Goal: Check status: Check status

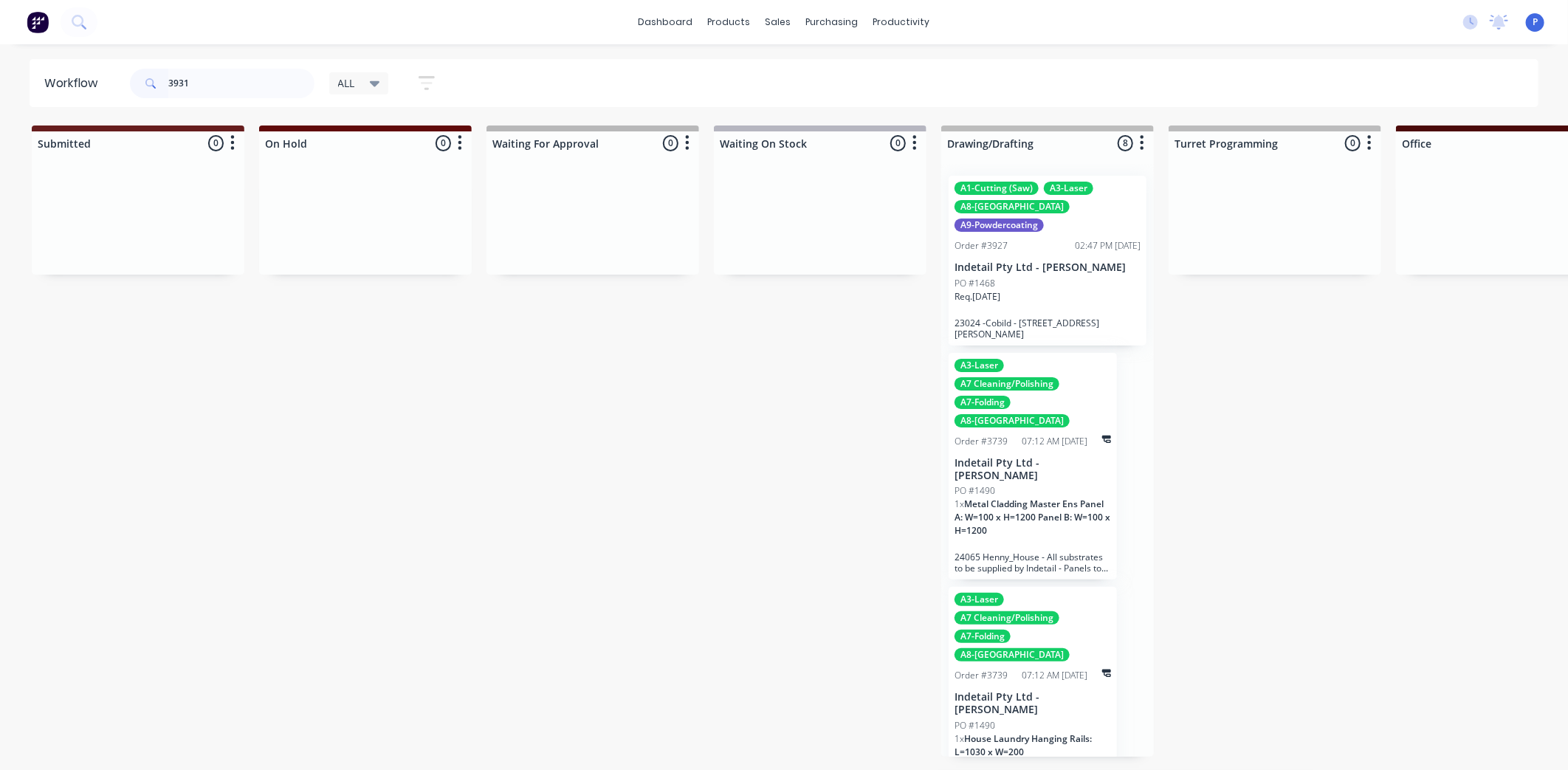
type input "3931"
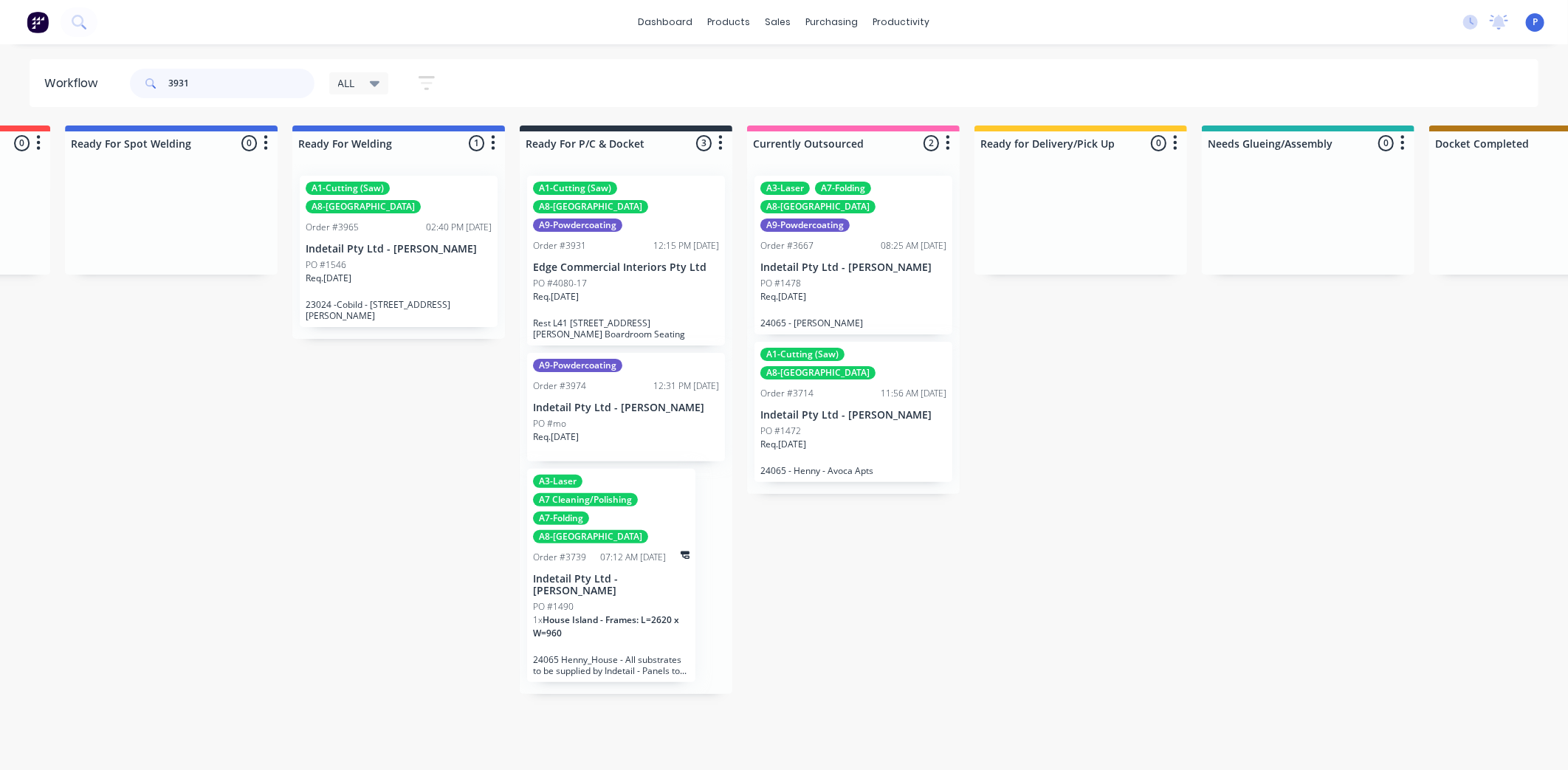
scroll to position [0, 3180]
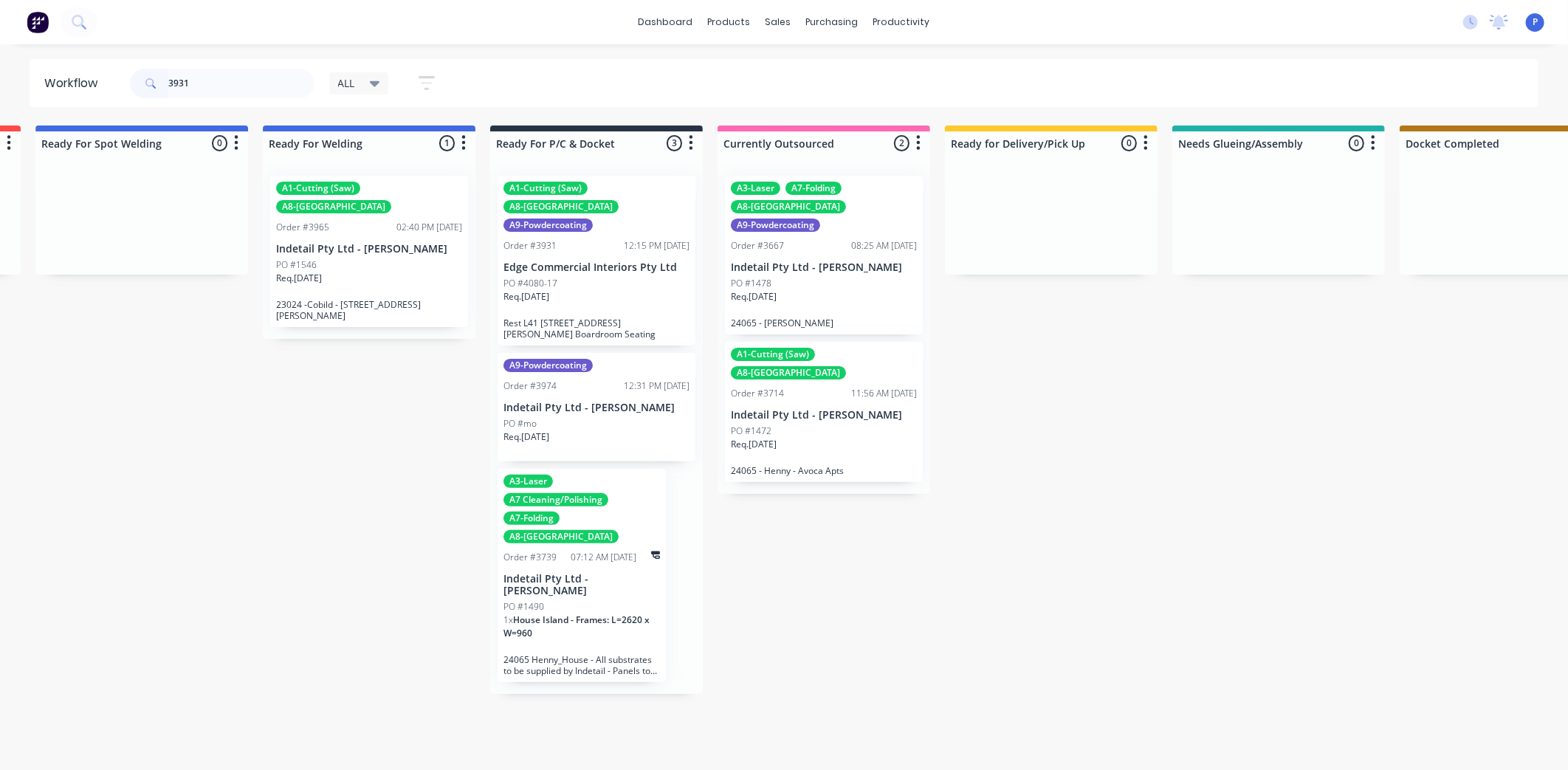
click at [613, 291] on div "Req. [DATE]" at bounding box center [596, 302] width 186 height 25
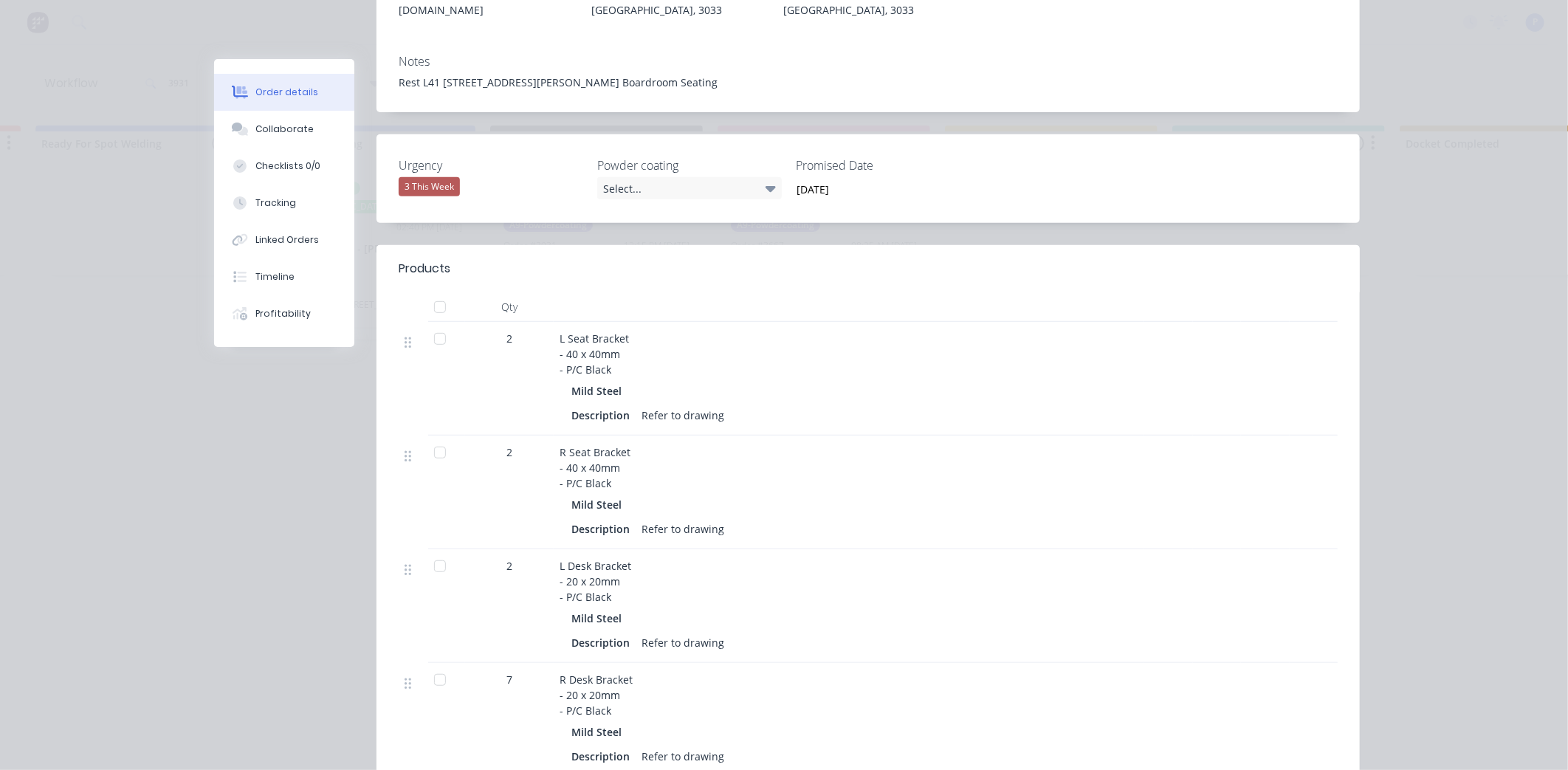
scroll to position [328, 0]
click at [442, 290] on div at bounding box center [440, 304] width 29 height 29
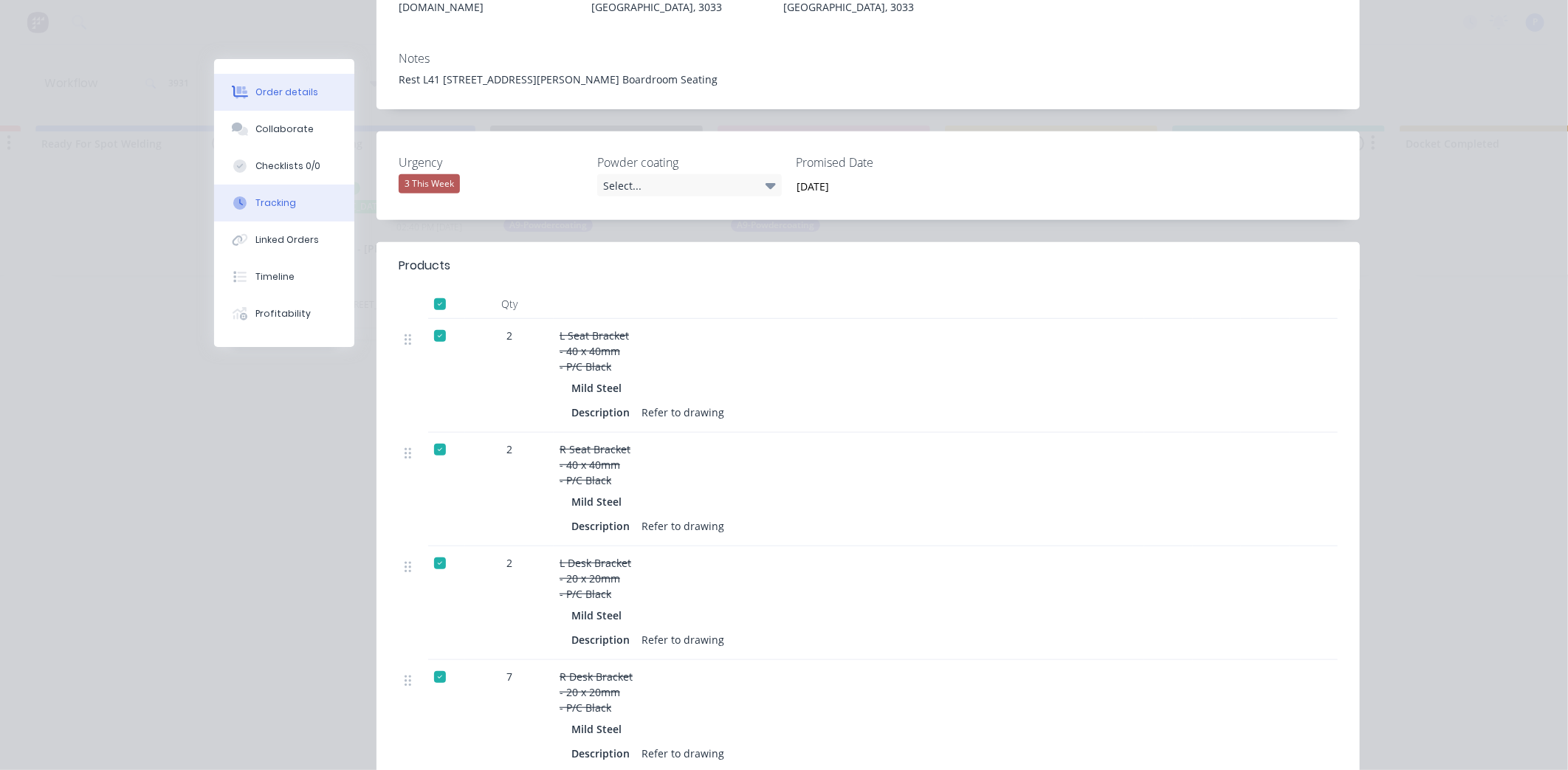
click at [268, 201] on div "Tracking" at bounding box center [276, 203] width 40 height 14
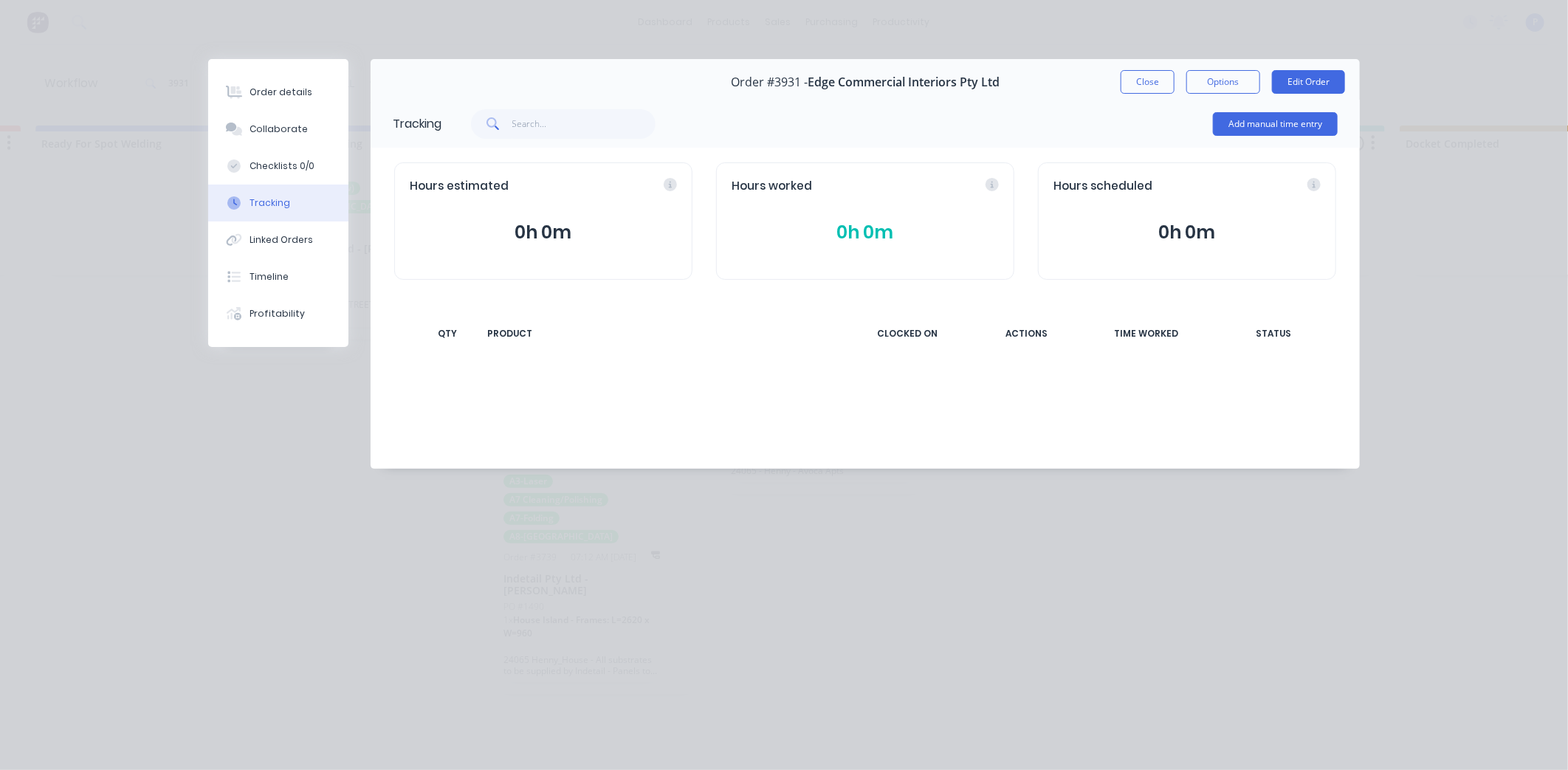
scroll to position [0, 0]
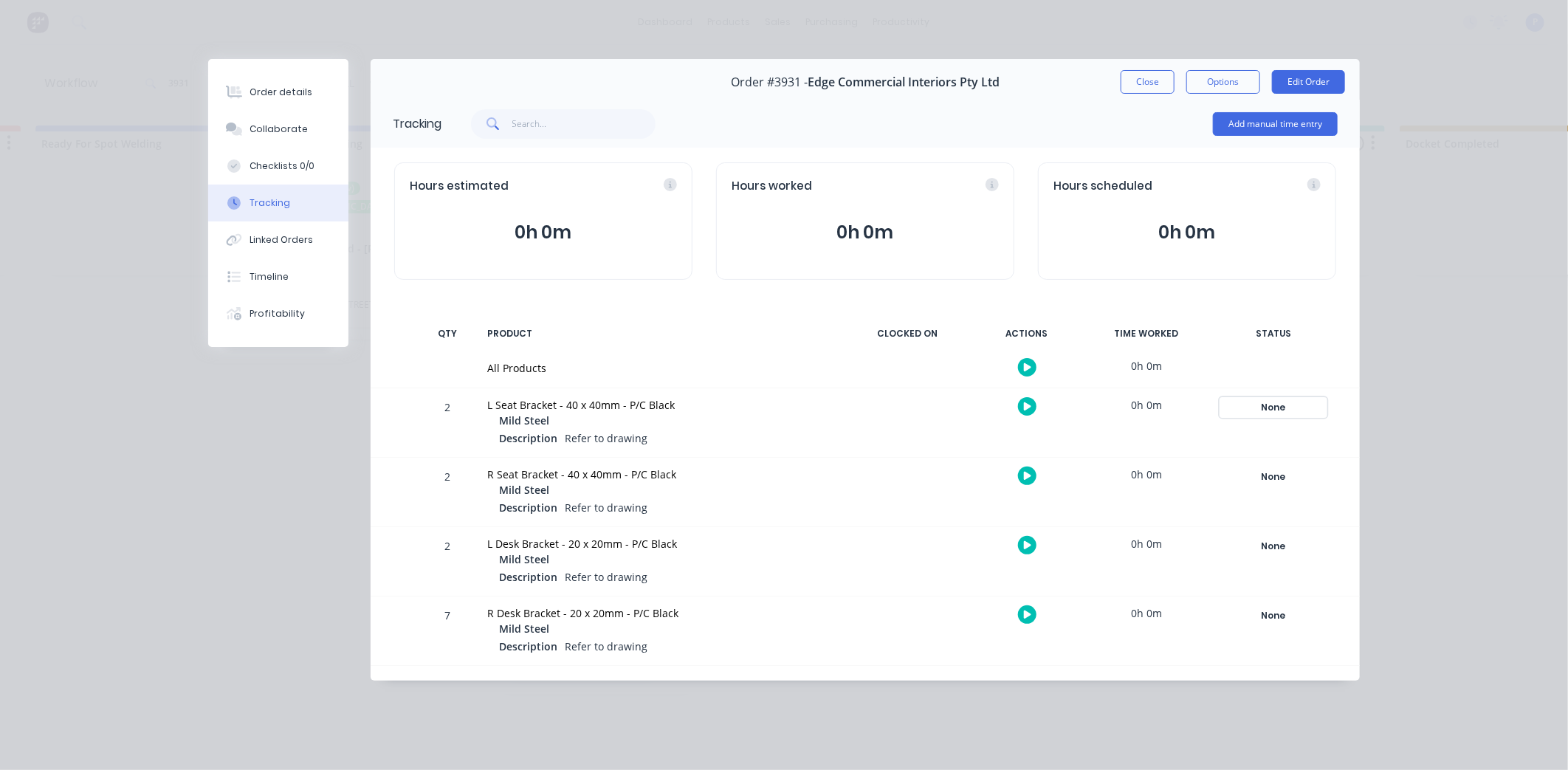
click at [1289, 412] on div "None" at bounding box center [1274, 407] width 106 height 19
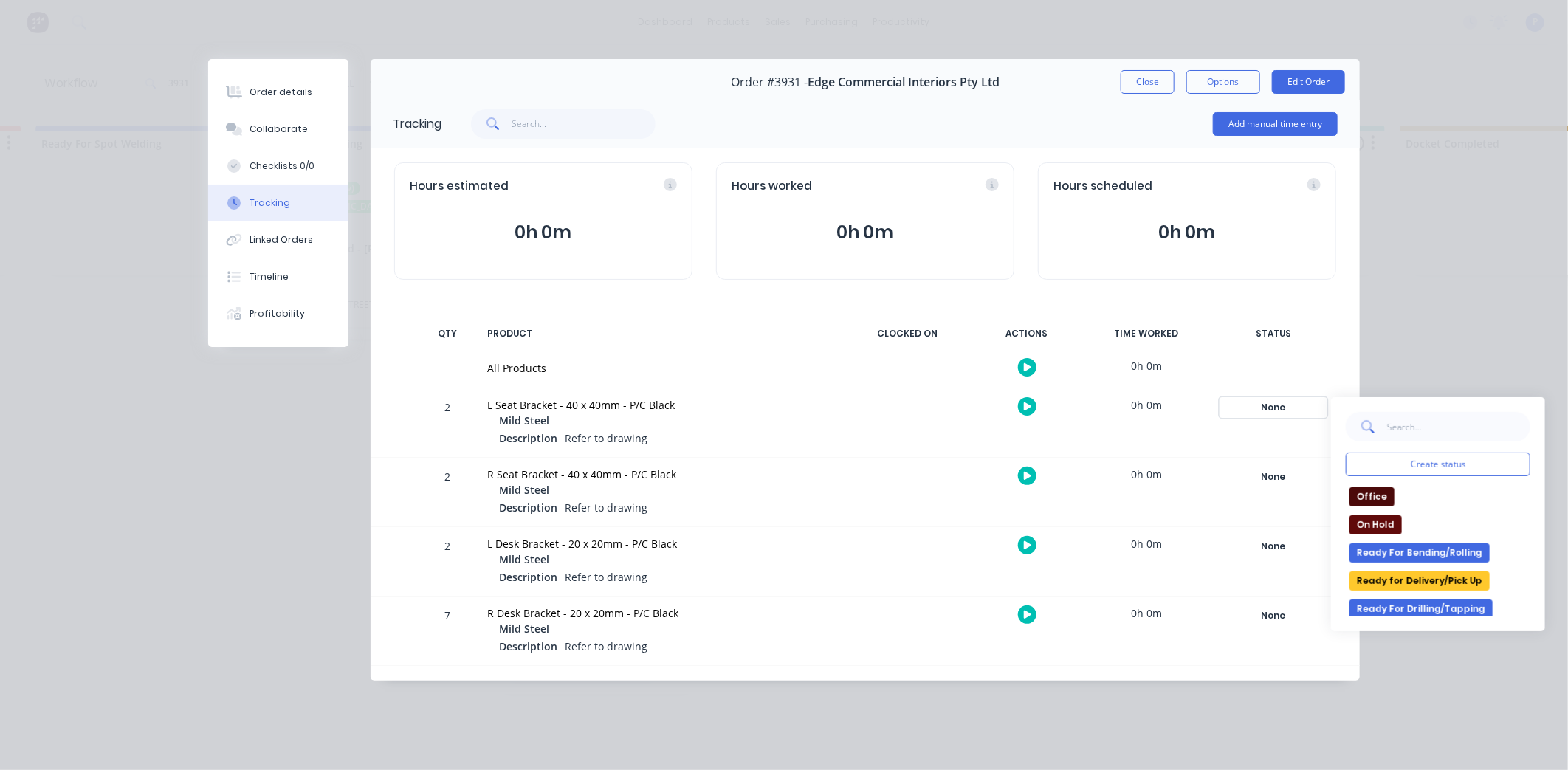
scroll to position [246, 0]
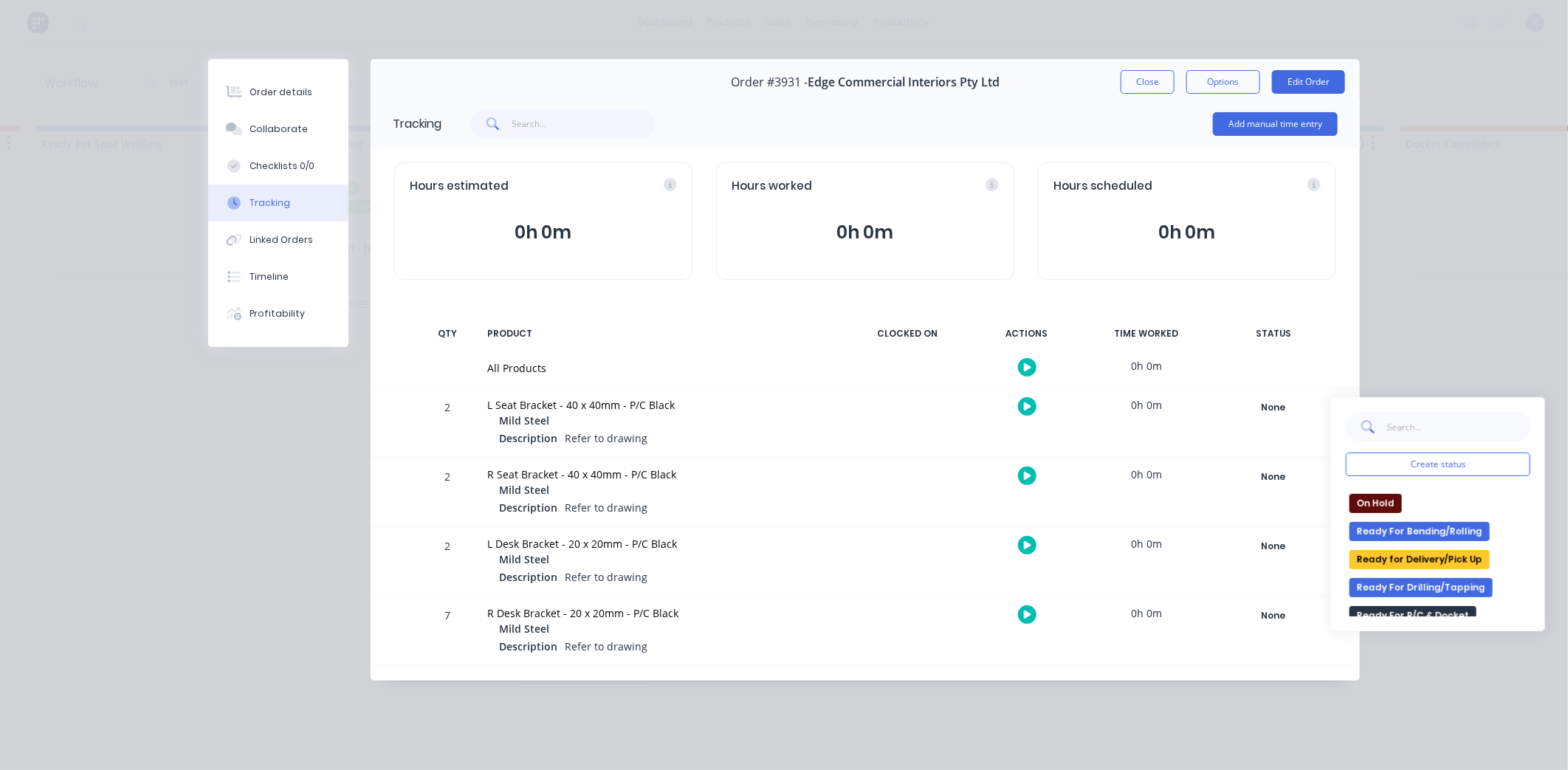
click at [1428, 550] on button "Ready for Delivery/Pick Up" at bounding box center [1420, 559] width 140 height 19
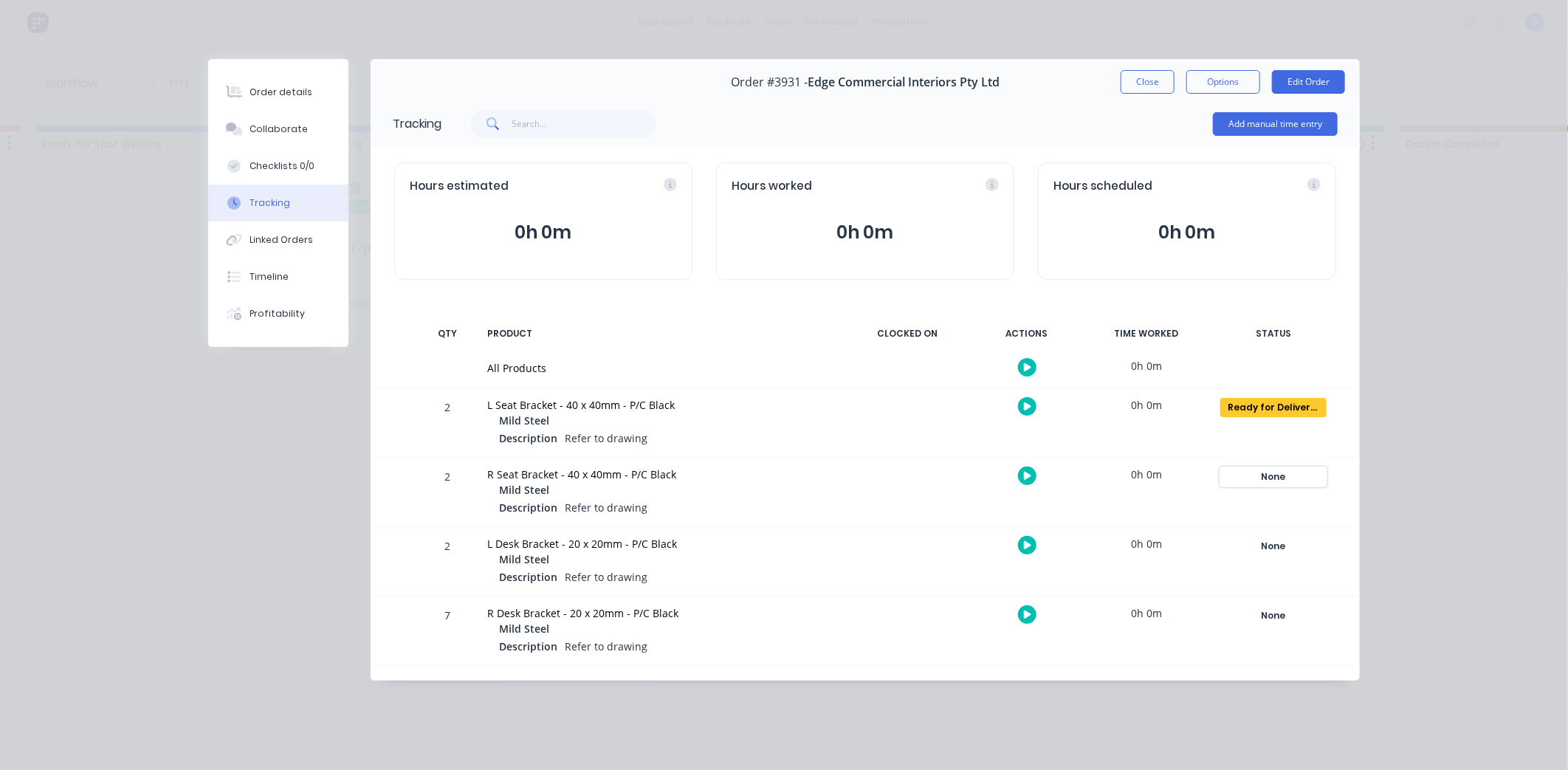
click at [1278, 475] on div "None" at bounding box center [1274, 477] width 106 height 19
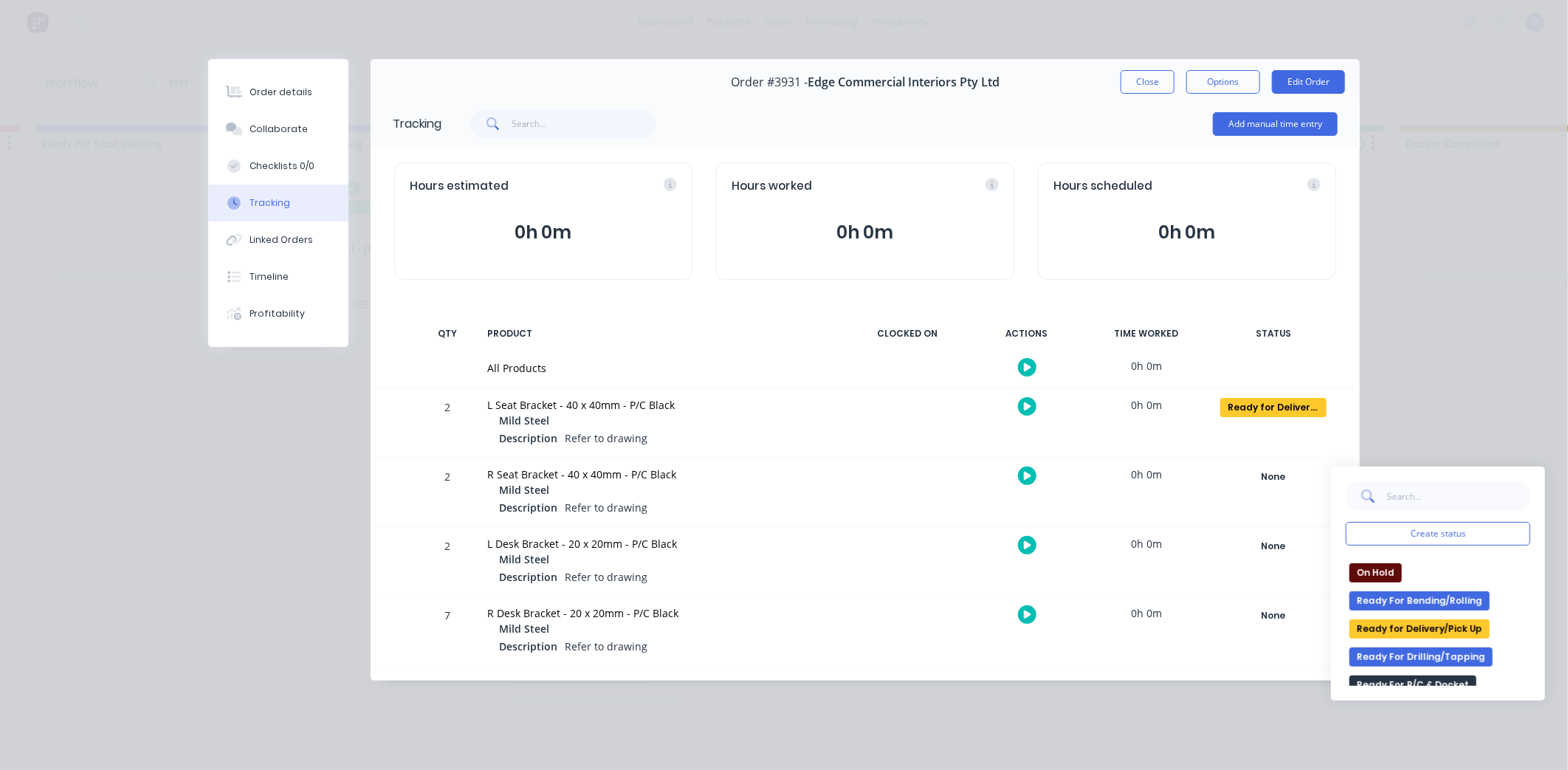
click at [1430, 617] on div "None edit Complete Currently Outsourced Docket Completed Drawing/Drafting Laser…" at bounding box center [1438, 622] width 184 height 129
click at [1423, 629] on button "Ready for Delivery/Pick Up" at bounding box center [1420, 629] width 140 height 19
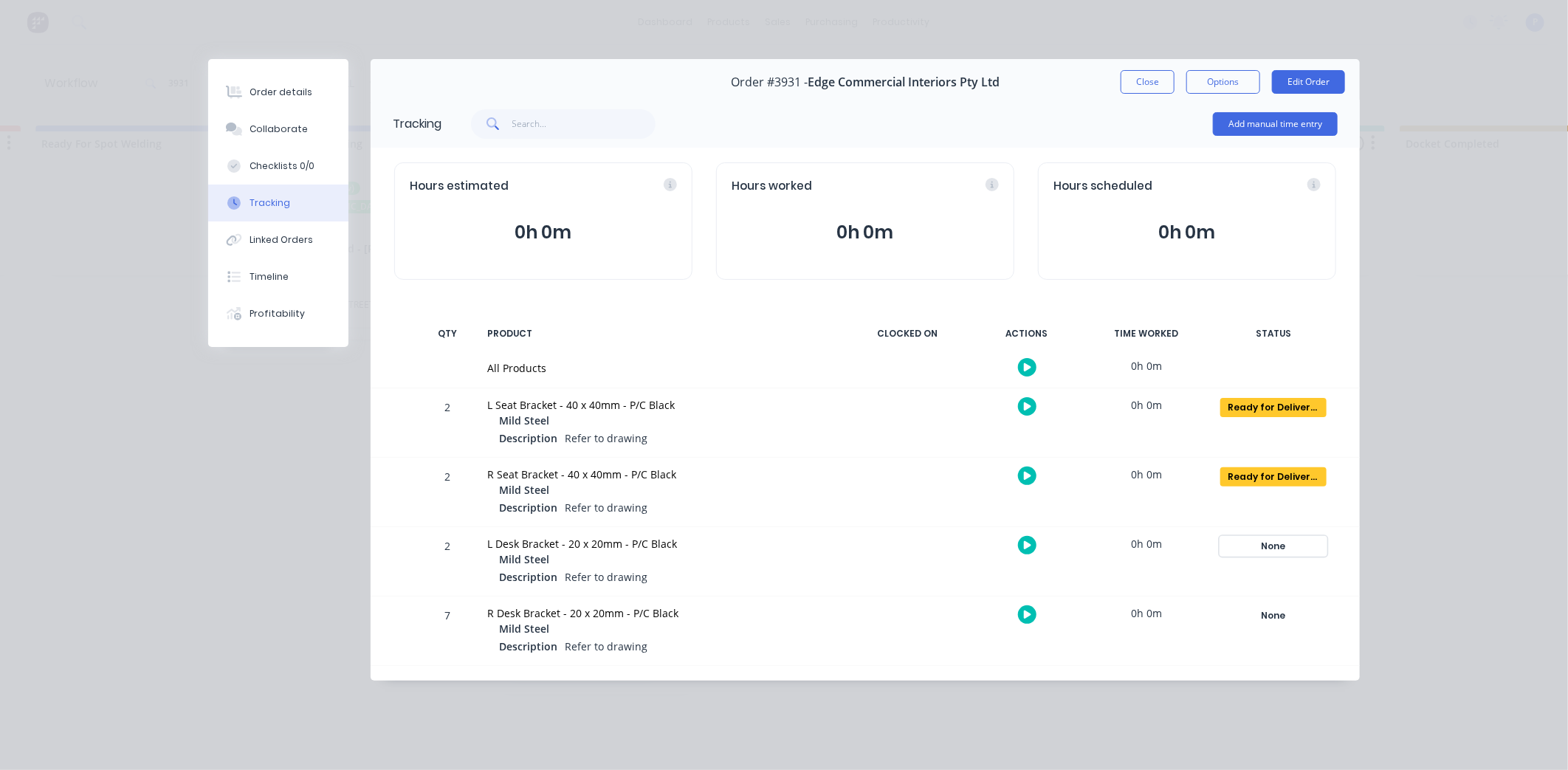
click at [1261, 554] on div "None" at bounding box center [1274, 546] width 106 height 19
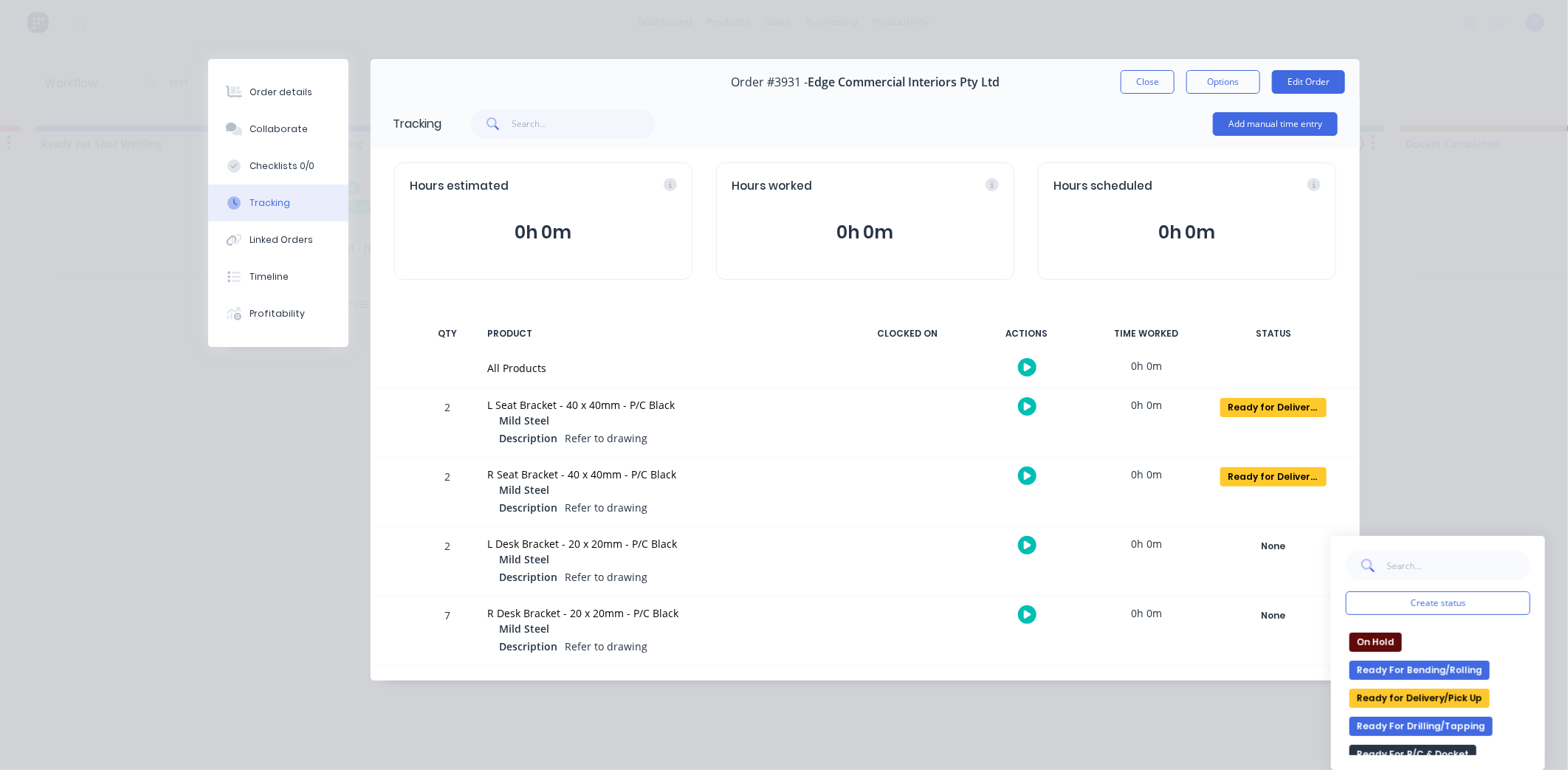
click at [1401, 703] on button "Ready for Delivery/Pick Up" at bounding box center [1420, 698] width 140 height 19
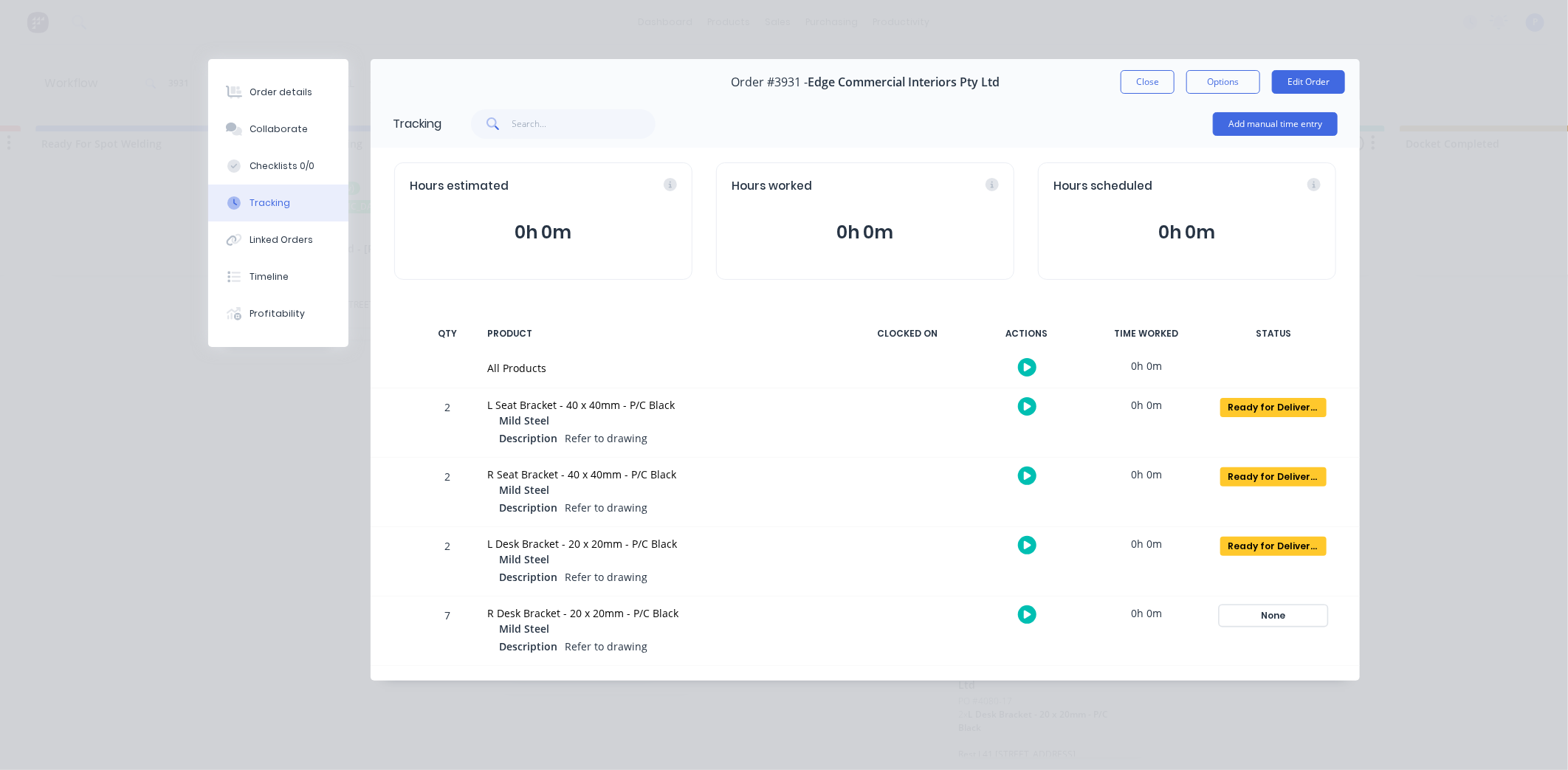
click at [1265, 610] on div "None" at bounding box center [1274, 615] width 106 height 19
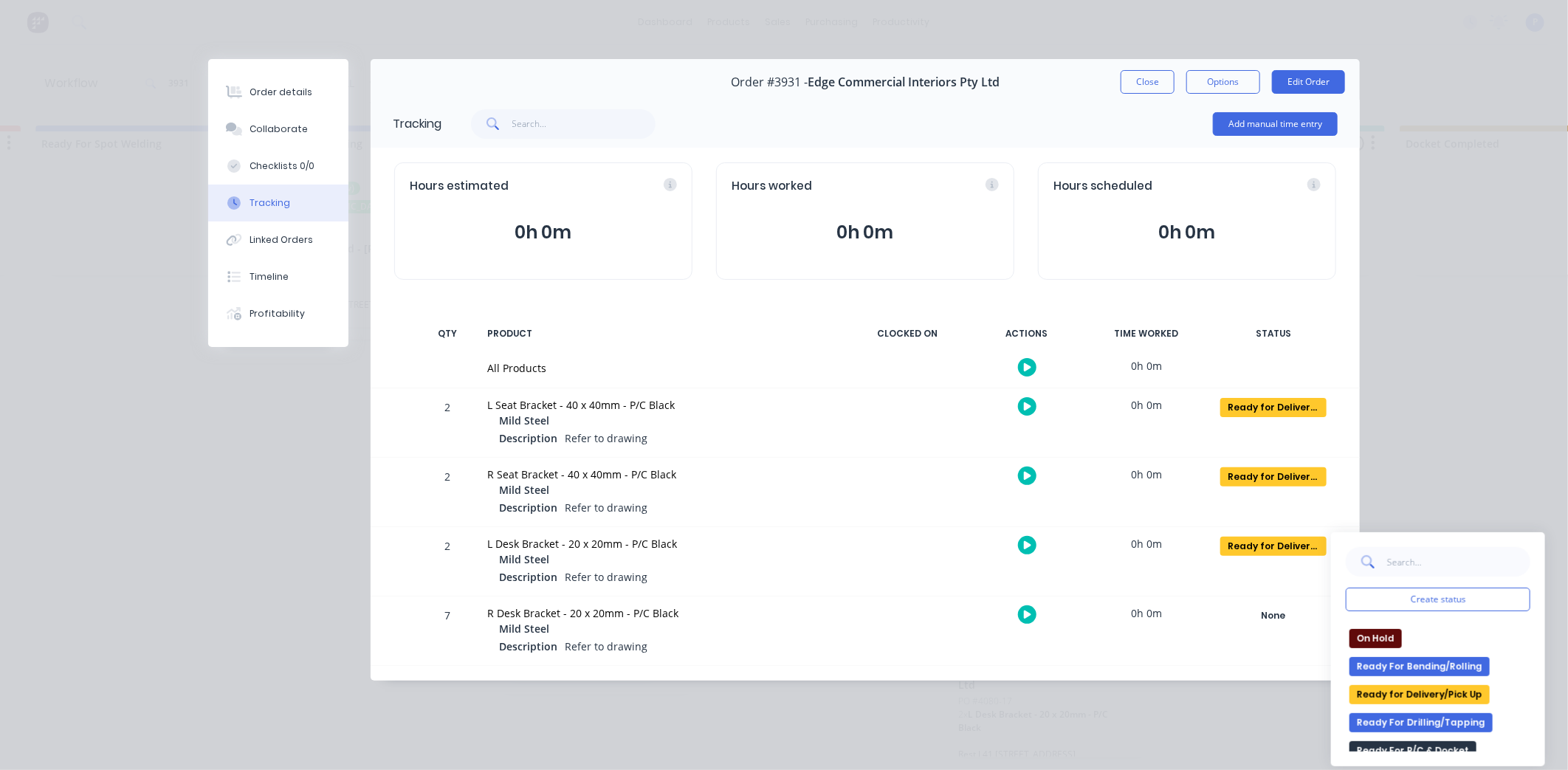
click at [1452, 688] on button "Ready for Delivery/Pick Up" at bounding box center [1420, 695] width 140 height 19
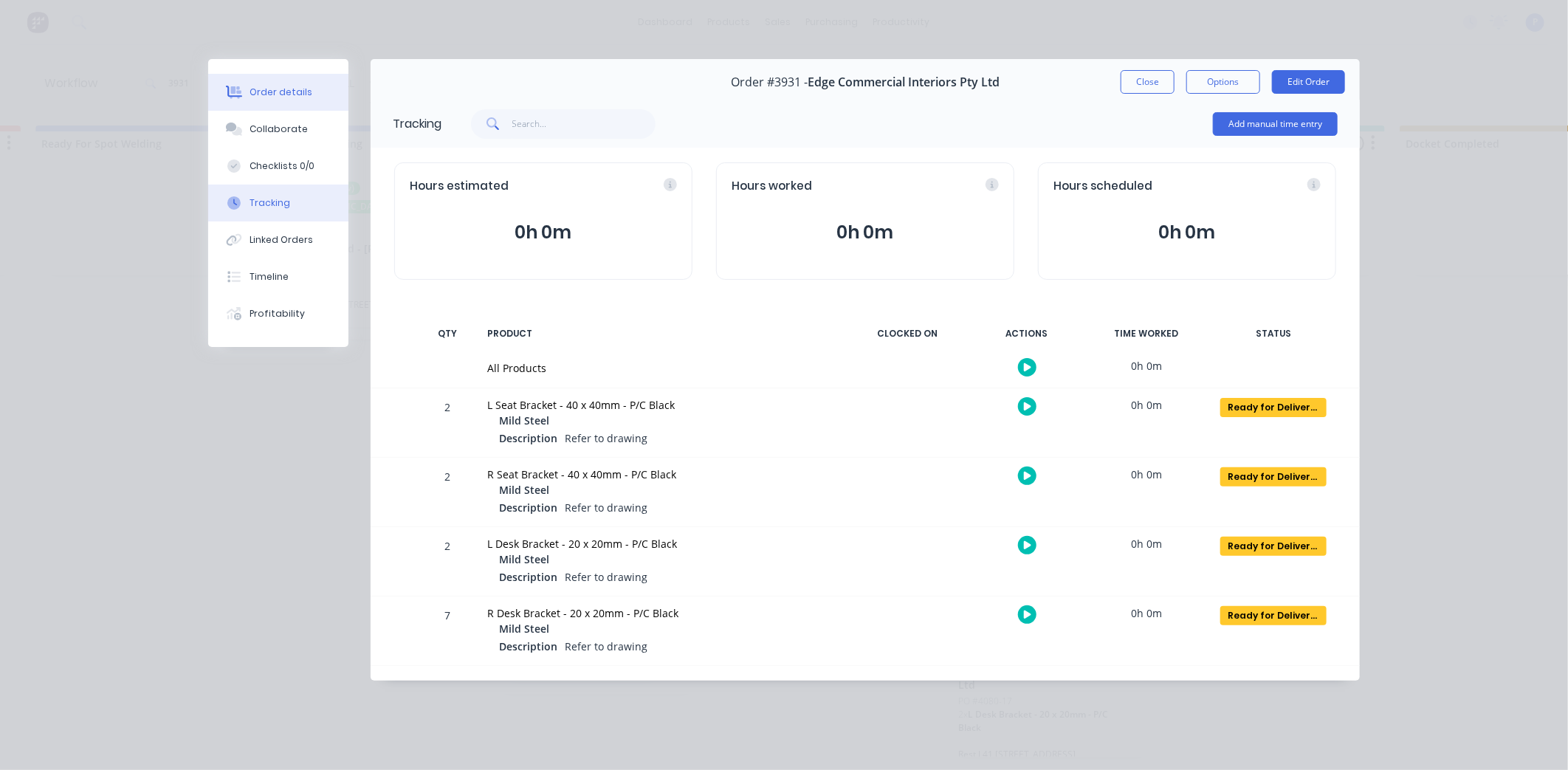
click at [307, 104] on button "Order details" at bounding box center [278, 93] width 140 height 37
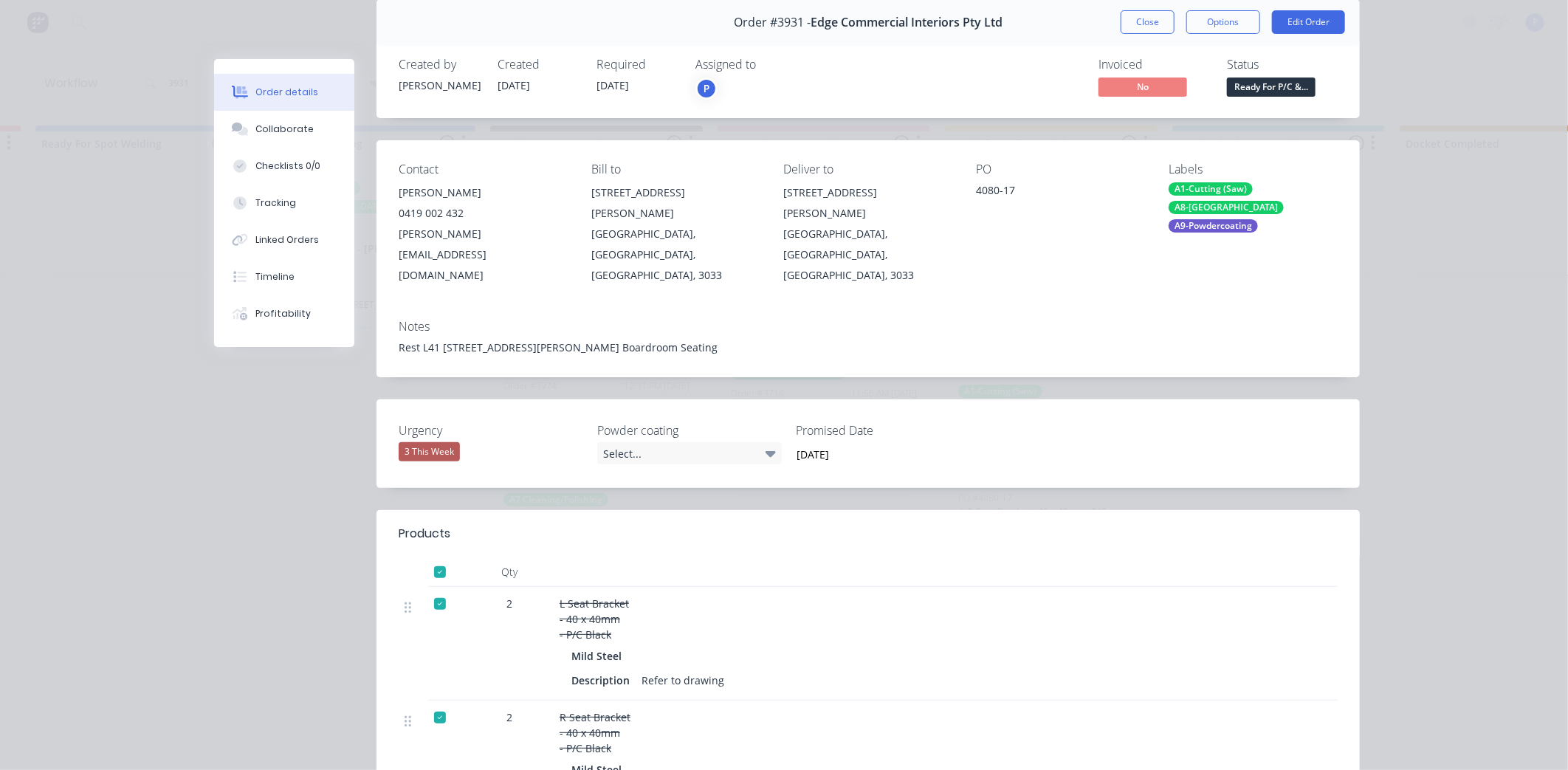
scroll to position [0, 0]
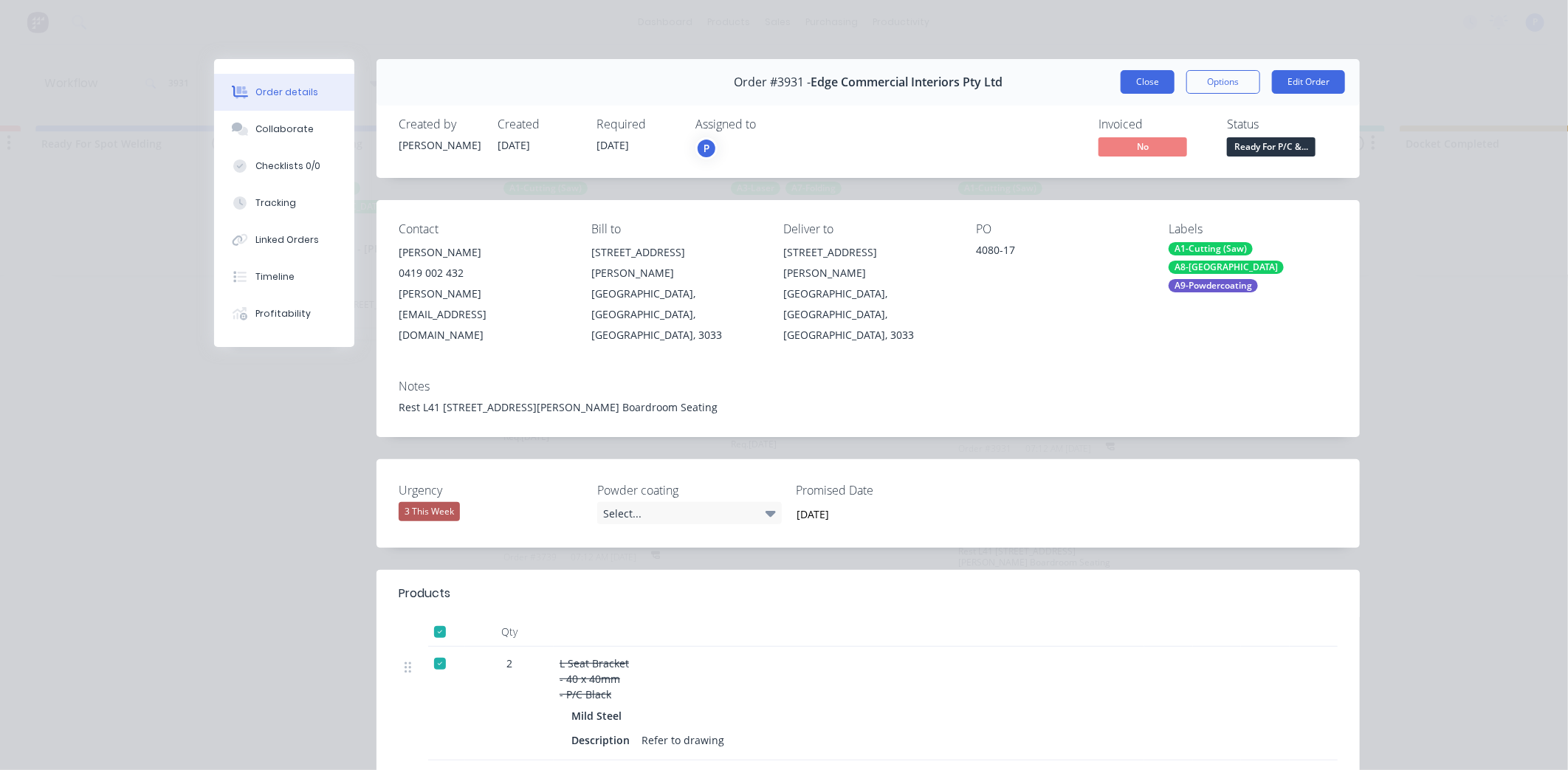
click at [1126, 92] on button "Close" at bounding box center [1147, 82] width 54 height 24
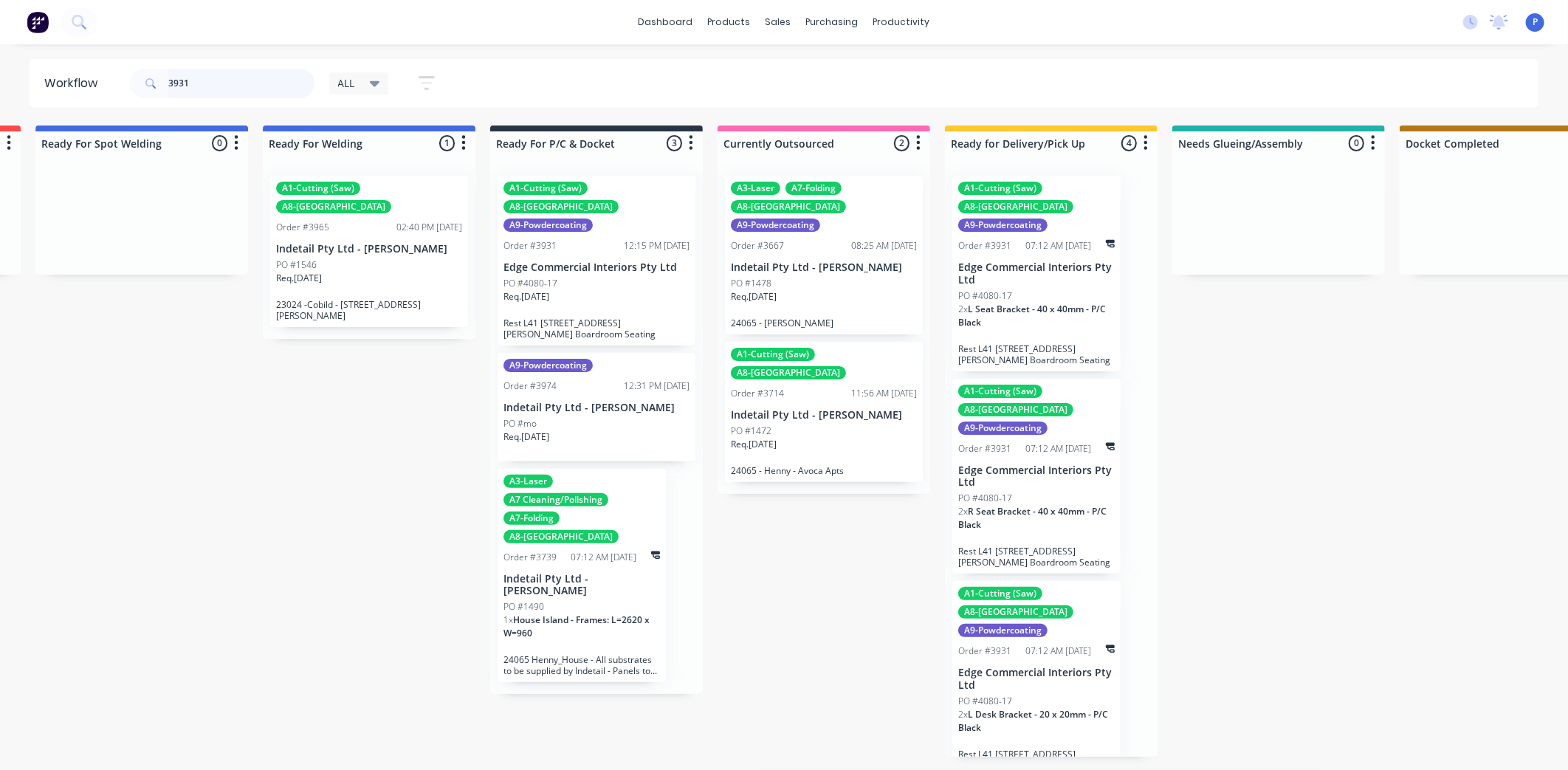
drag, startPoint x: 291, startPoint y: 96, endPoint x: 0, endPoint y: 98, distance: 291.0
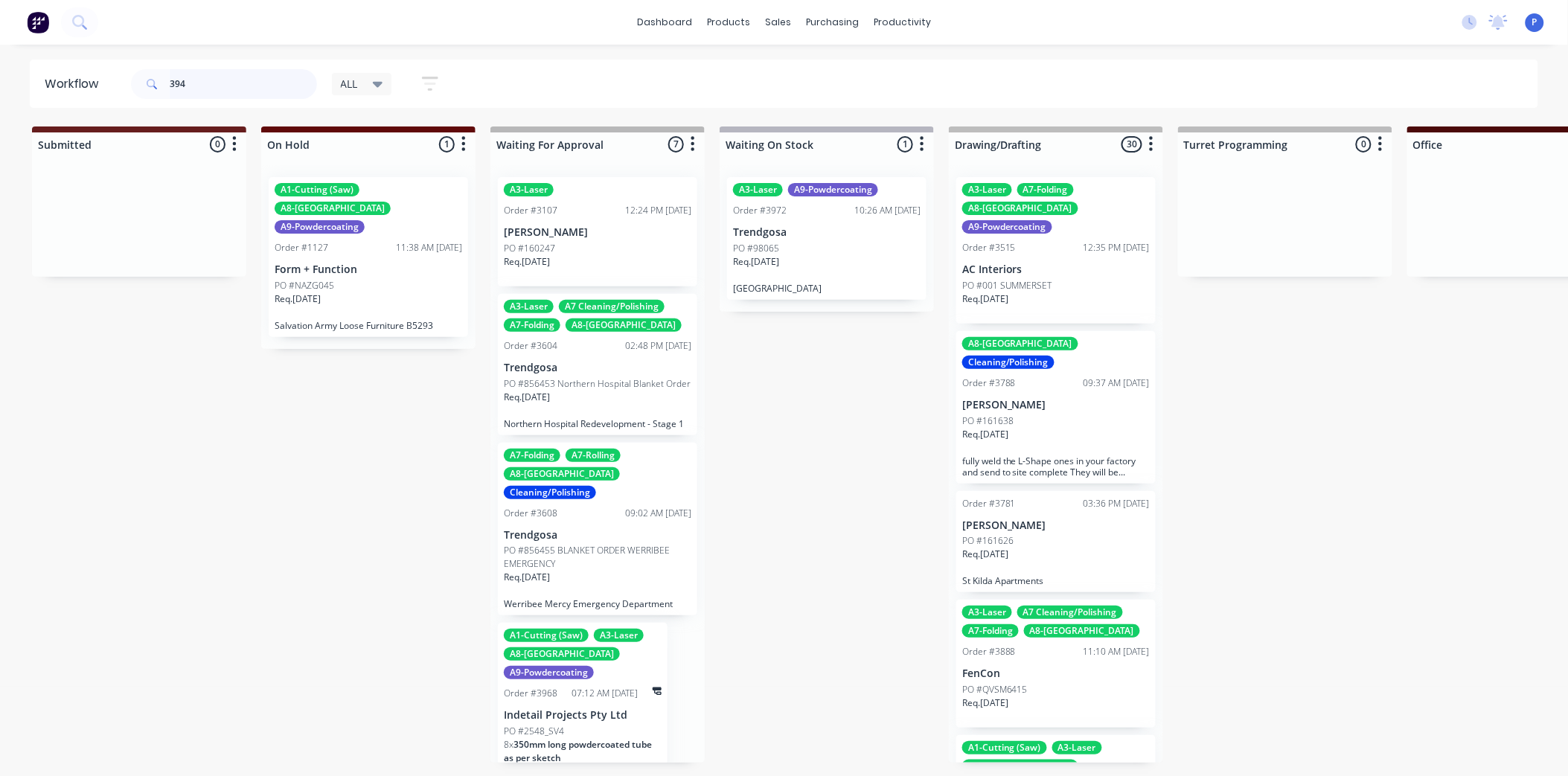
type input "3946"
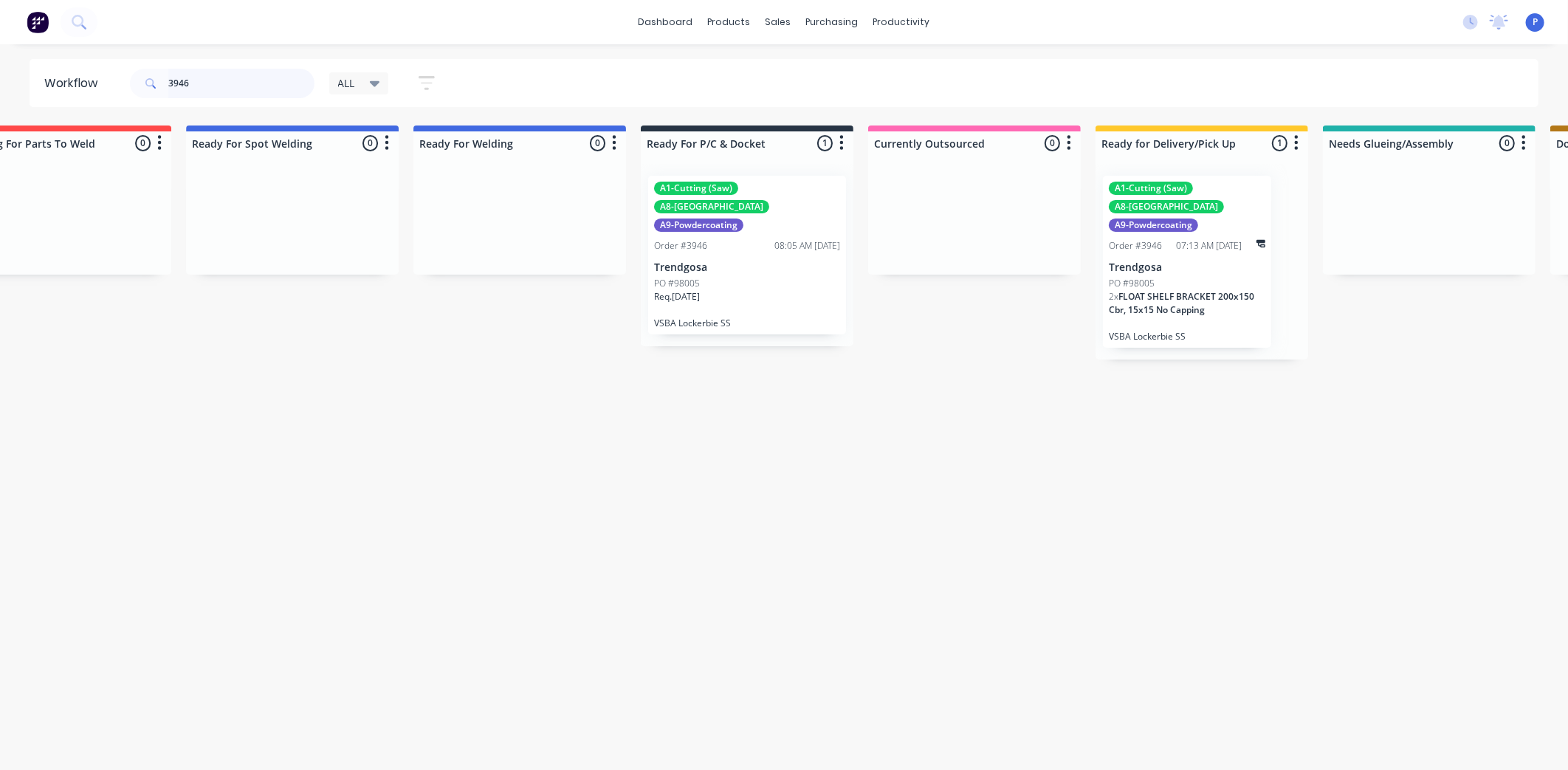
scroll to position [0, 3285]
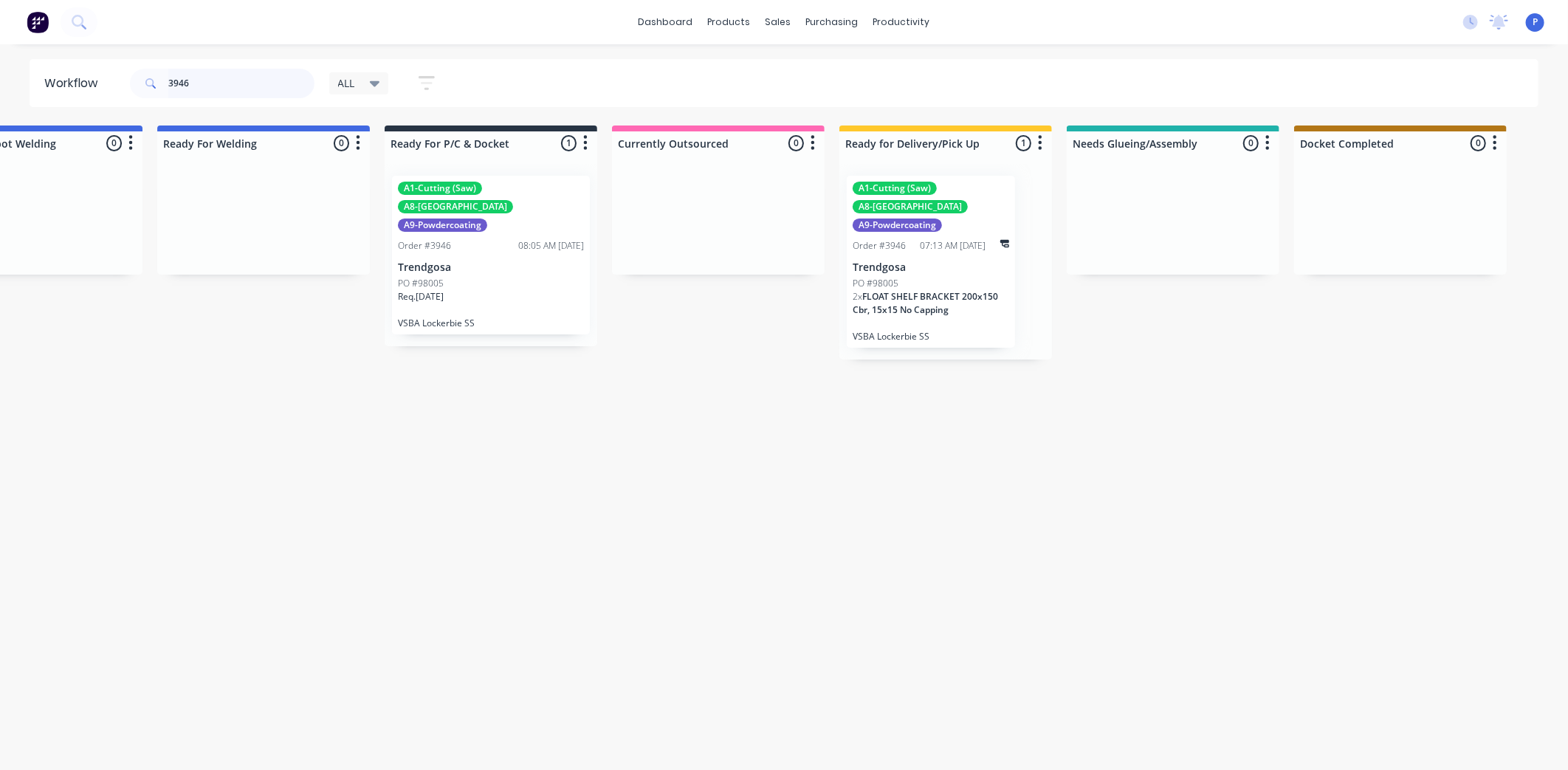
drag, startPoint x: 259, startPoint y: 74, endPoint x: -4, endPoint y: 119, distance: 266.8
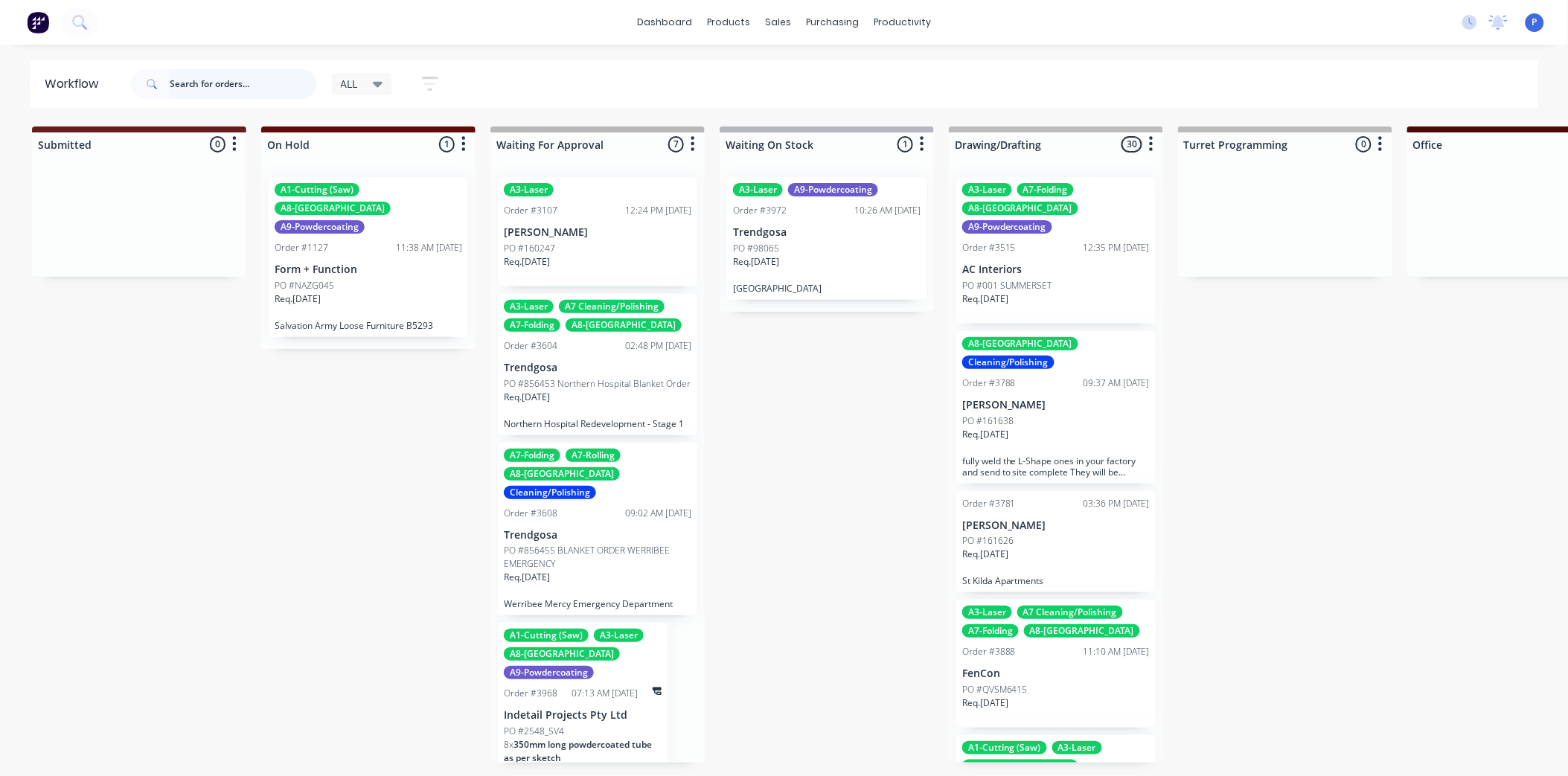
click at [257, 82] on input "text" at bounding box center [244, 84] width 148 height 30
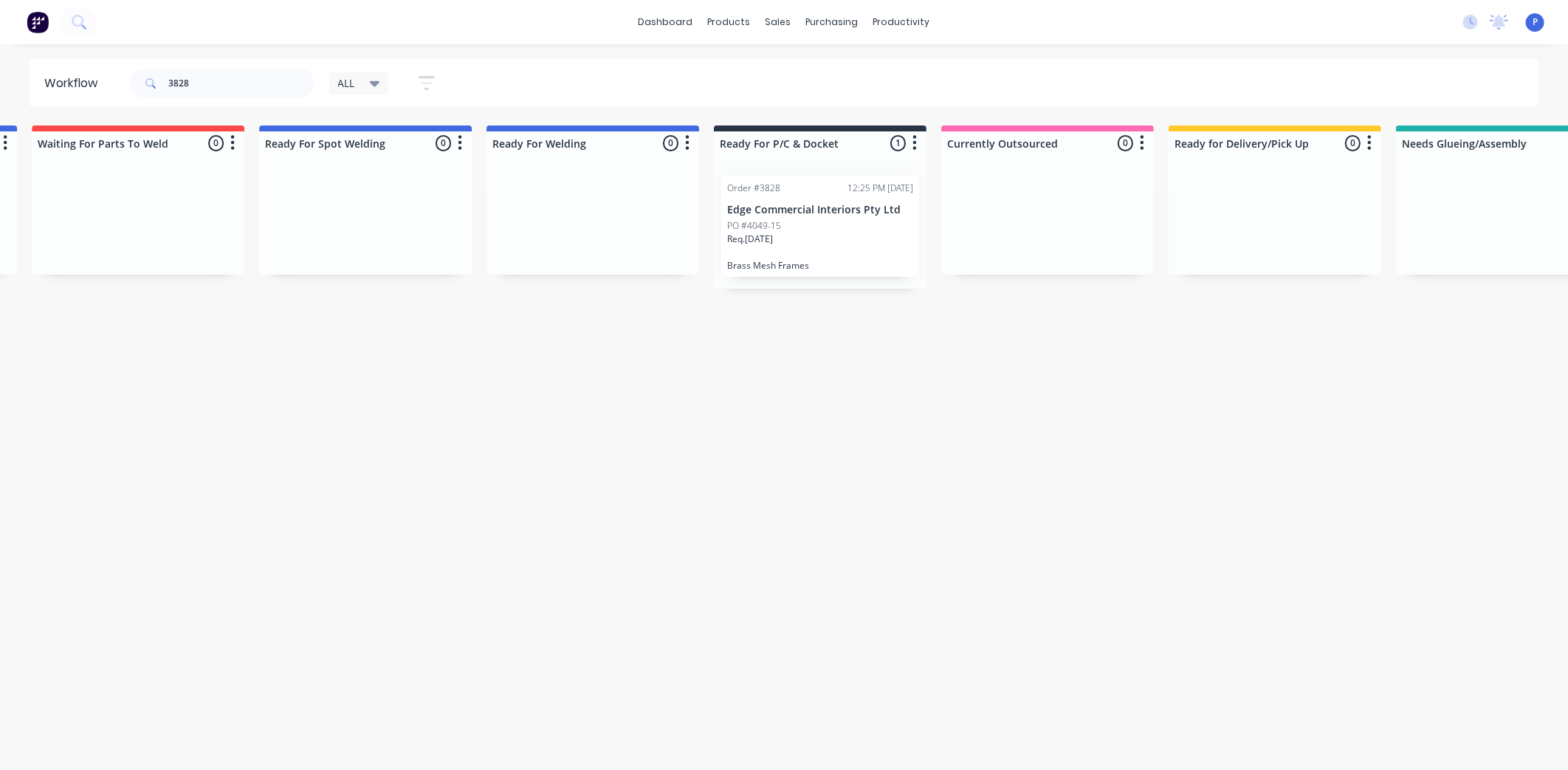
scroll to position [0, 3087]
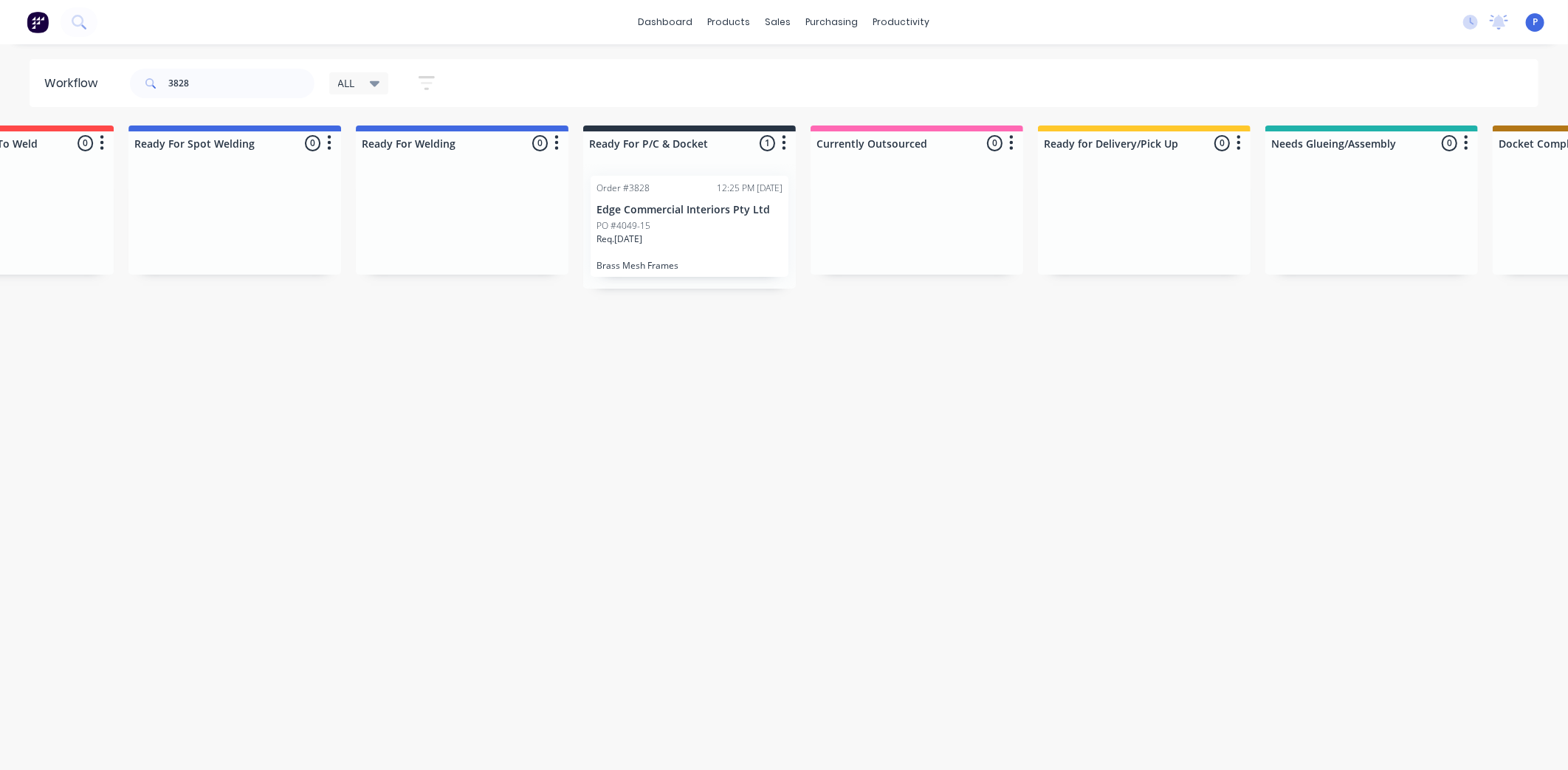
drag, startPoint x: 699, startPoint y: 439, endPoint x: 791, endPoint y: 462, distance: 94.8
click at [667, 220] on div "PO #4049-15" at bounding box center [689, 226] width 186 height 14
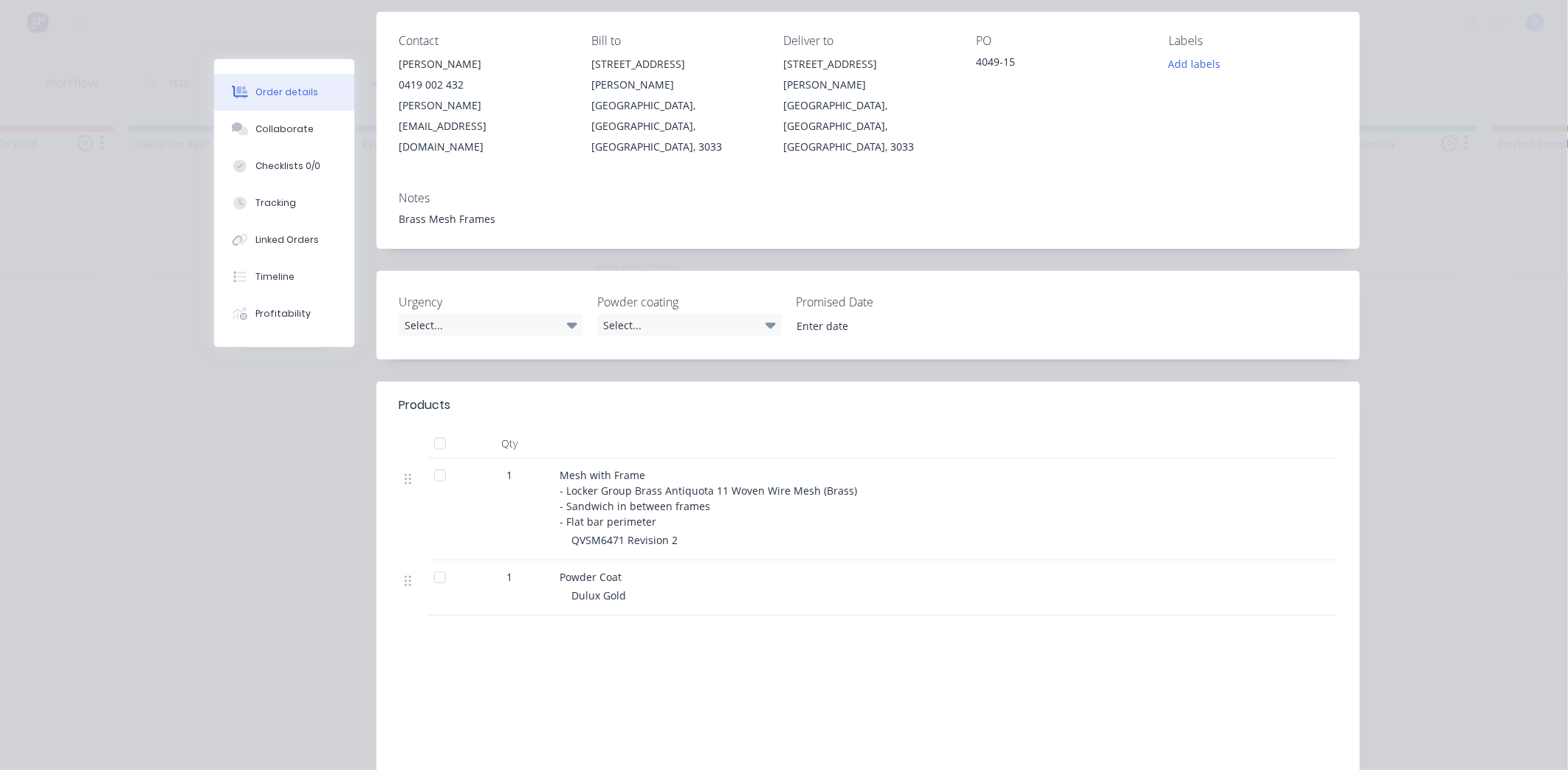
scroll to position [246, 0]
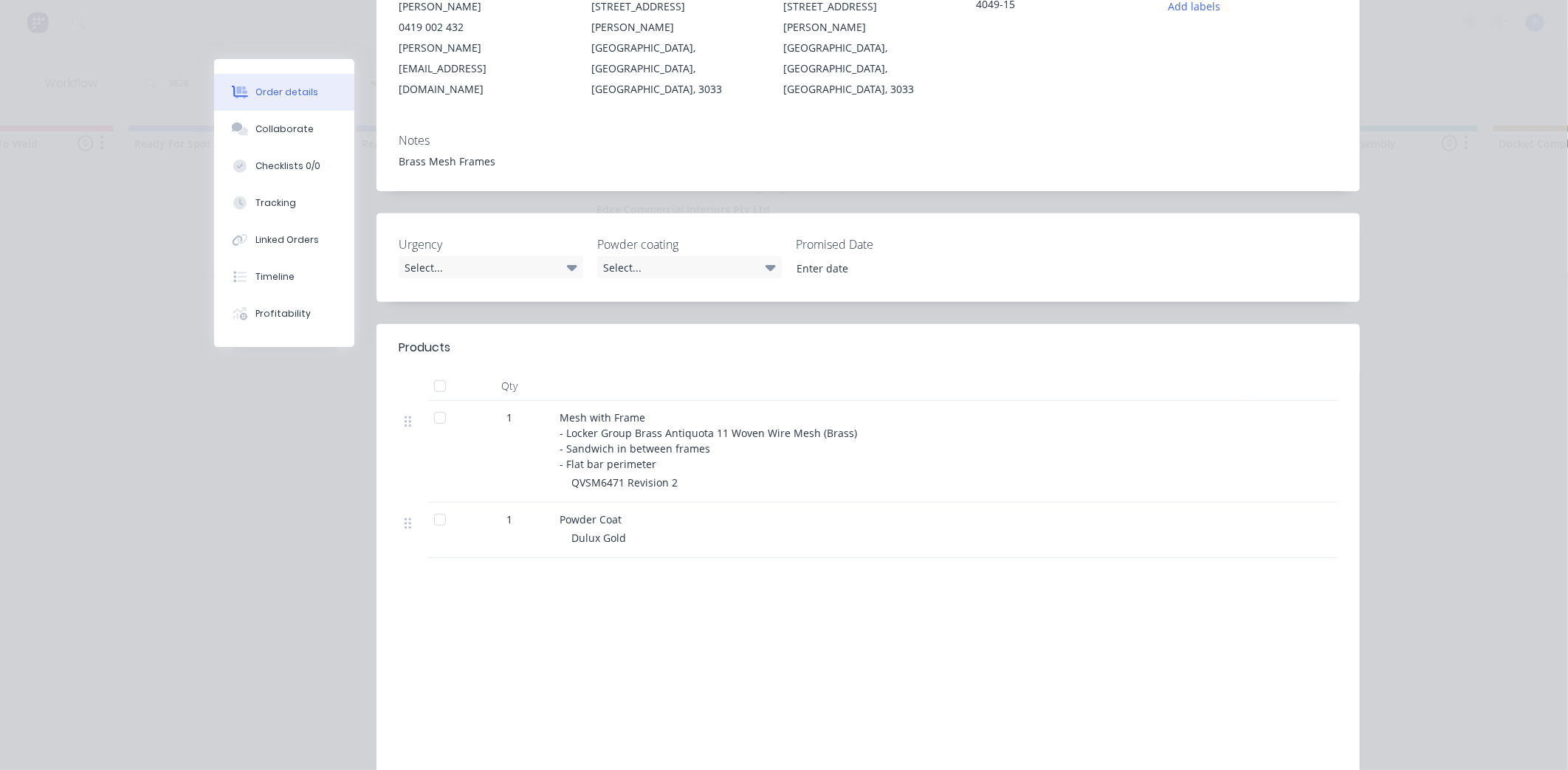
click at [433, 403] on div at bounding box center [440, 418] width 29 height 29
click at [248, 202] on button "Tracking" at bounding box center [284, 203] width 140 height 37
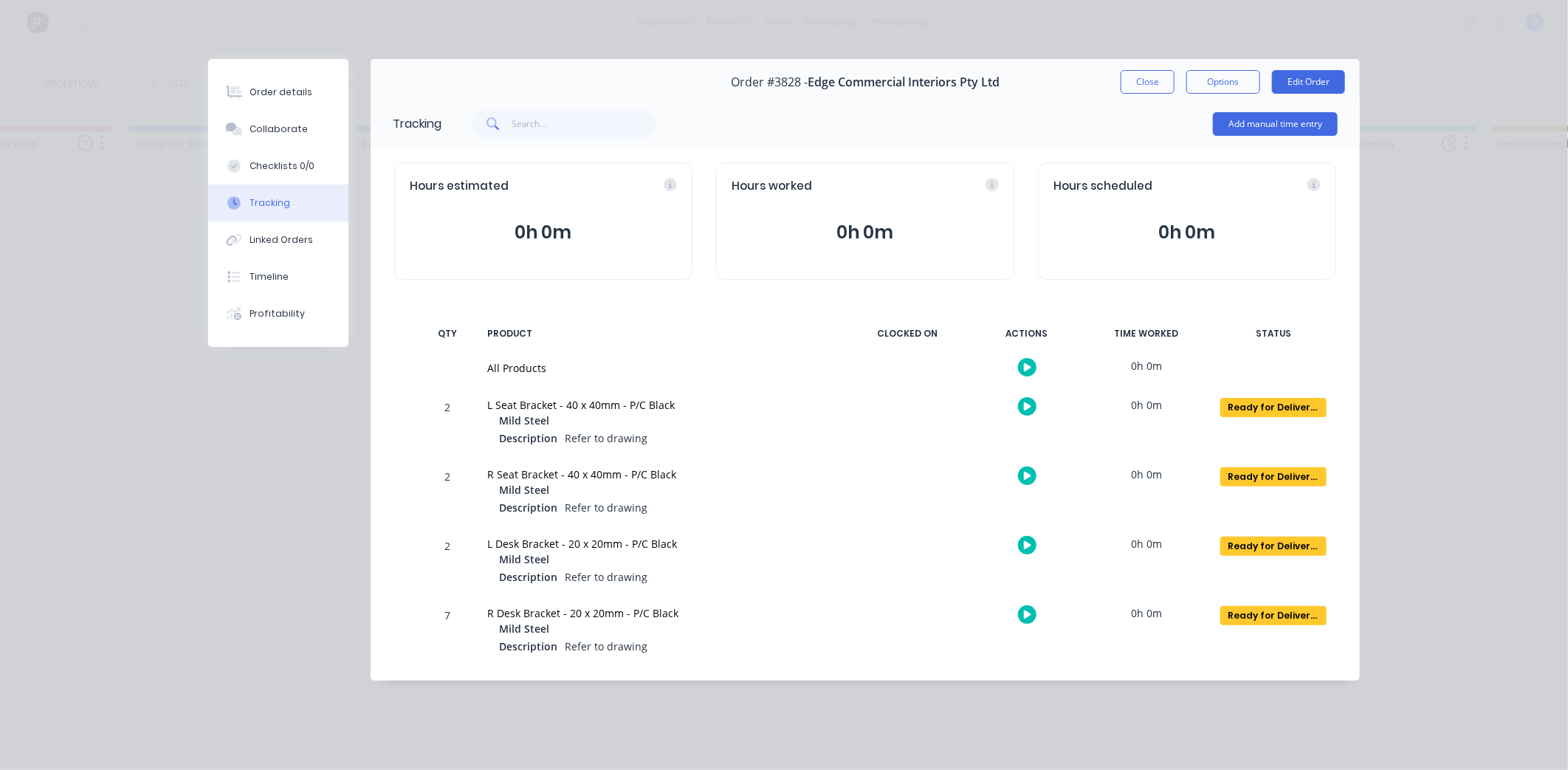
scroll to position [0, 0]
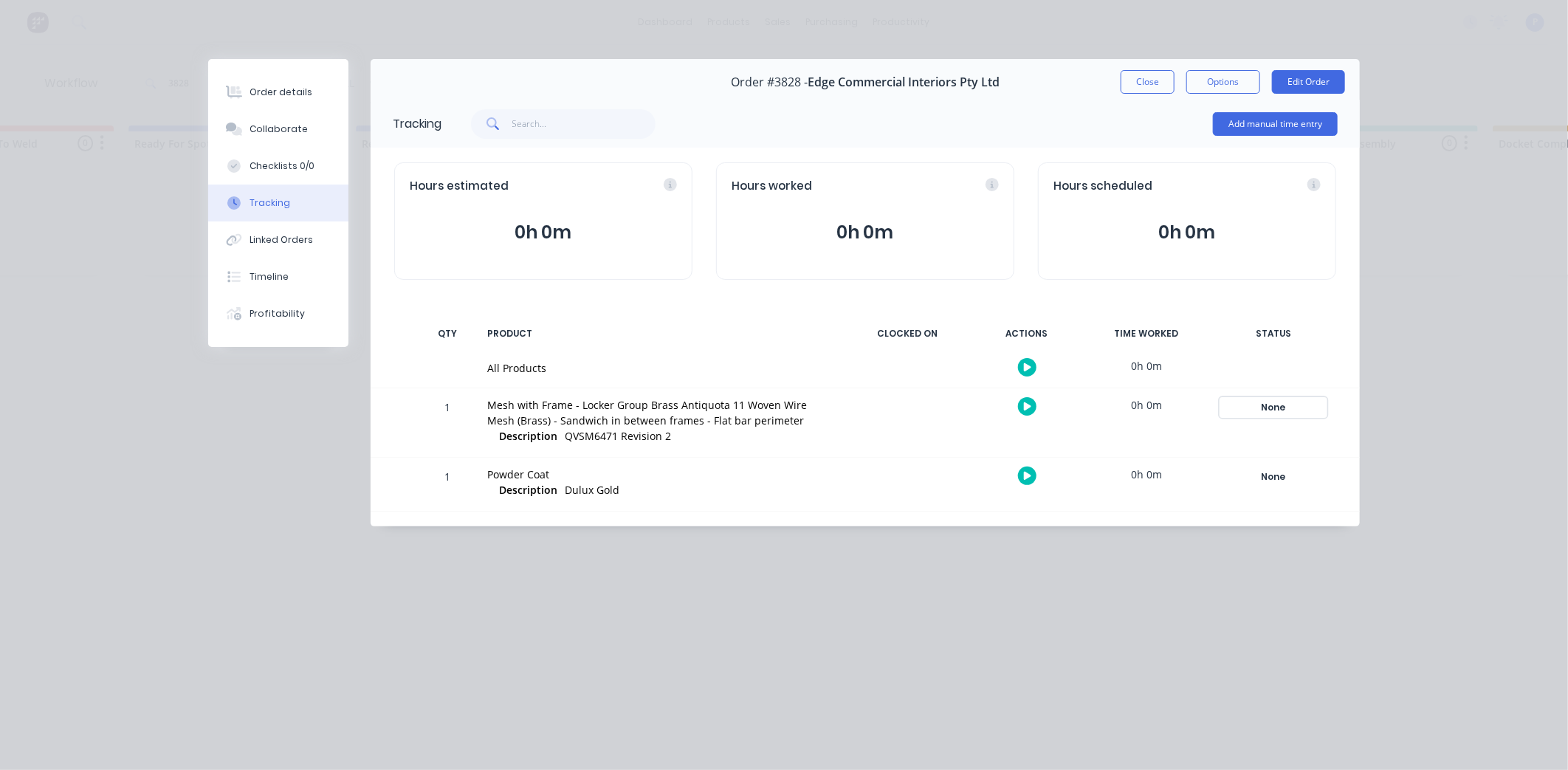
click at [1279, 404] on div "None" at bounding box center [1274, 407] width 106 height 19
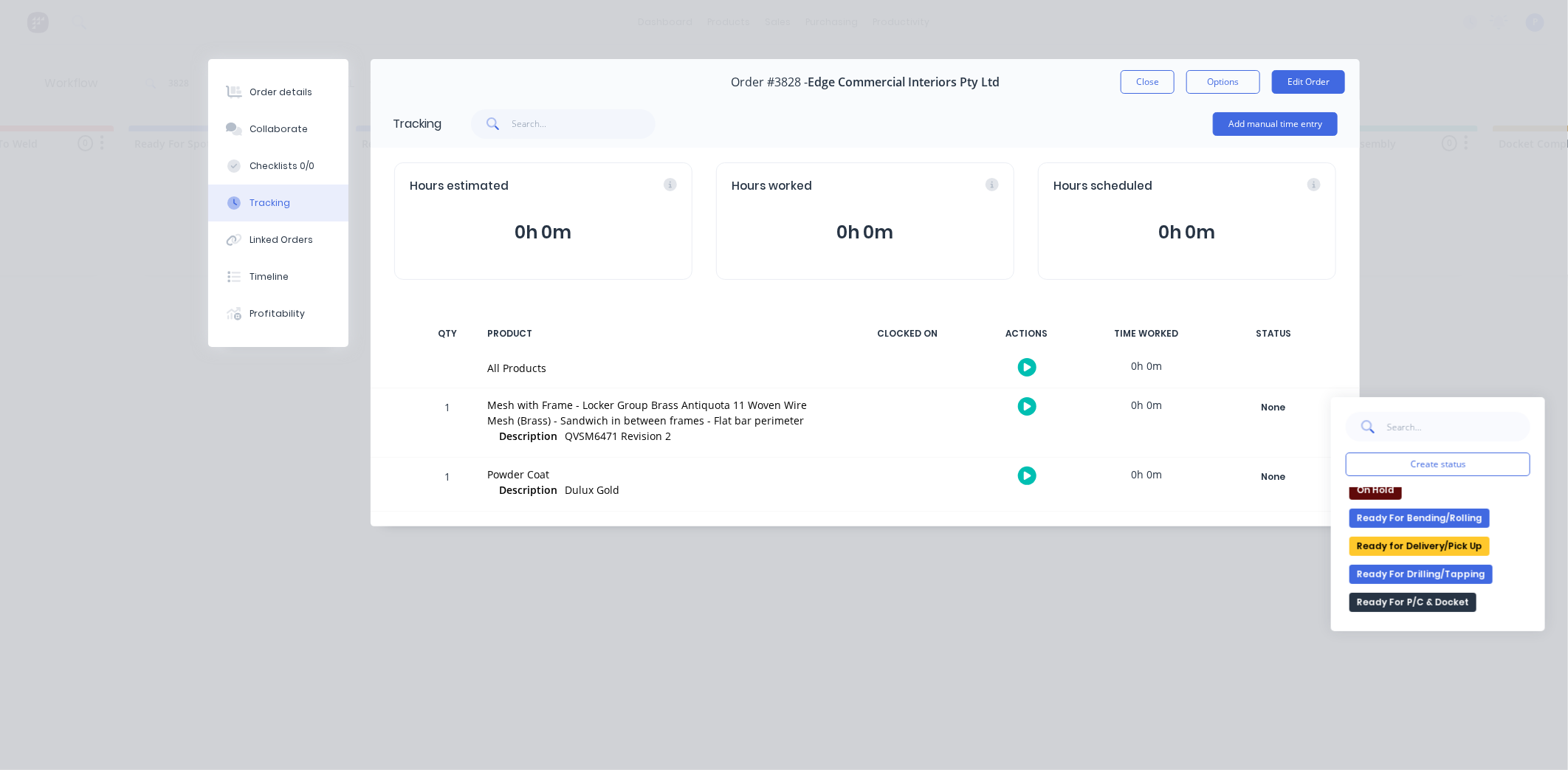
scroll to position [253, 0]
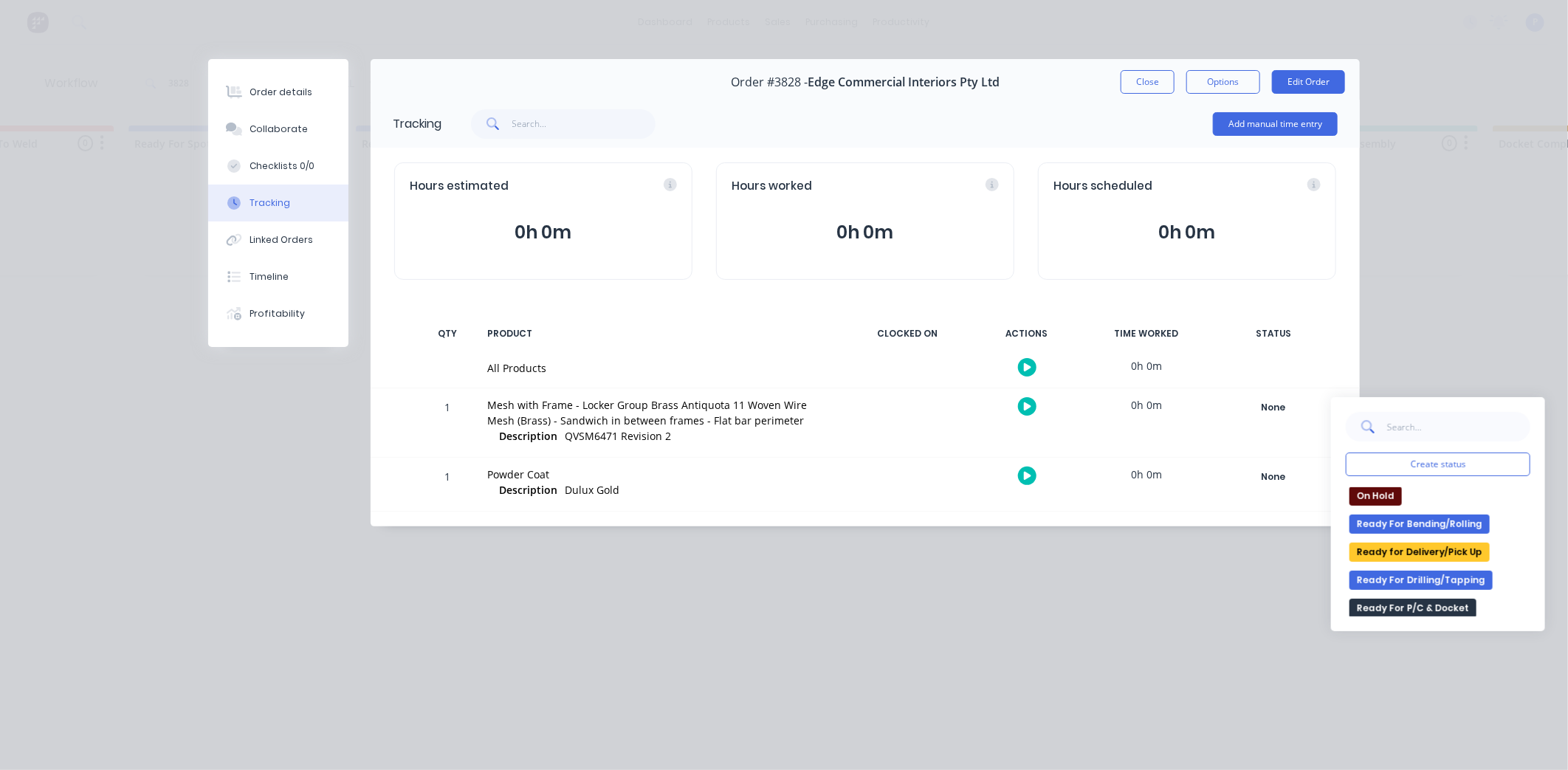
click at [1460, 550] on button "Ready for Delivery/Pick Up" at bounding box center [1420, 552] width 140 height 19
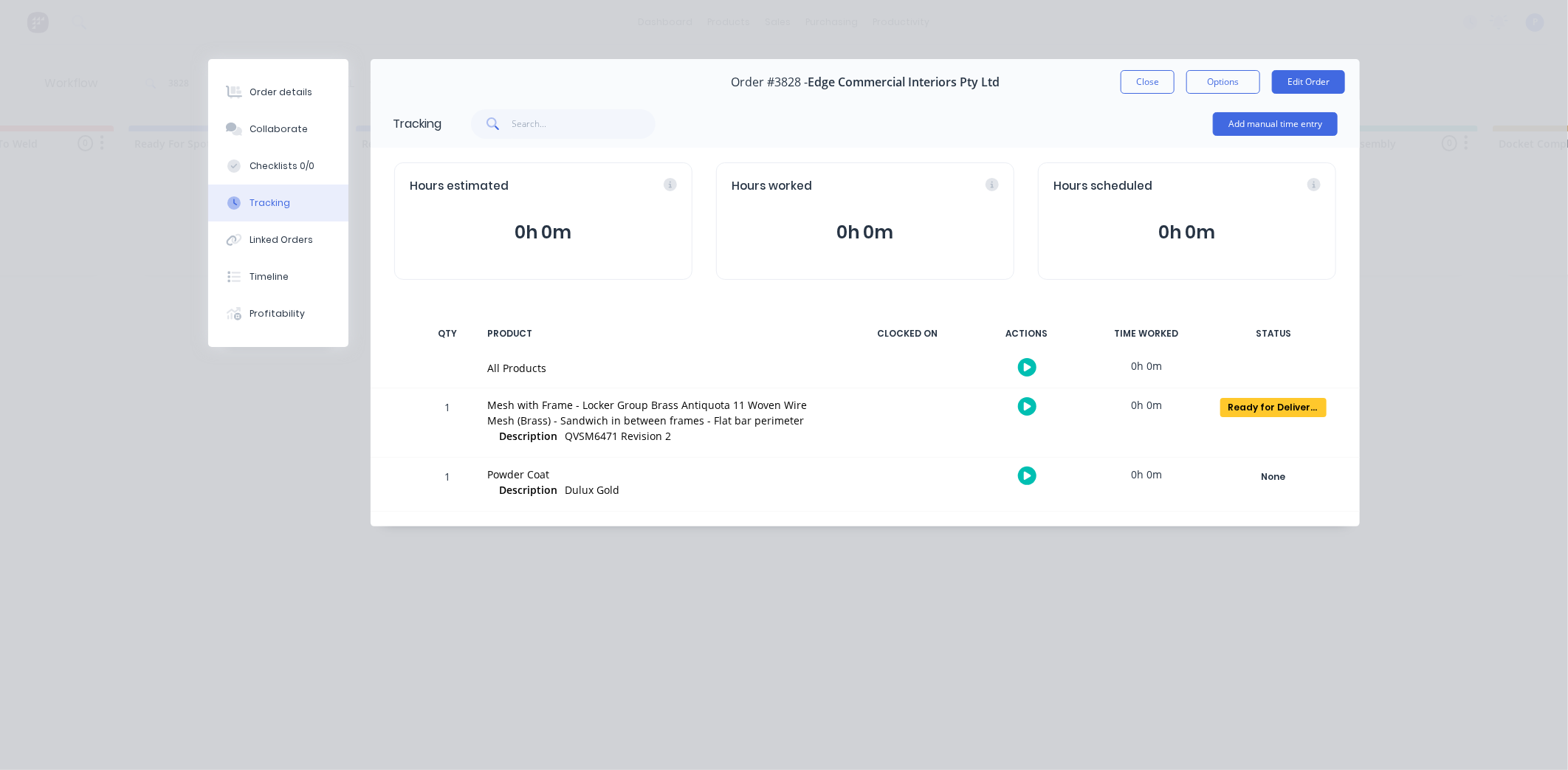
click at [1150, 85] on button "Close" at bounding box center [1147, 82] width 54 height 24
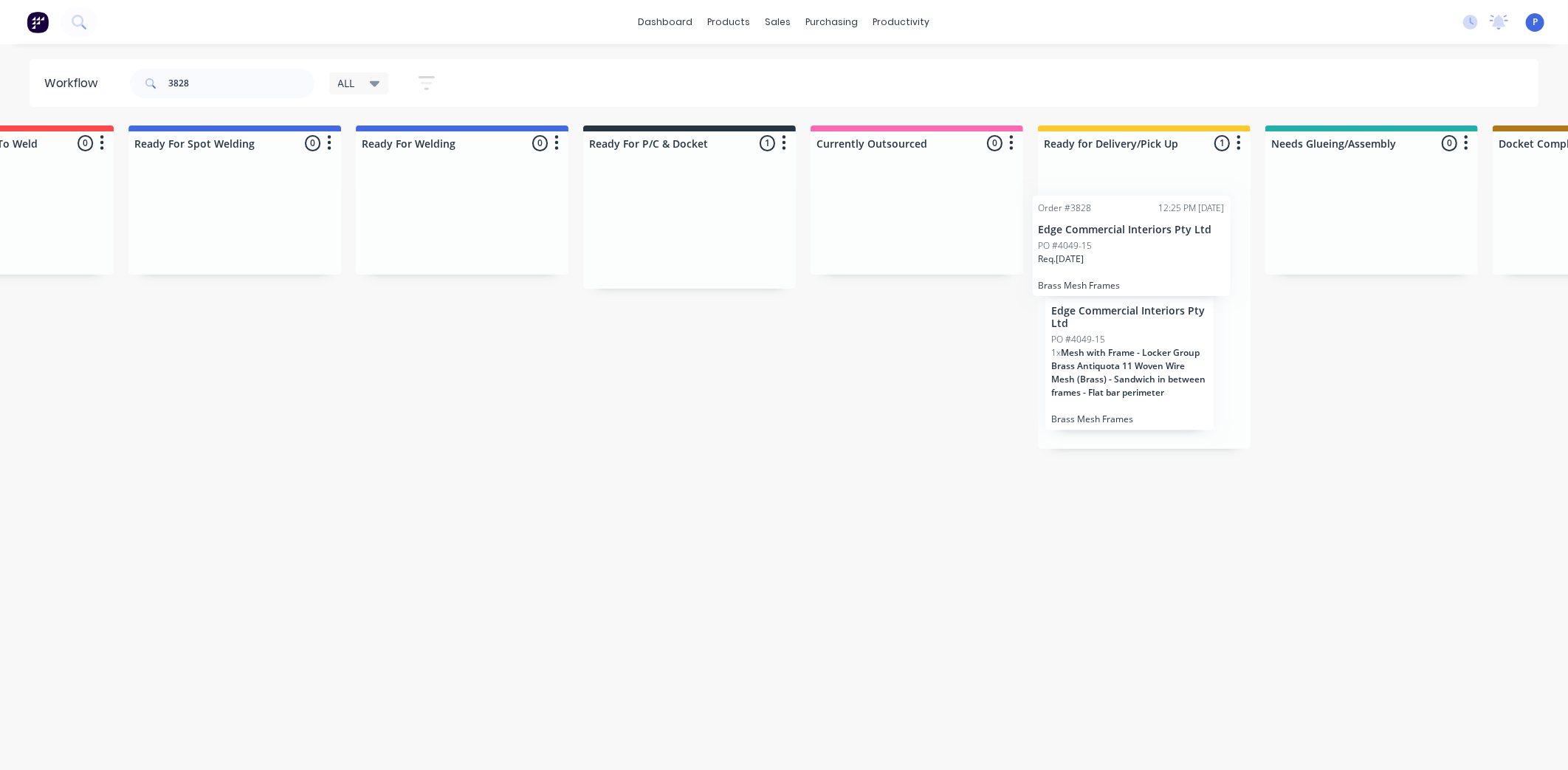
drag, startPoint x: 688, startPoint y: 234, endPoint x: 1134, endPoint y: 257, distance: 446.6
click at [211, 87] on input "3828" at bounding box center [242, 83] width 147 height 29
type input "3"
type input "3903"
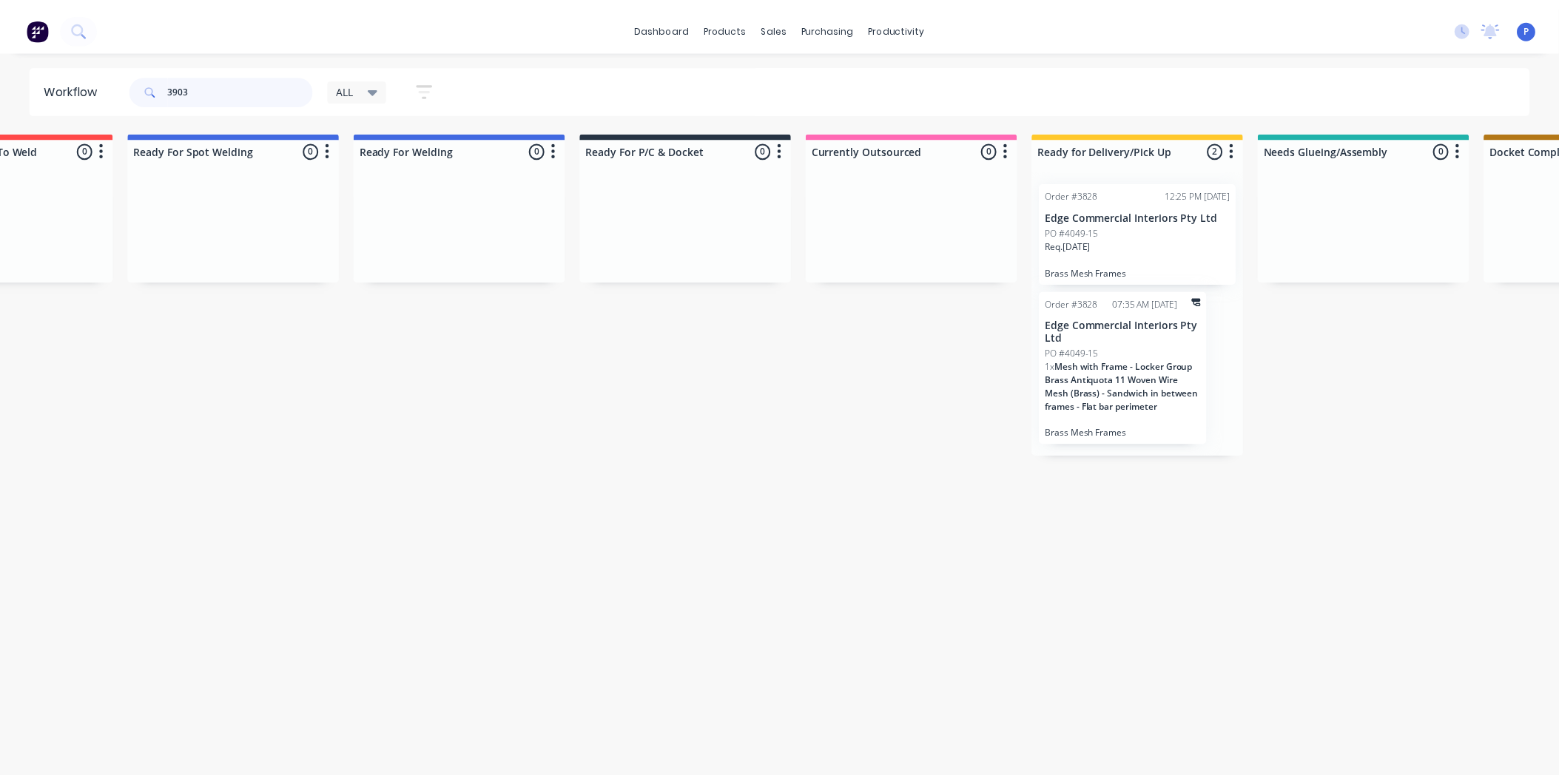
scroll to position [0, 0]
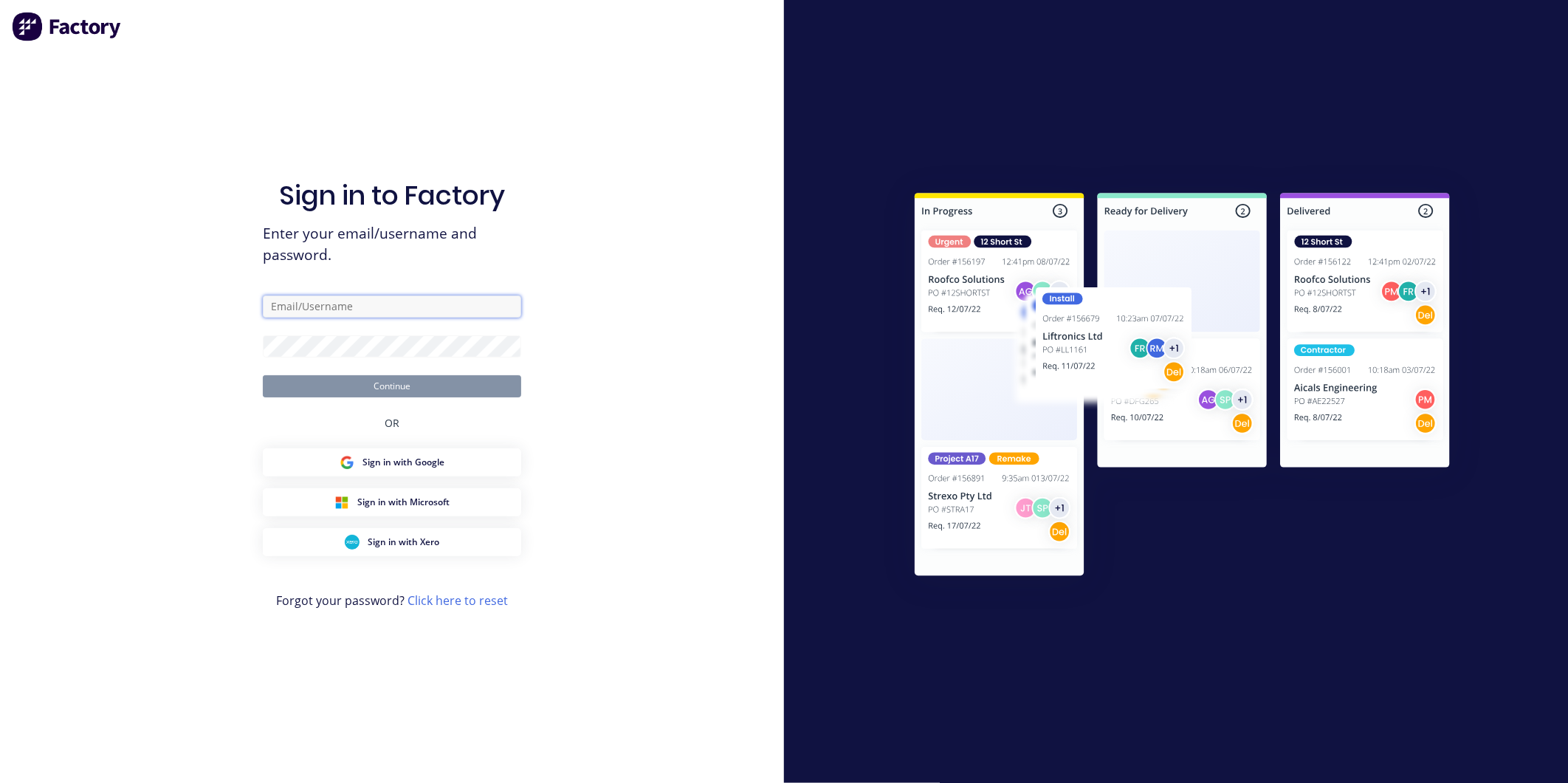
type input "[EMAIL_ADDRESS][DOMAIN_NAME]"
click at [416, 390] on button "Continue" at bounding box center [392, 386] width 258 height 22
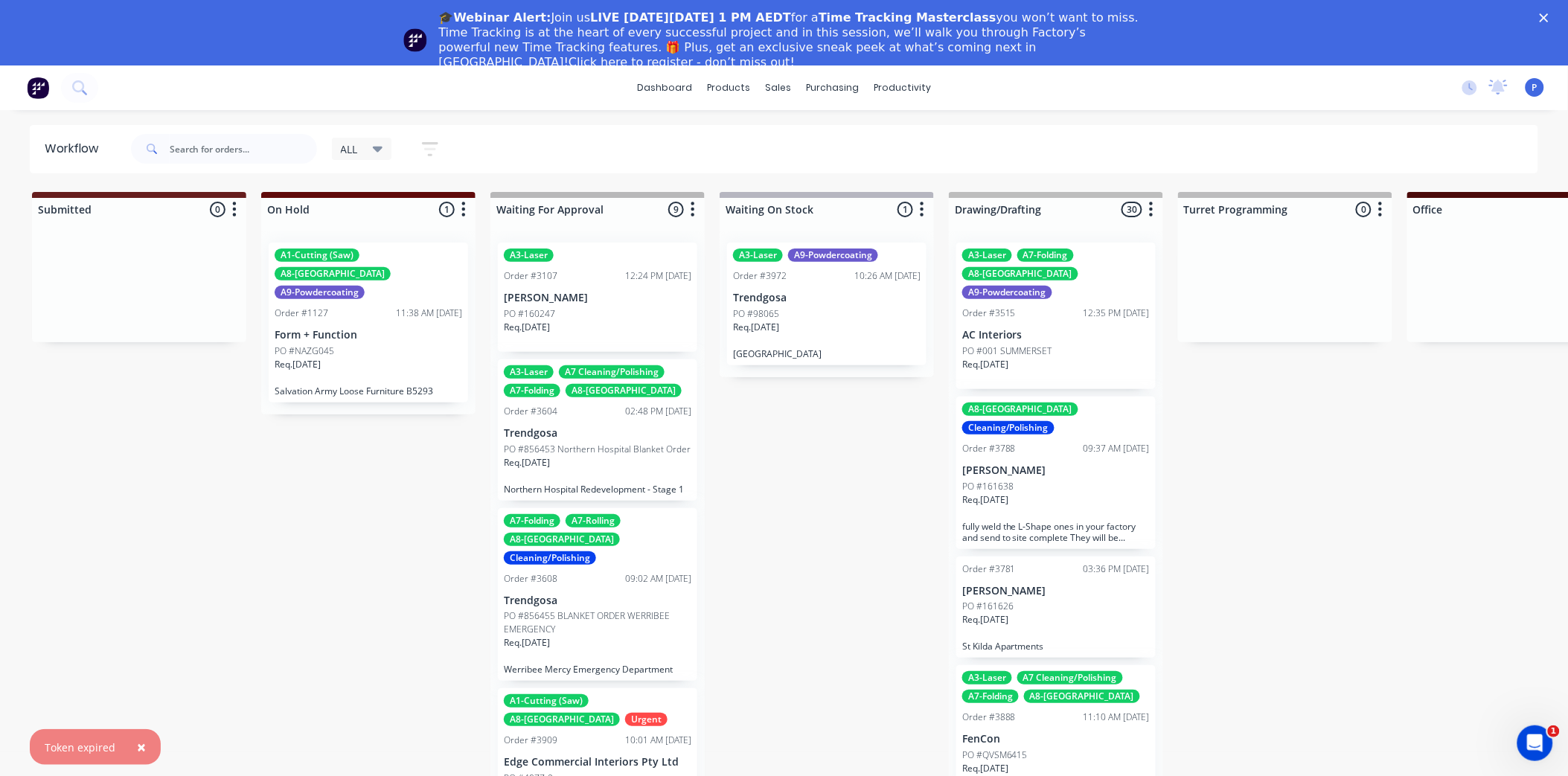
click at [1549, 17] on icon "Close" at bounding box center [1544, 18] width 9 height 9
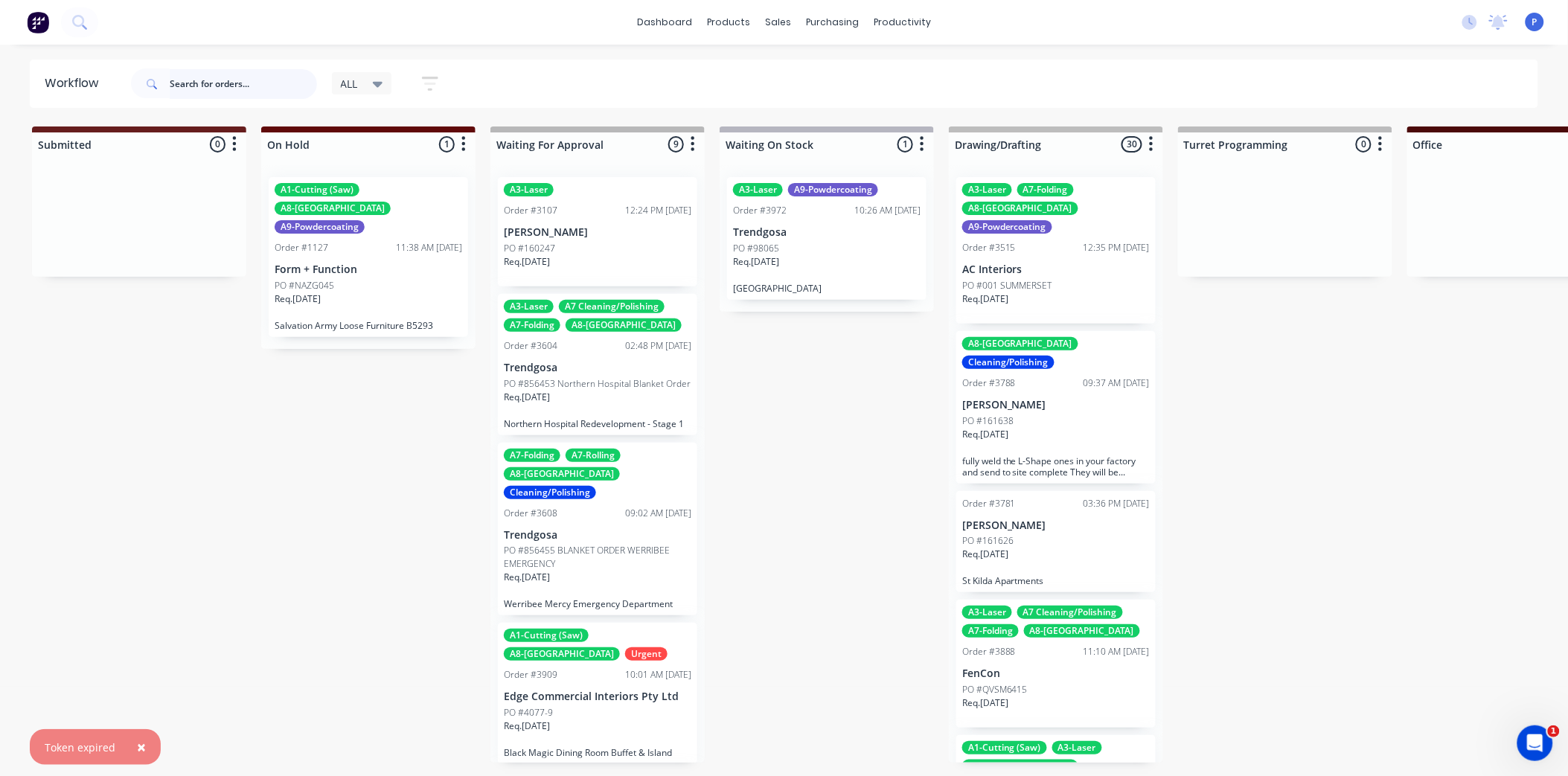
click at [266, 79] on input "text" at bounding box center [244, 84] width 148 height 30
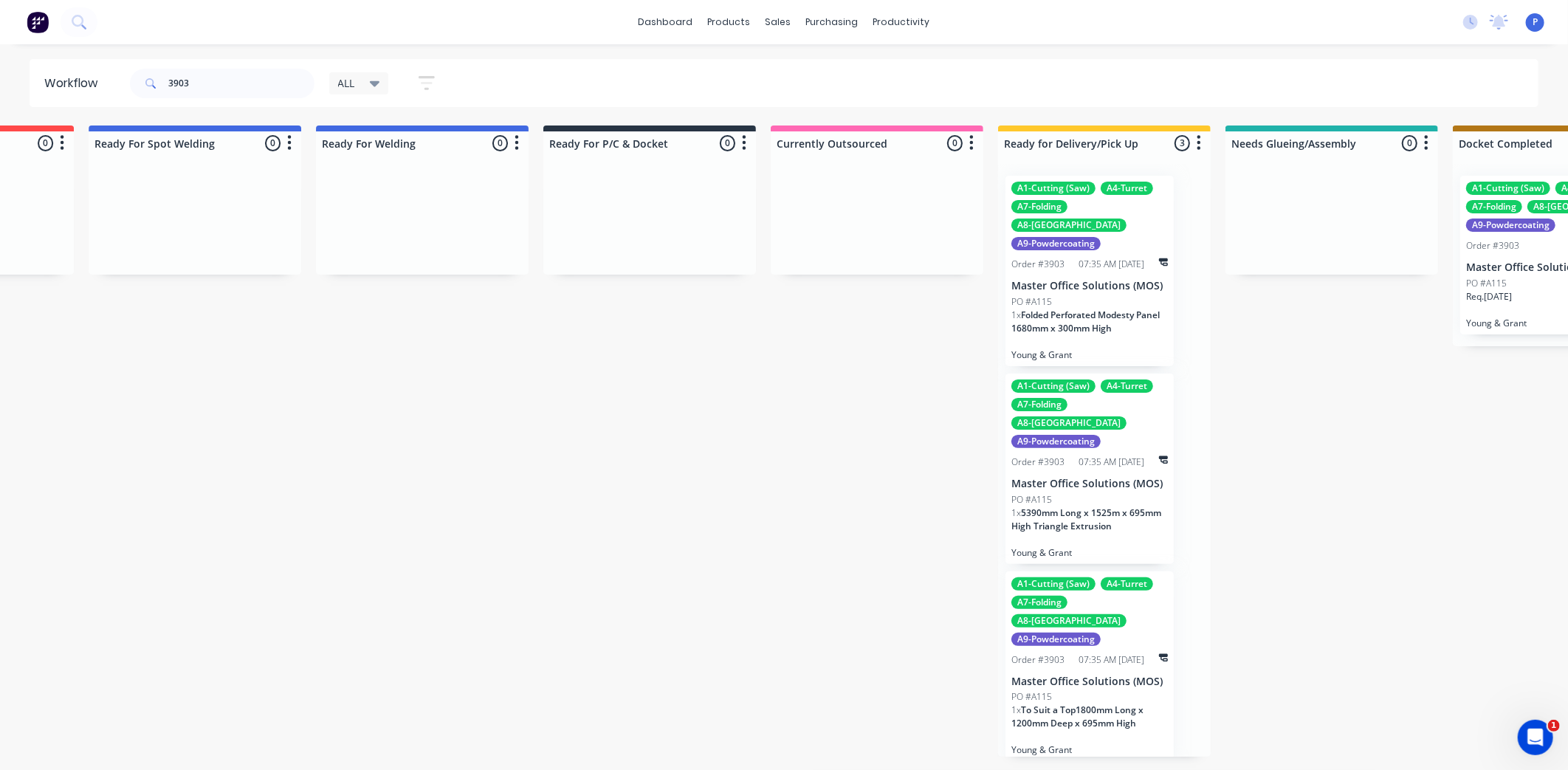
drag, startPoint x: 515, startPoint y: 407, endPoint x: 641, endPoint y: 433, distance: 128.7
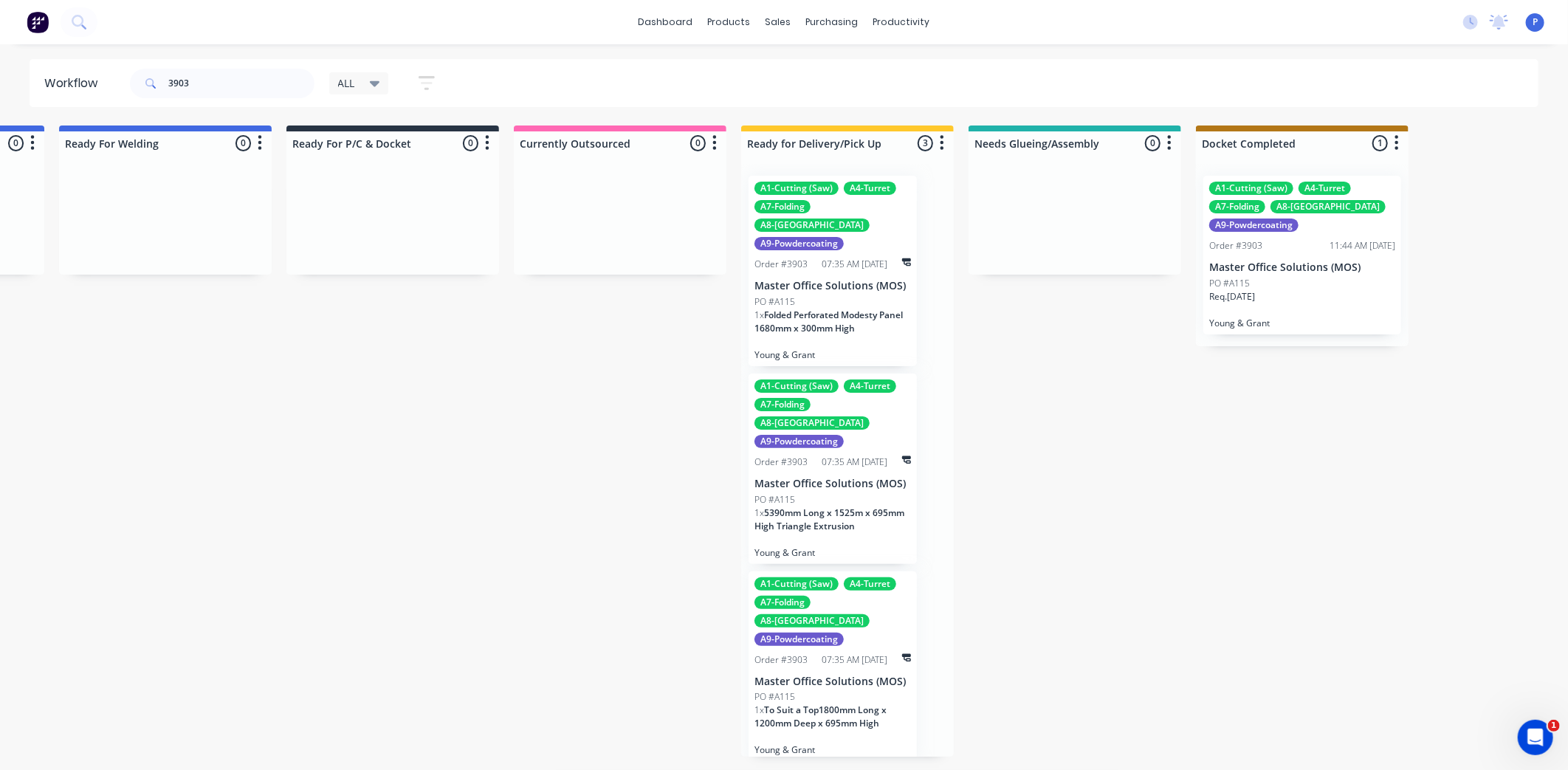
click at [426, 82] on icon "button" at bounding box center [426, 82] width 12 height 2
click at [421, 172] on icon at bounding box center [415, 176] width 10 height 16
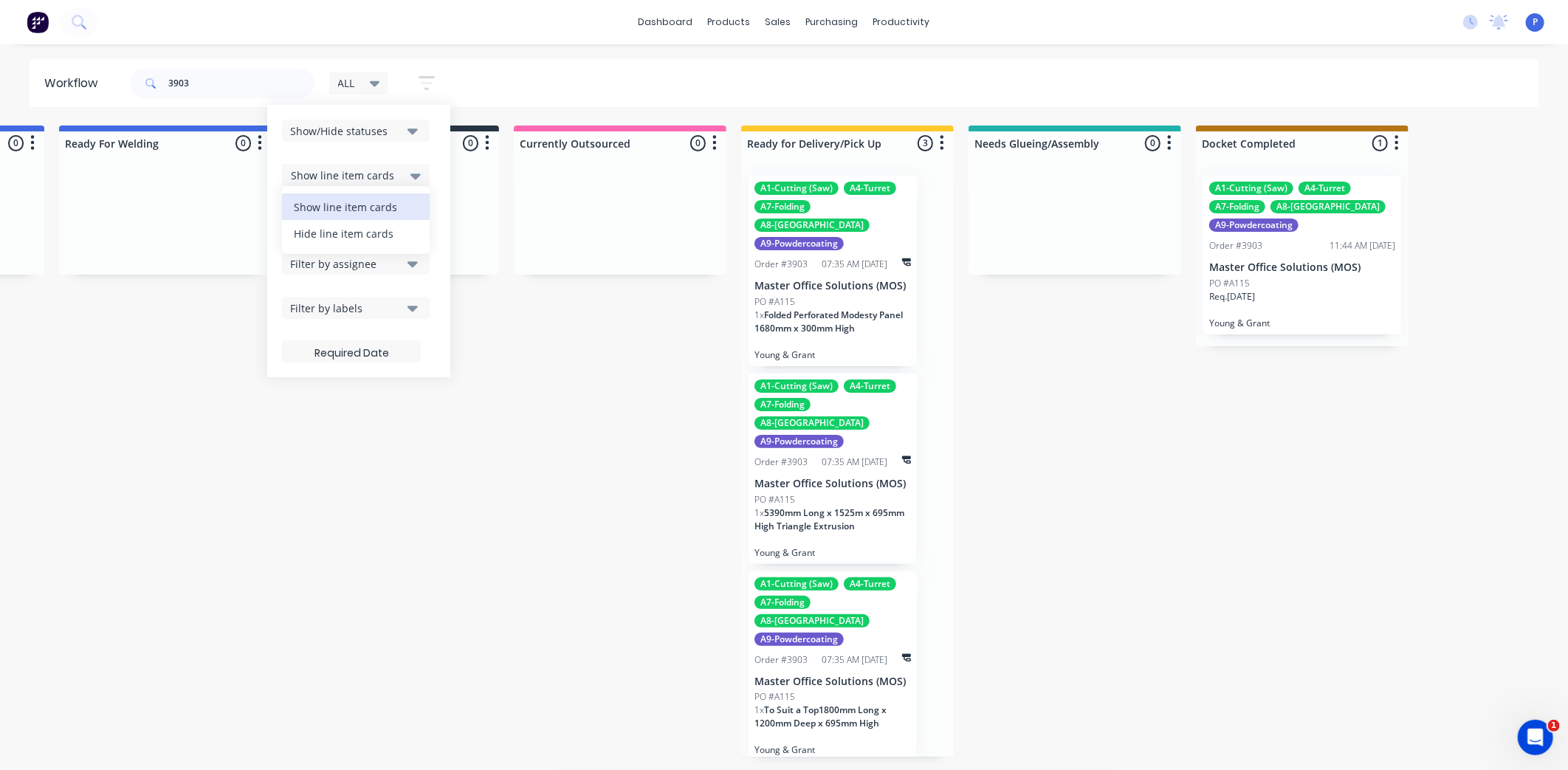
click at [387, 235] on div "Hide line item cards" at bounding box center [356, 233] width 148 height 27
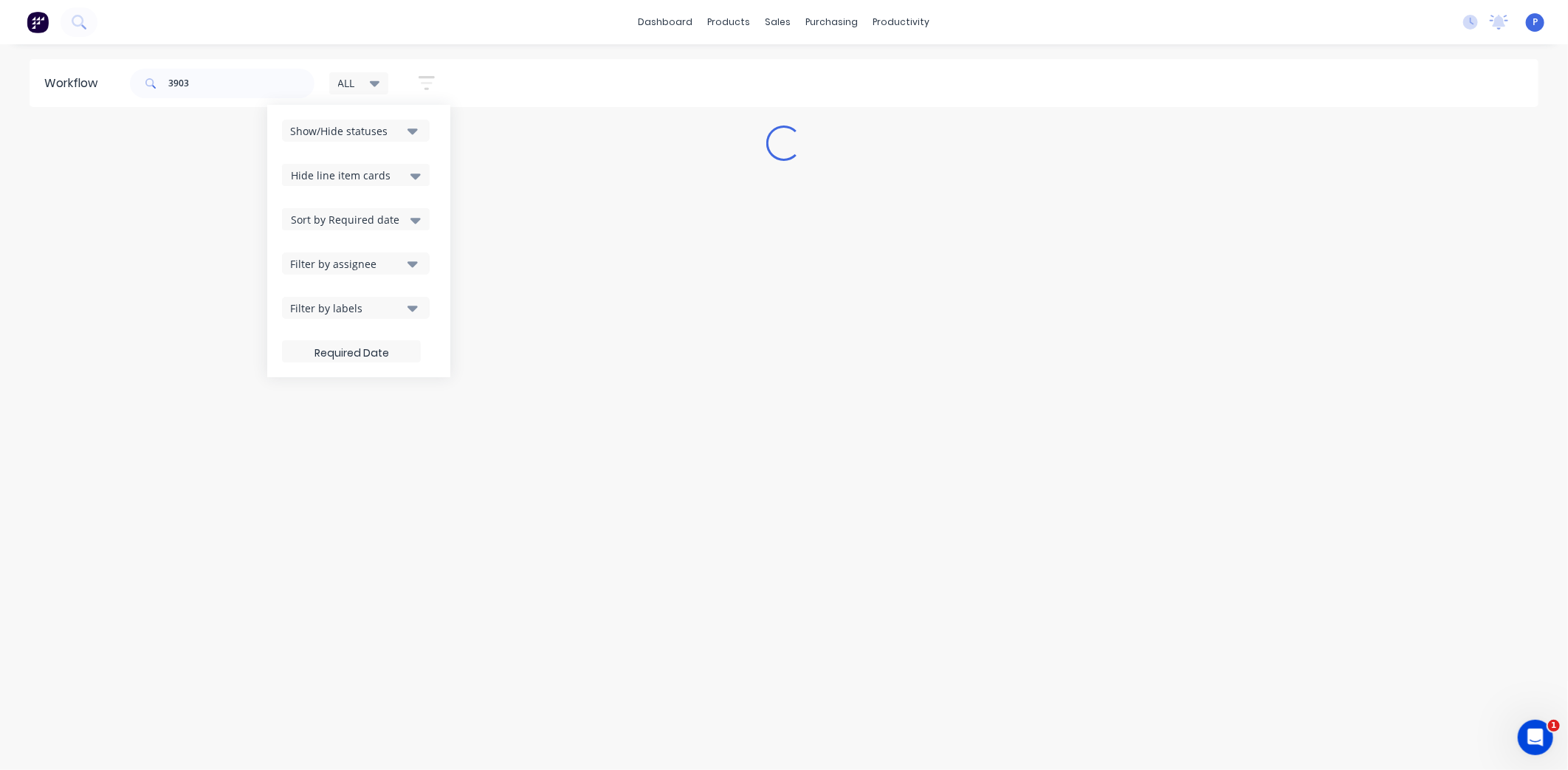
scroll to position [0, 0]
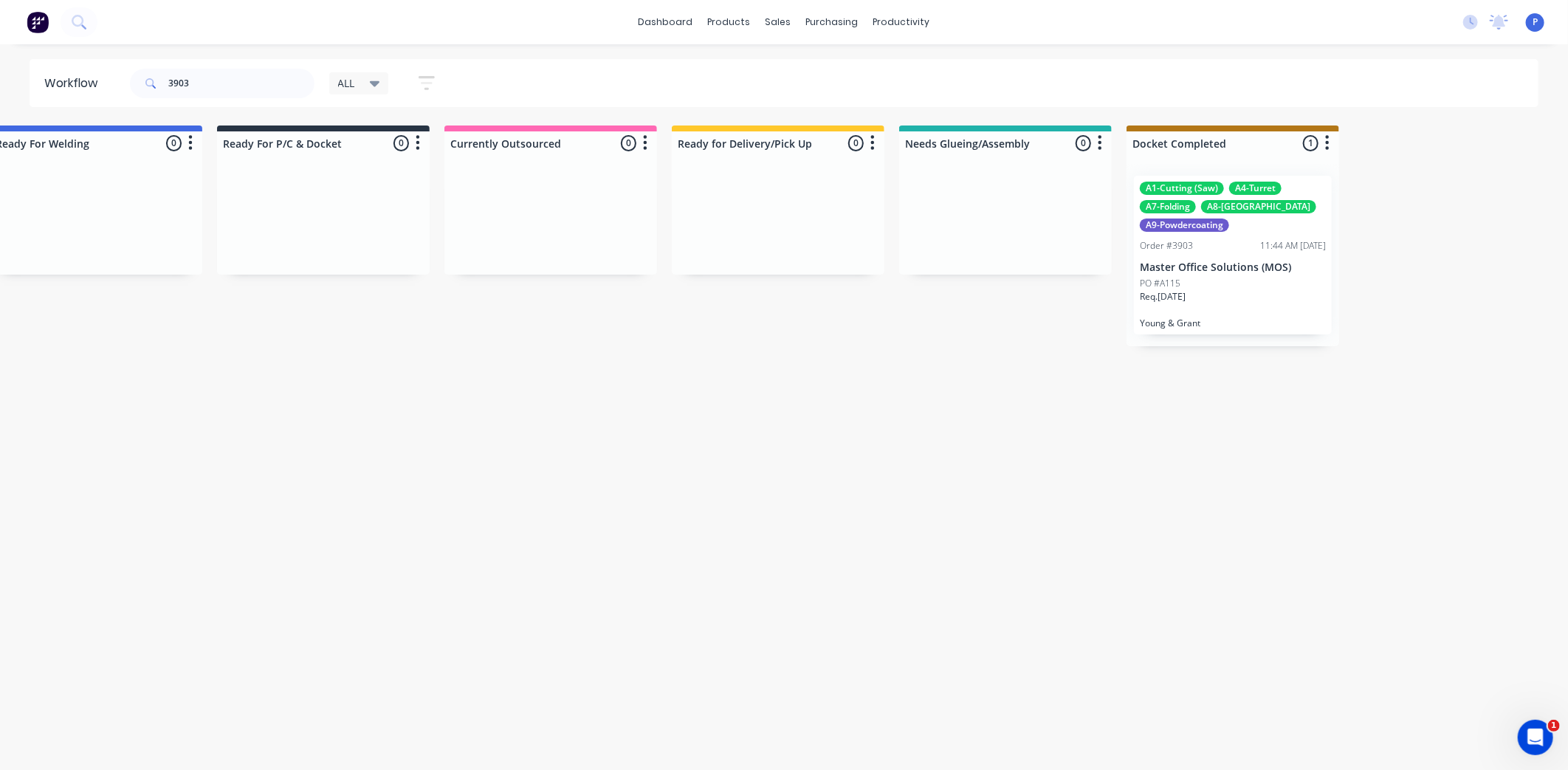
drag, startPoint x: 702, startPoint y: 452, endPoint x: 829, endPoint y: 452, distance: 127.0
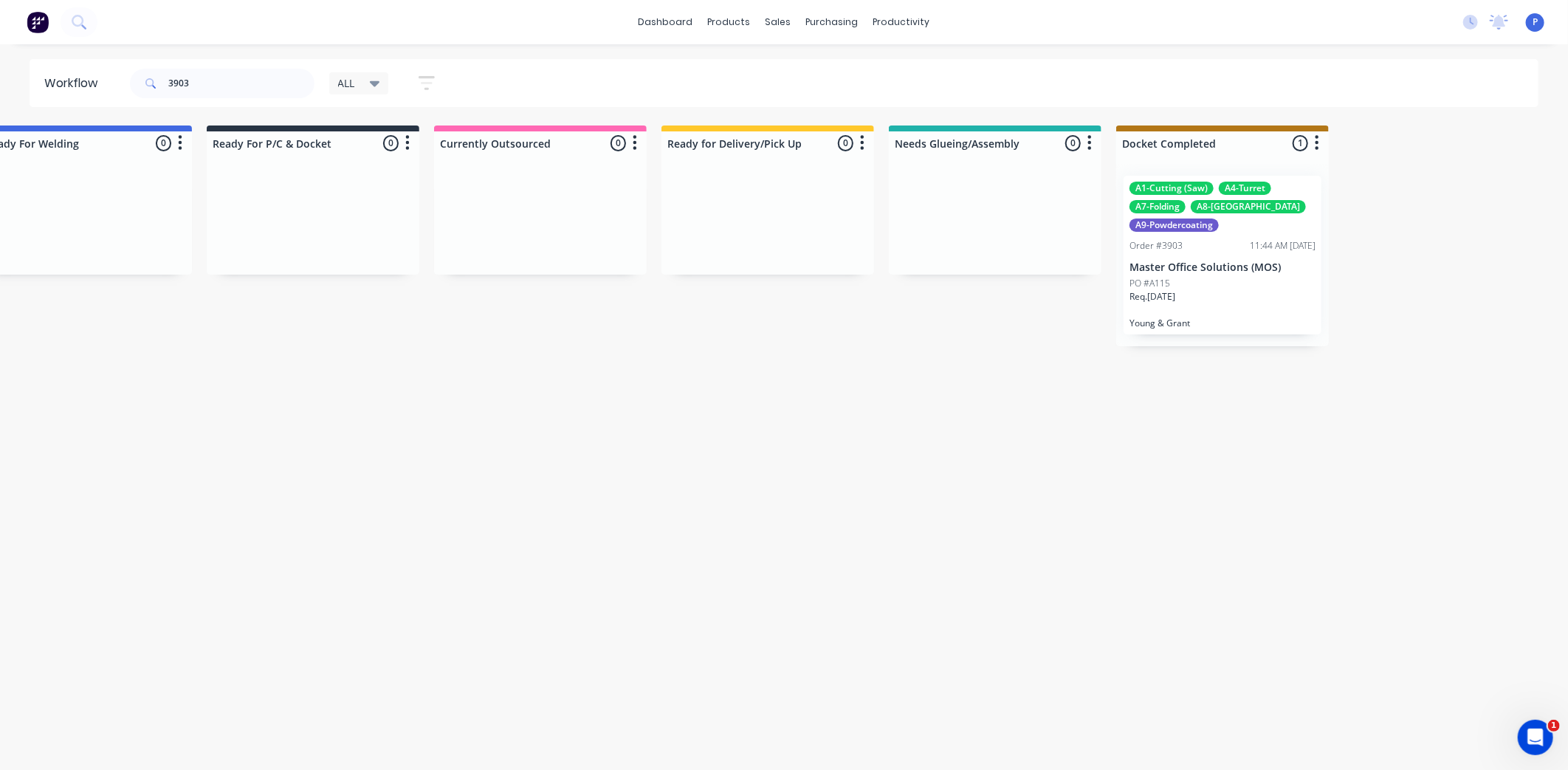
click at [1194, 263] on p "Master Office Solutions (MOS)" at bounding box center [1223, 268] width 186 height 13
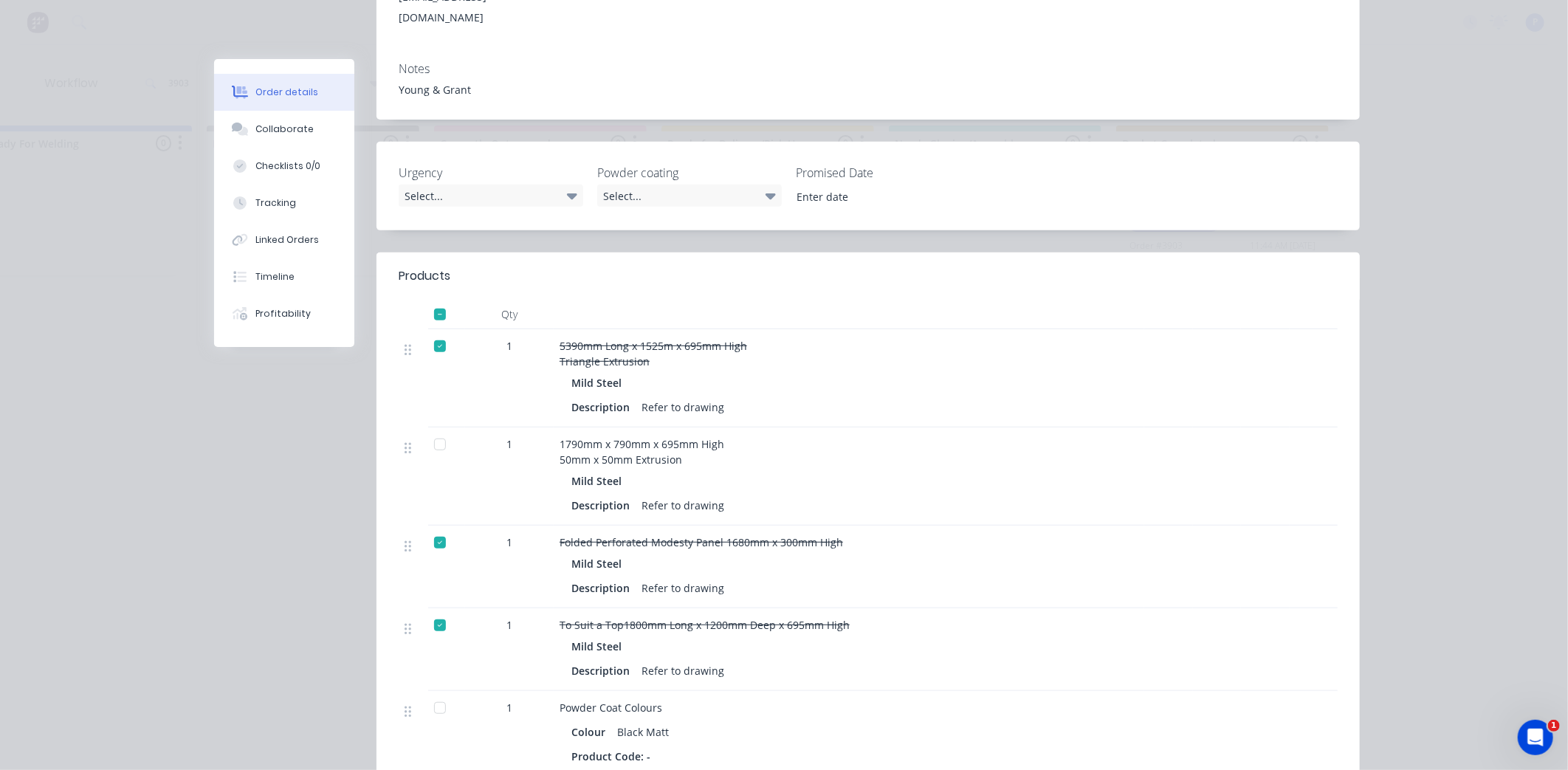
scroll to position [328, 0]
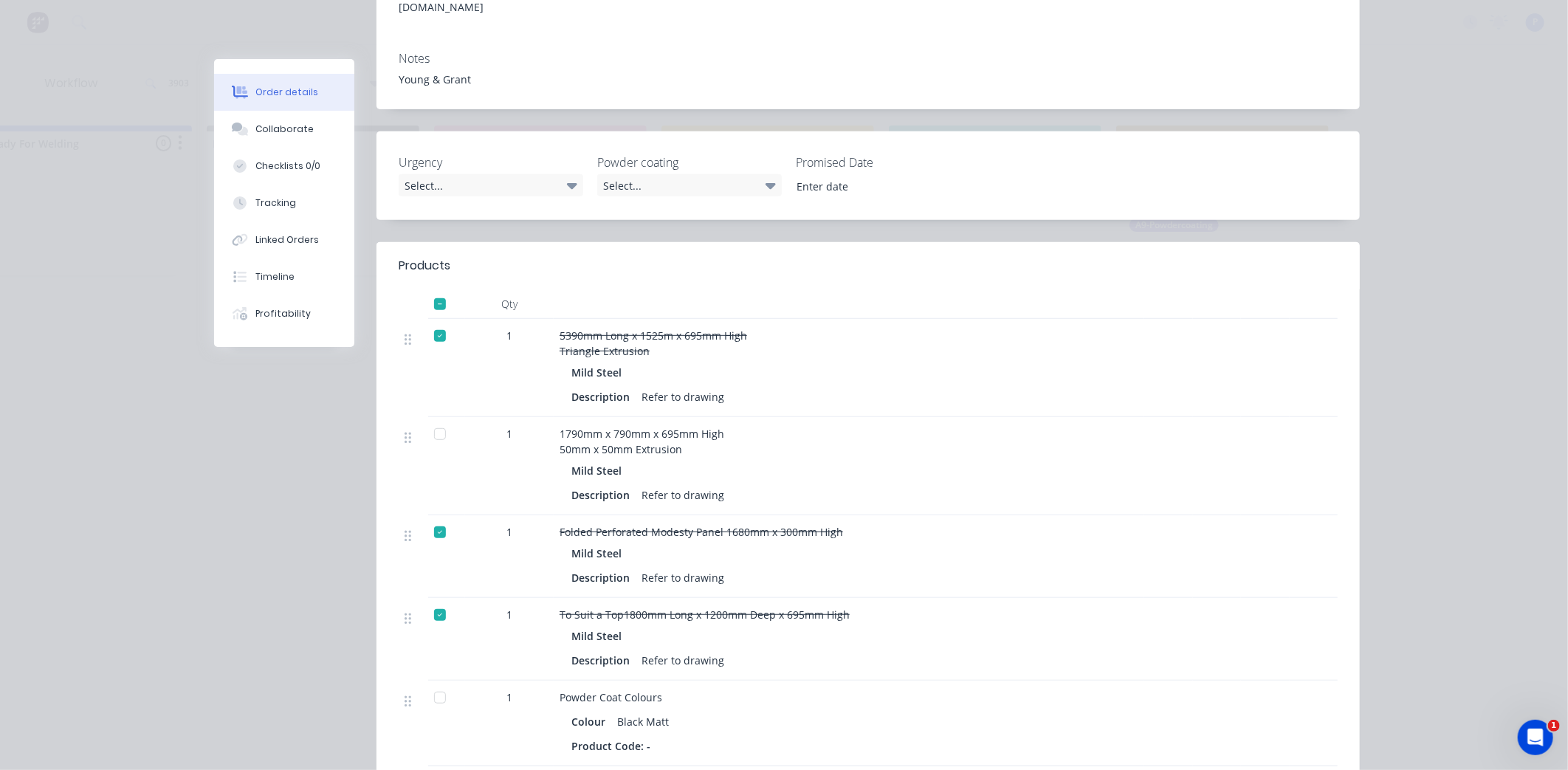
click at [431, 420] on div at bounding box center [440, 434] width 29 height 29
click at [281, 204] on div "Tracking" at bounding box center [276, 203] width 40 height 14
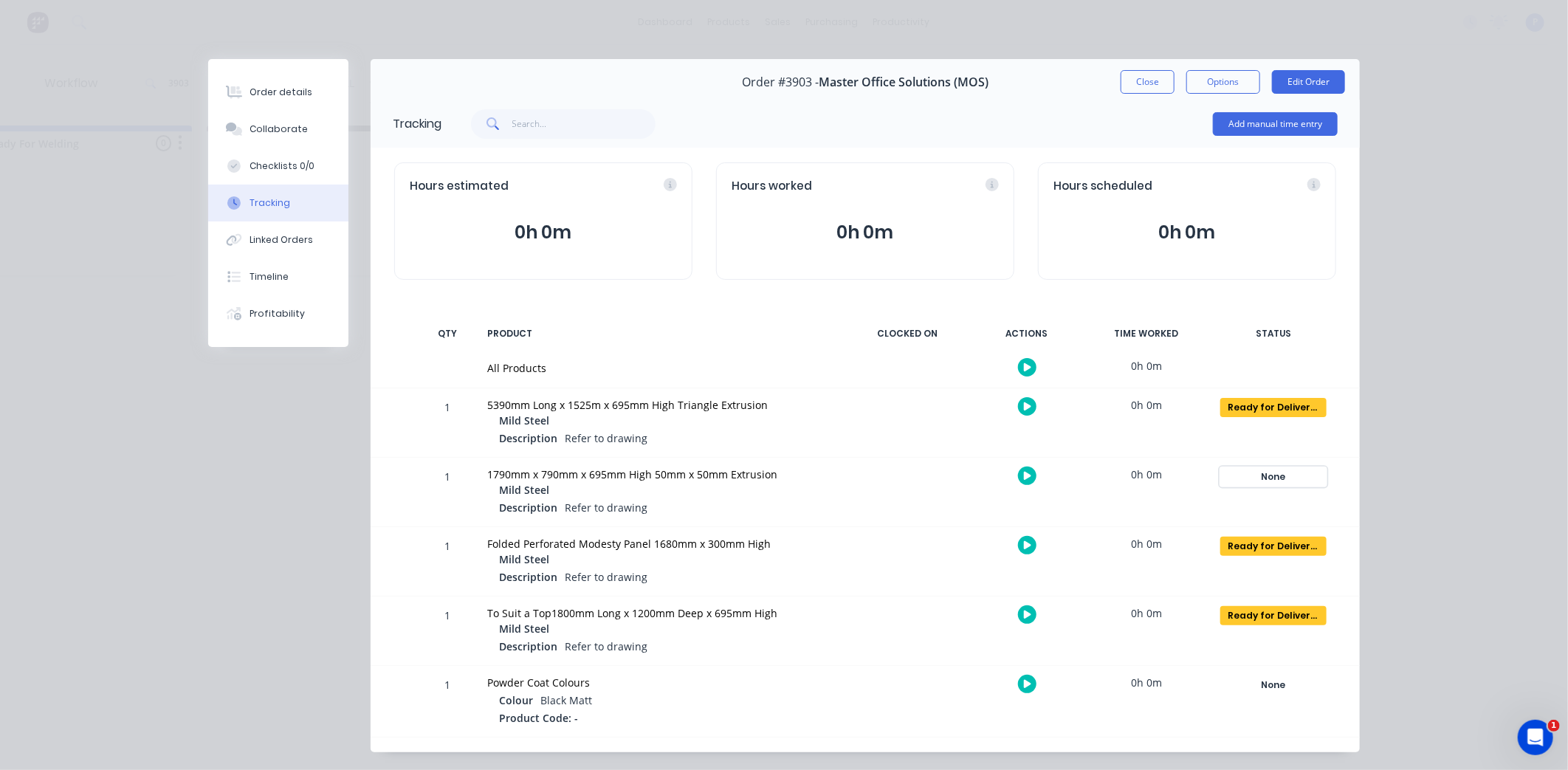
click at [1286, 478] on div "None" at bounding box center [1274, 477] width 106 height 19
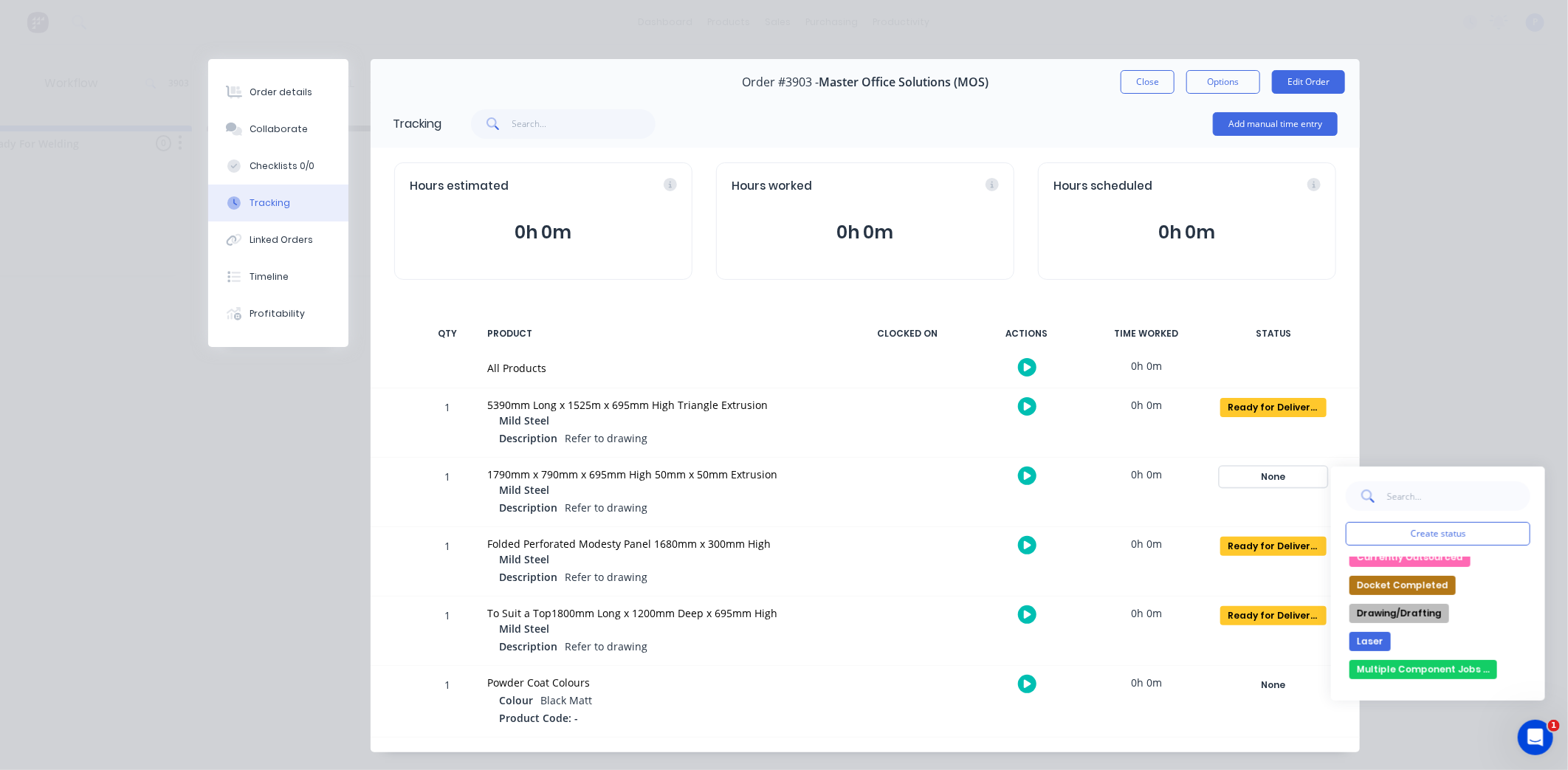
scroll to position [246, 0]
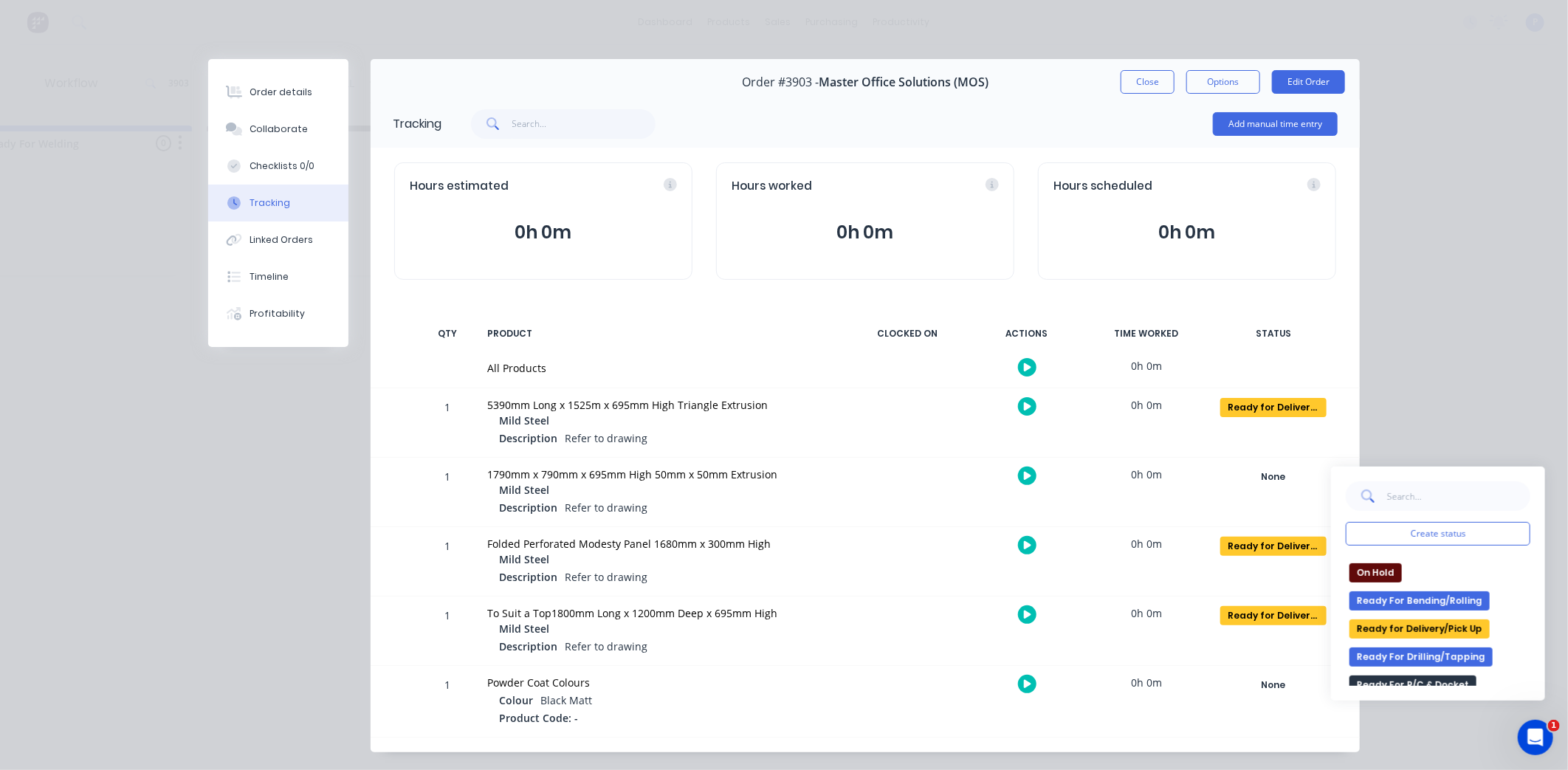
click at [1399, 625] on button "Ready for Delivery/Pick Up" at bounding box center [1420, 629] width 140 height 19
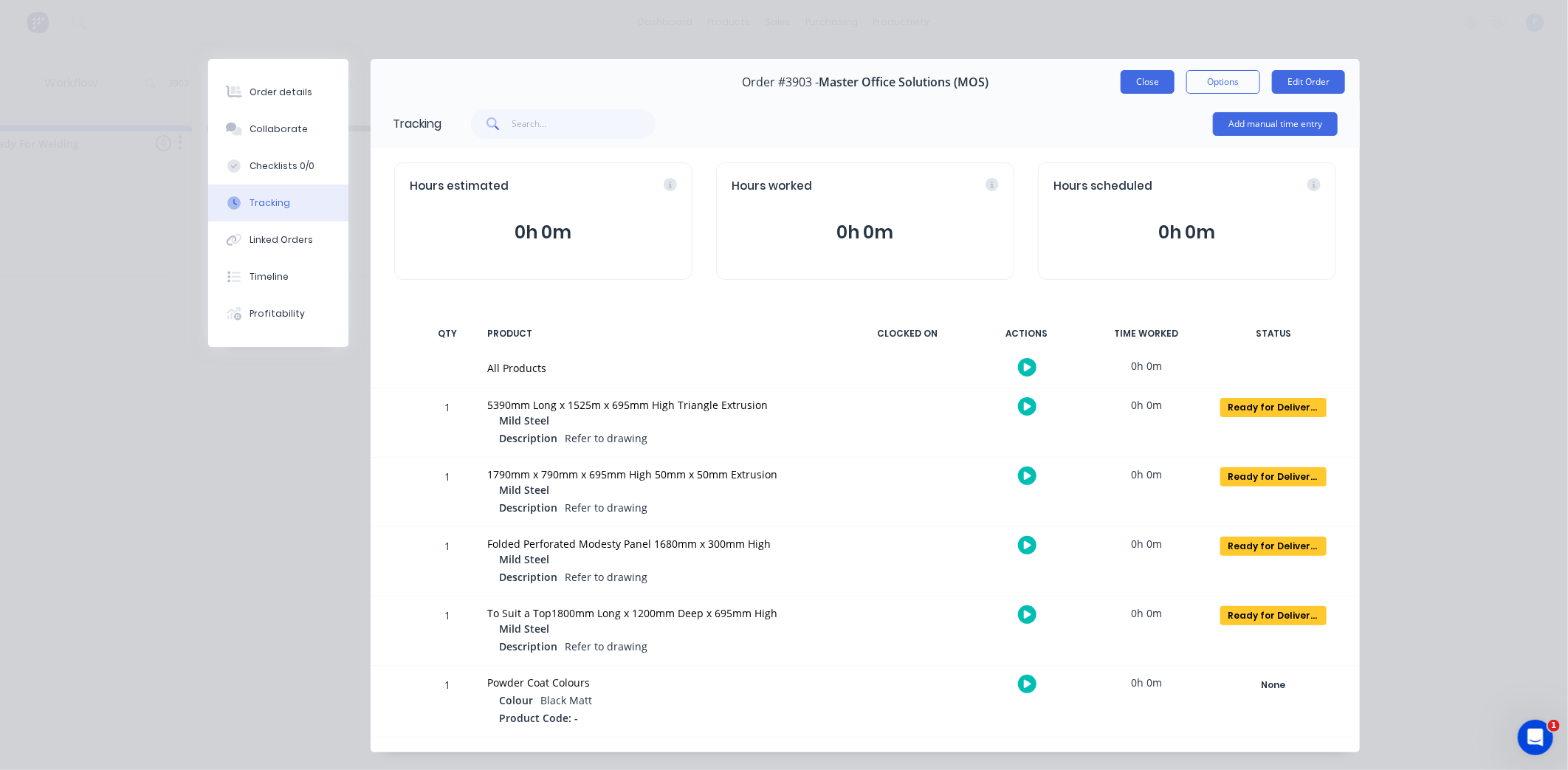
click at [1139, 83] on button "Close" at bounding box center [1147, 82] width 54 height 24
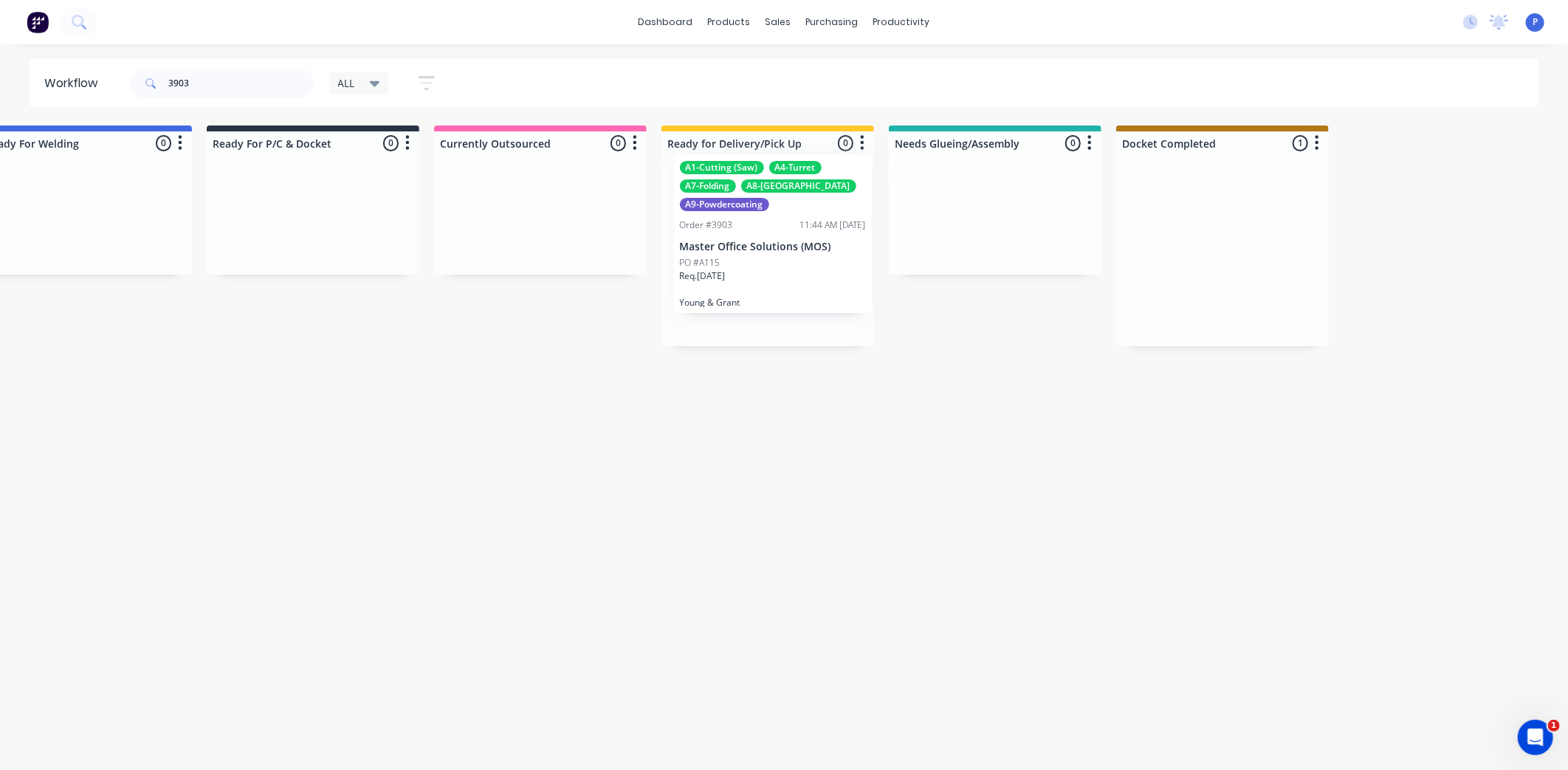
drag, startPoint x: 1212, startPoint y: 222, endPoint x: 758, endPoint y: 207, distance: 454.2
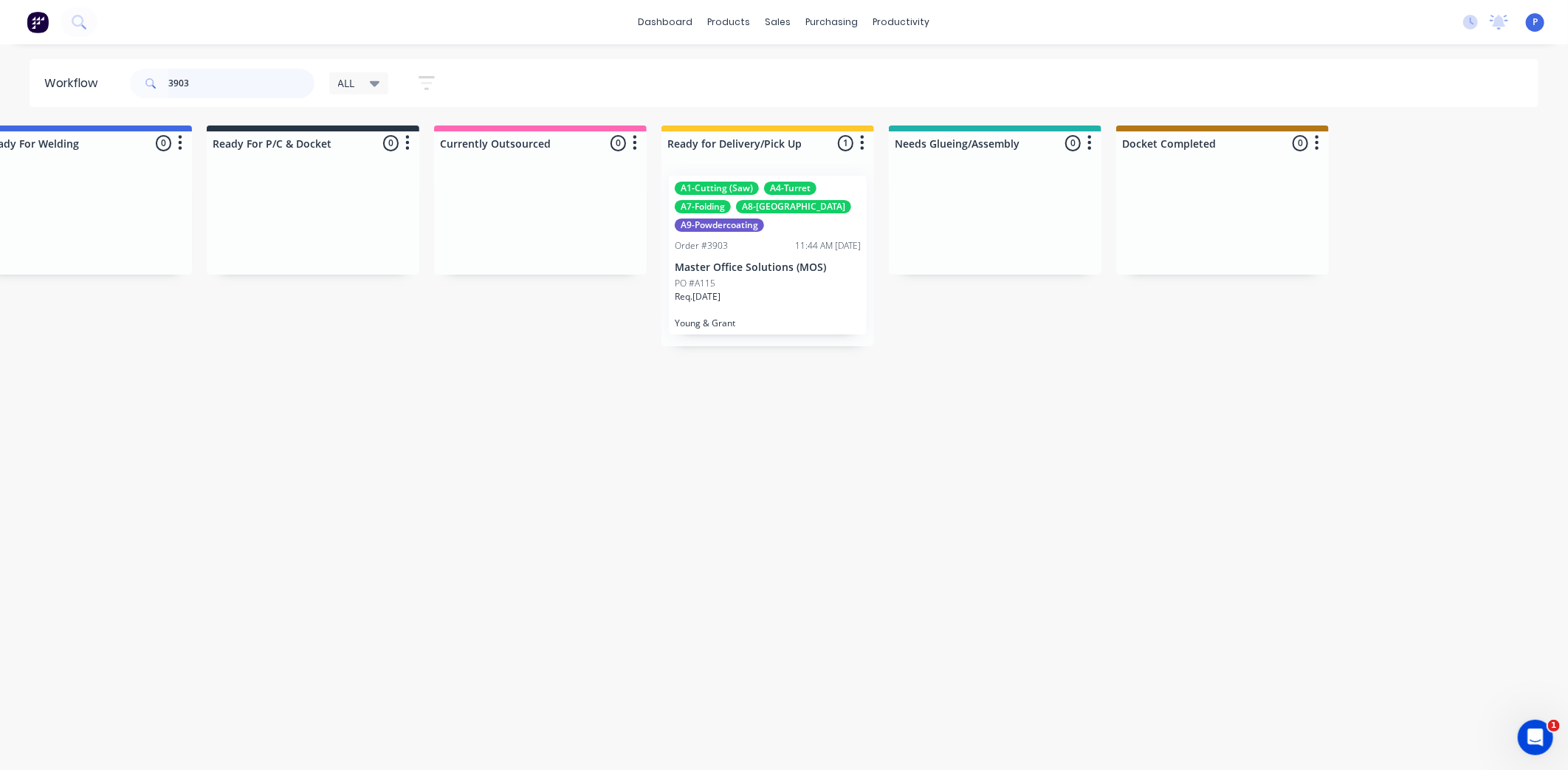
click at [211, 79] on input "3903" at bounding box center [242, 83] width 147 height 29
type input "3"
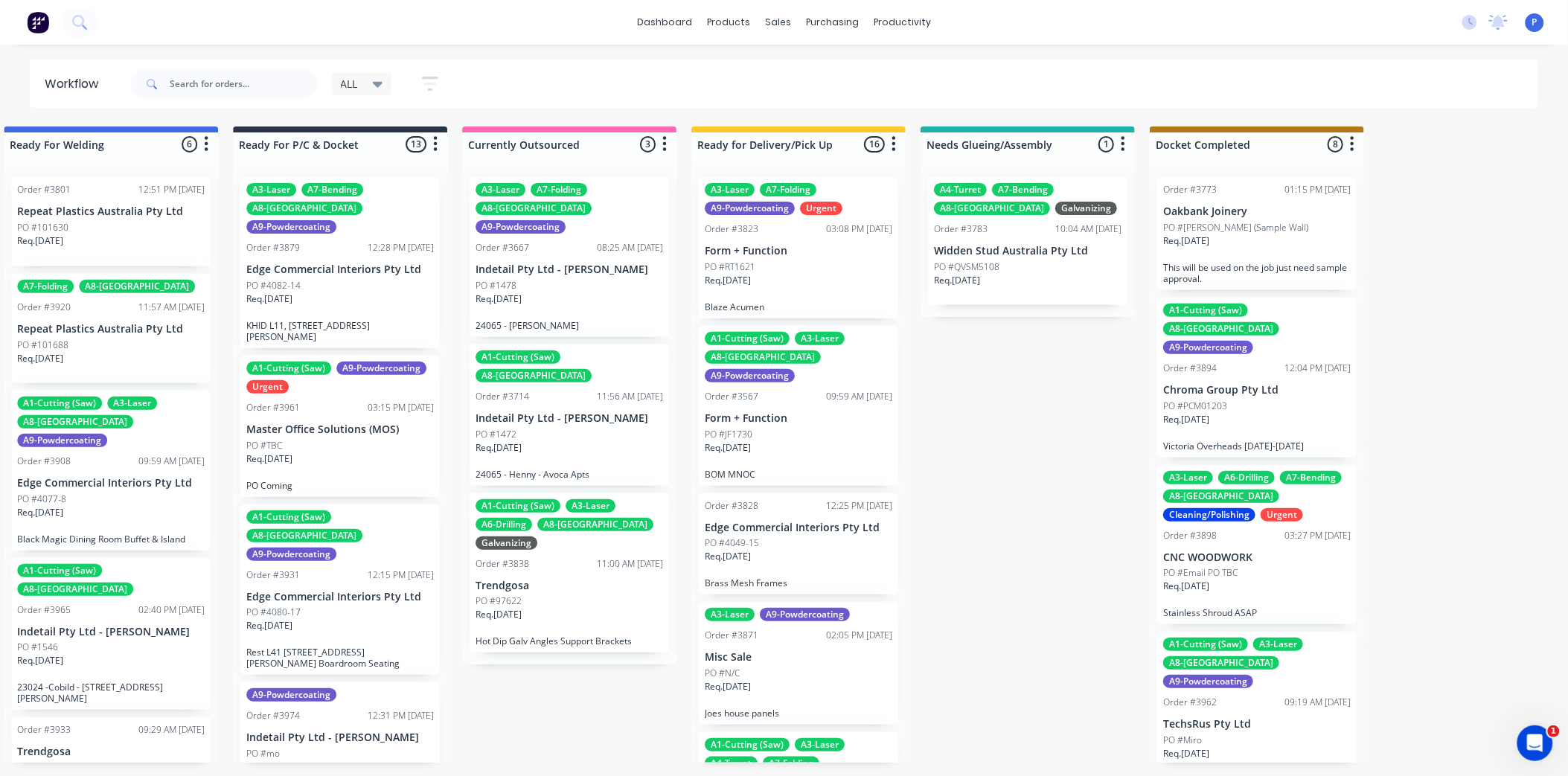
scroll to position [12, 3418]
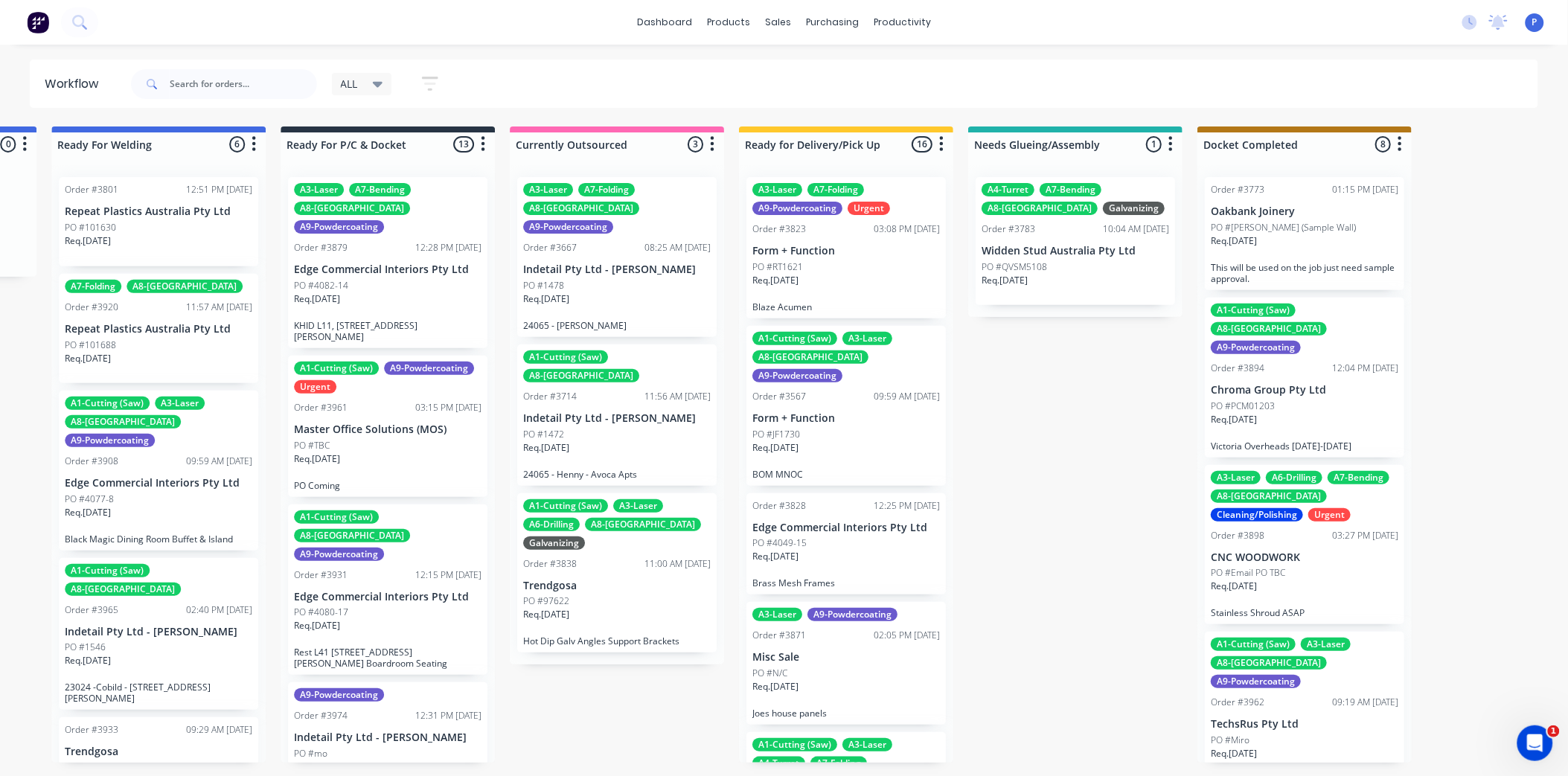
drag, startPoint x: 842, startPoint y: 395, endPoint x: 771, endPoint y: 436, distance: 82.0
click at [1267, 136] on div at bounding box center [1304, 144] width 214 height 24
click at [1333, 136] on div at bounding box center [1304, 144] width 214 height 24
drag, startPoint x: 1335, startPoint y: 132, endPoint x: 1250, endPoint y: 177, distance: 96.2
click at [1250, 177] on div "Docket Completed 8 Sort By Created date Required date Order number Customer nam…" at bounding box center [1304, 444] width 214 height 637
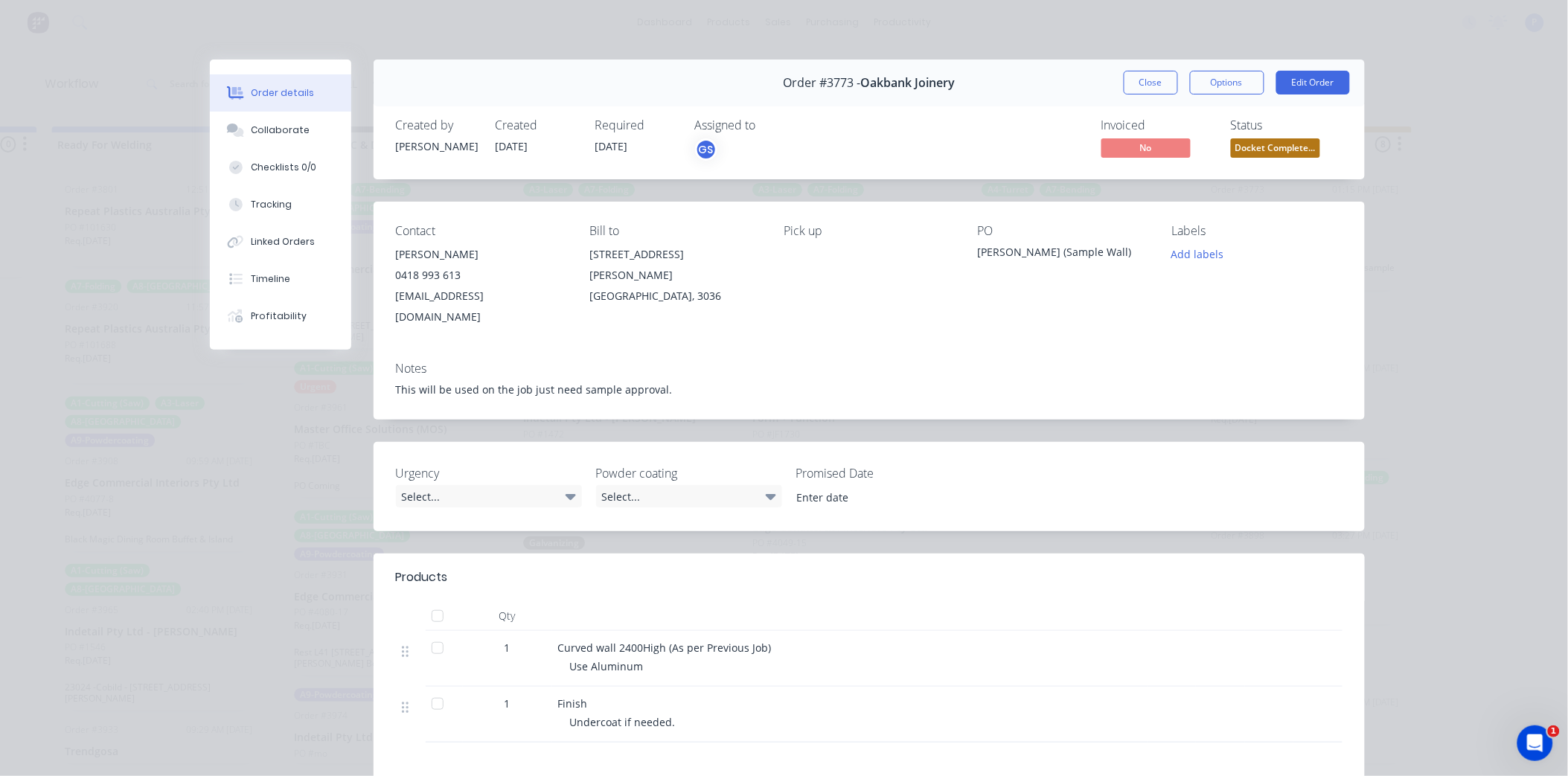
click at [825, 24] on div "Order details Collaborate Checklists 0/0 Tracking Linked Orders Timeline Profit…" at bounding box center [784, 388] width 1568 height 776
click at [1176, 72] on div "Close Options Edit Order" at bounding box center [1236, 83] width 226 height 24
click at [1159, 75] on button "Close" at bounding box center [1151, 83] width 54 height 24
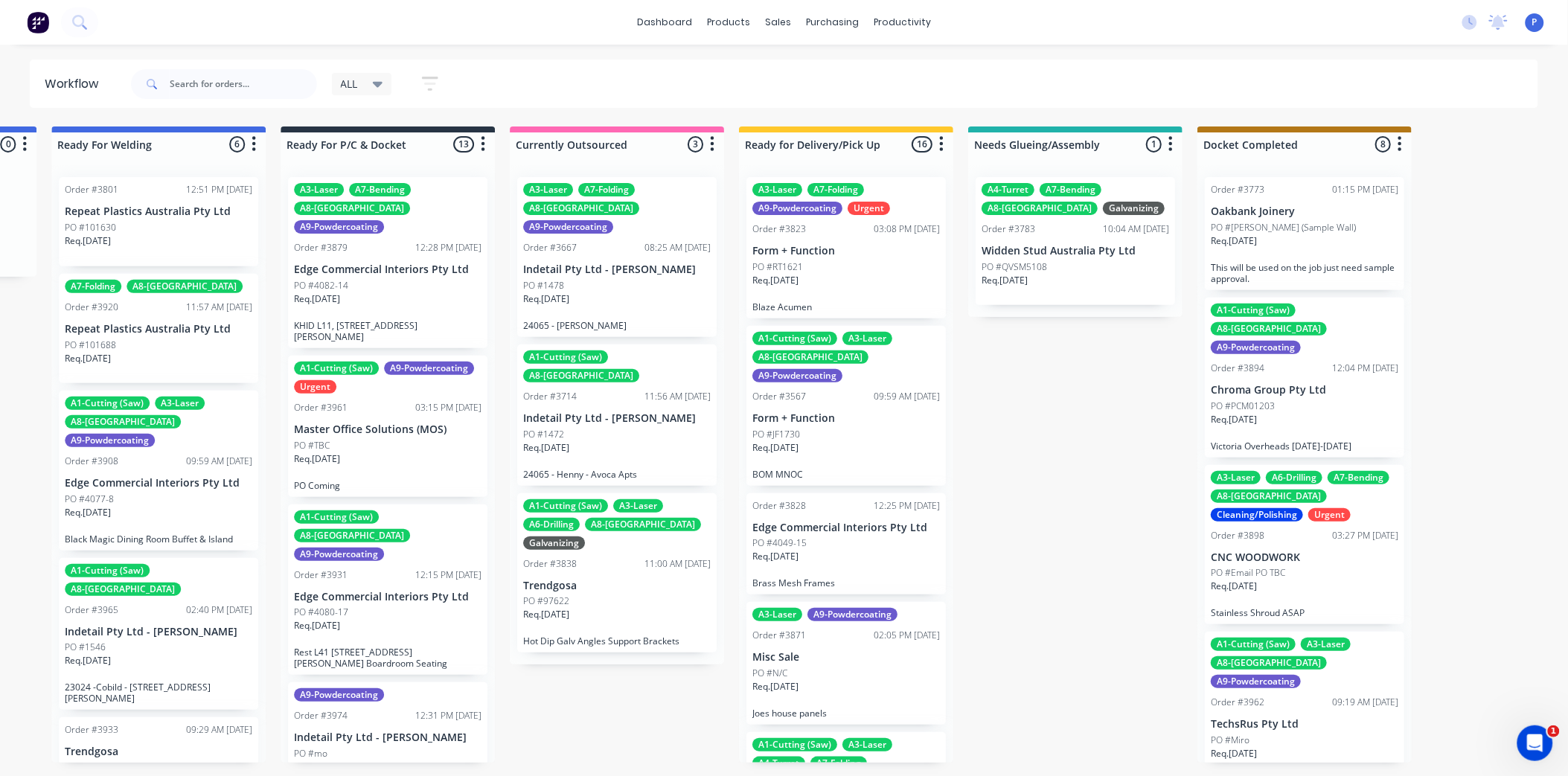
click at [435, 79] on icon "button" at bounding box center [430, 84] width 17 height 18
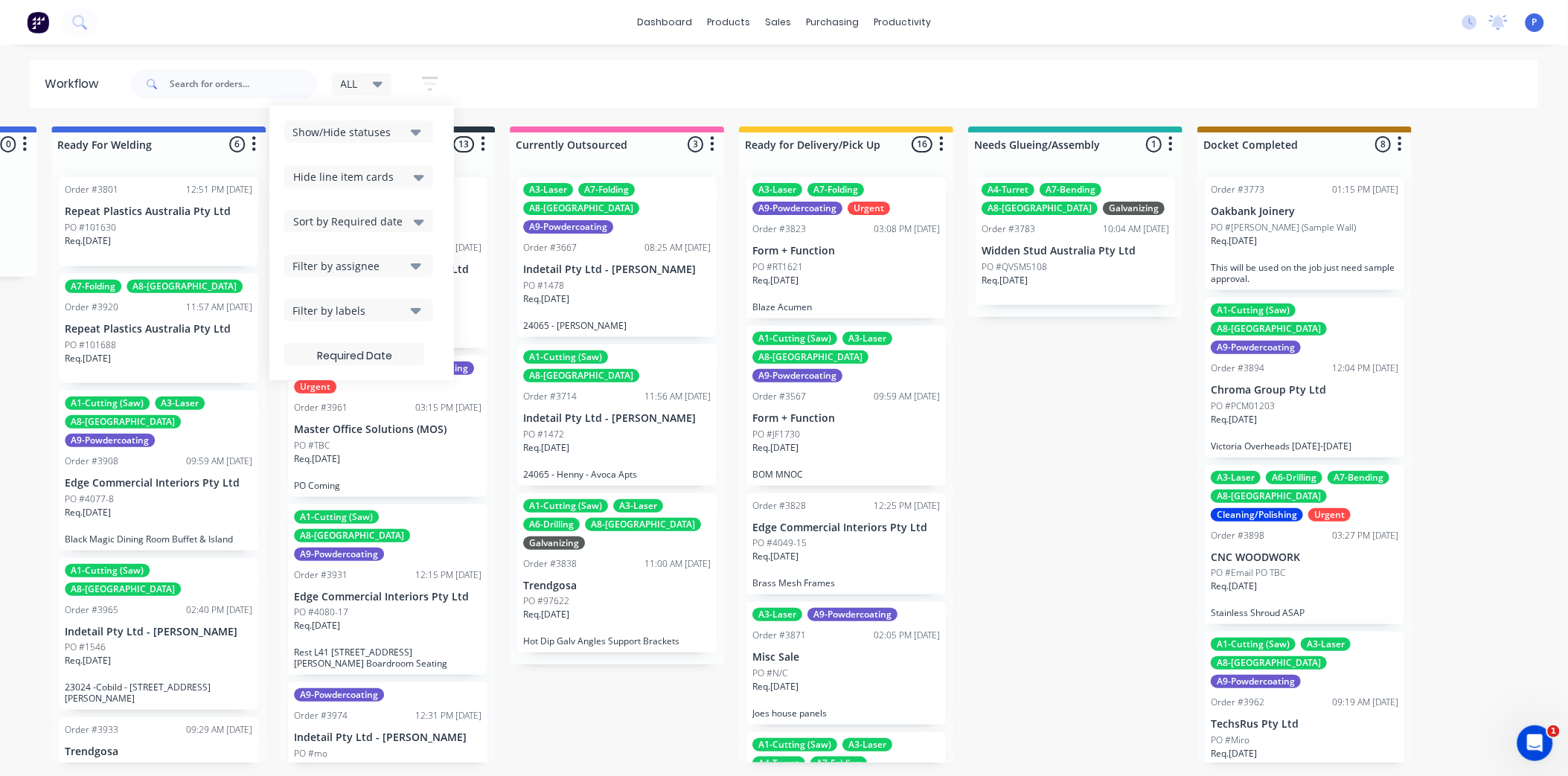
click at [404, 130] on div "Show/Hide statuses" at bounding box center [349, 132] width 113 height 16
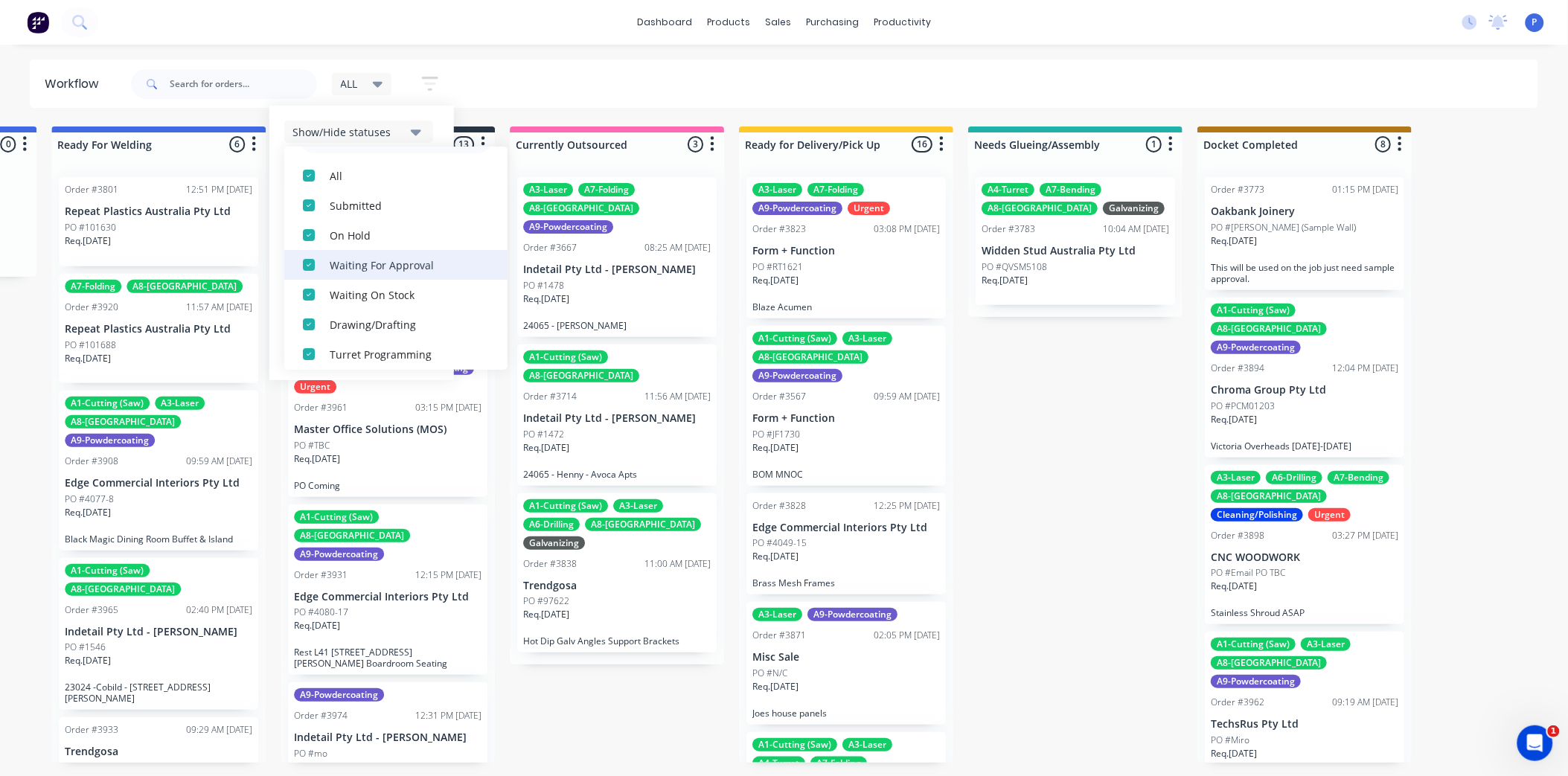
scroll to position [0, 0]
click at [579, 76] on div "ALL Save new view None edit ALL (Default) edit ALLx edit Dispatch edit [PERSON_…" at bounding box center [834, 84] width 1411 height 44
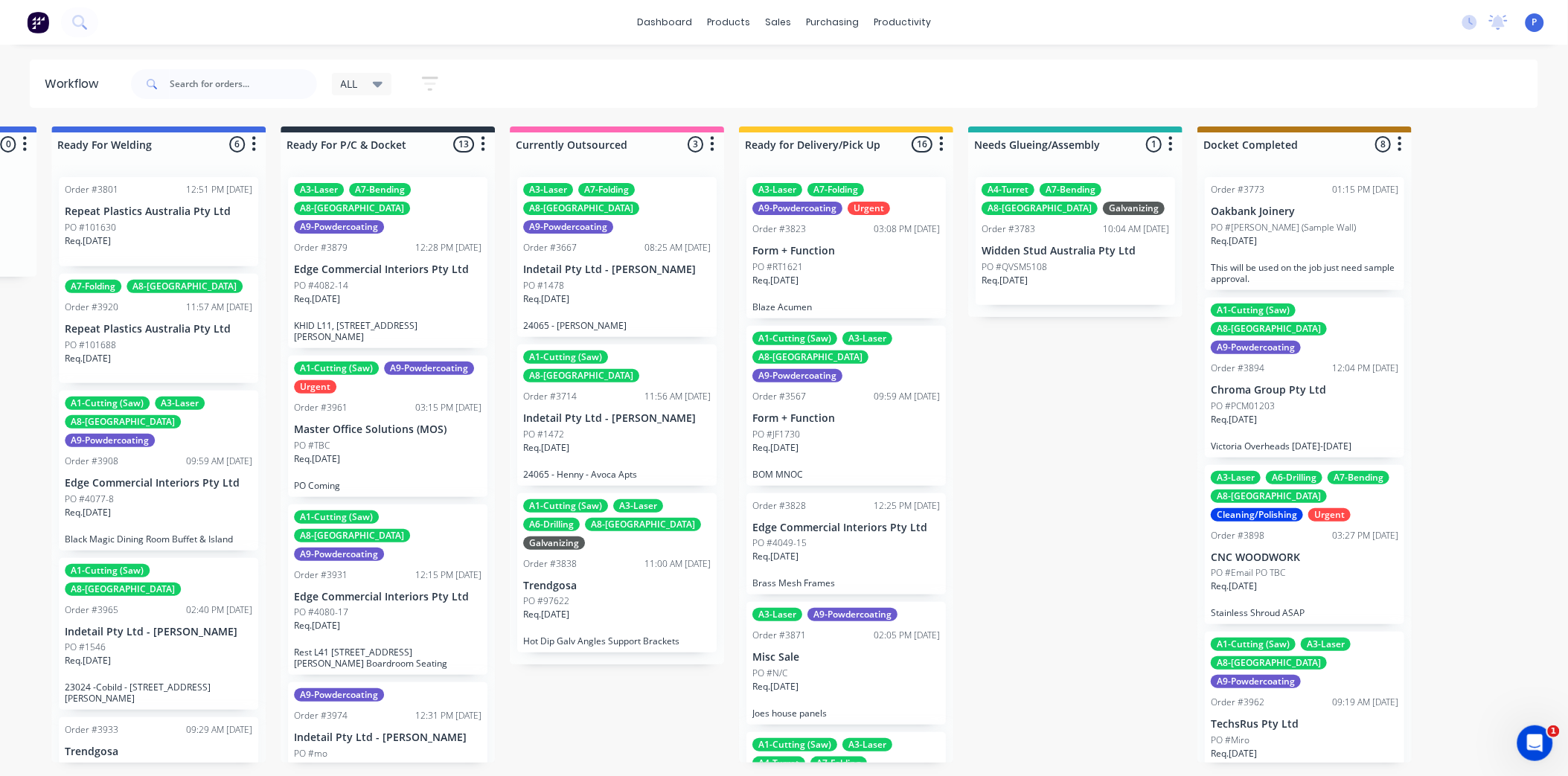
click at [439, 84] on icon "button" at bounding box center [430, 84] width 17 height 18
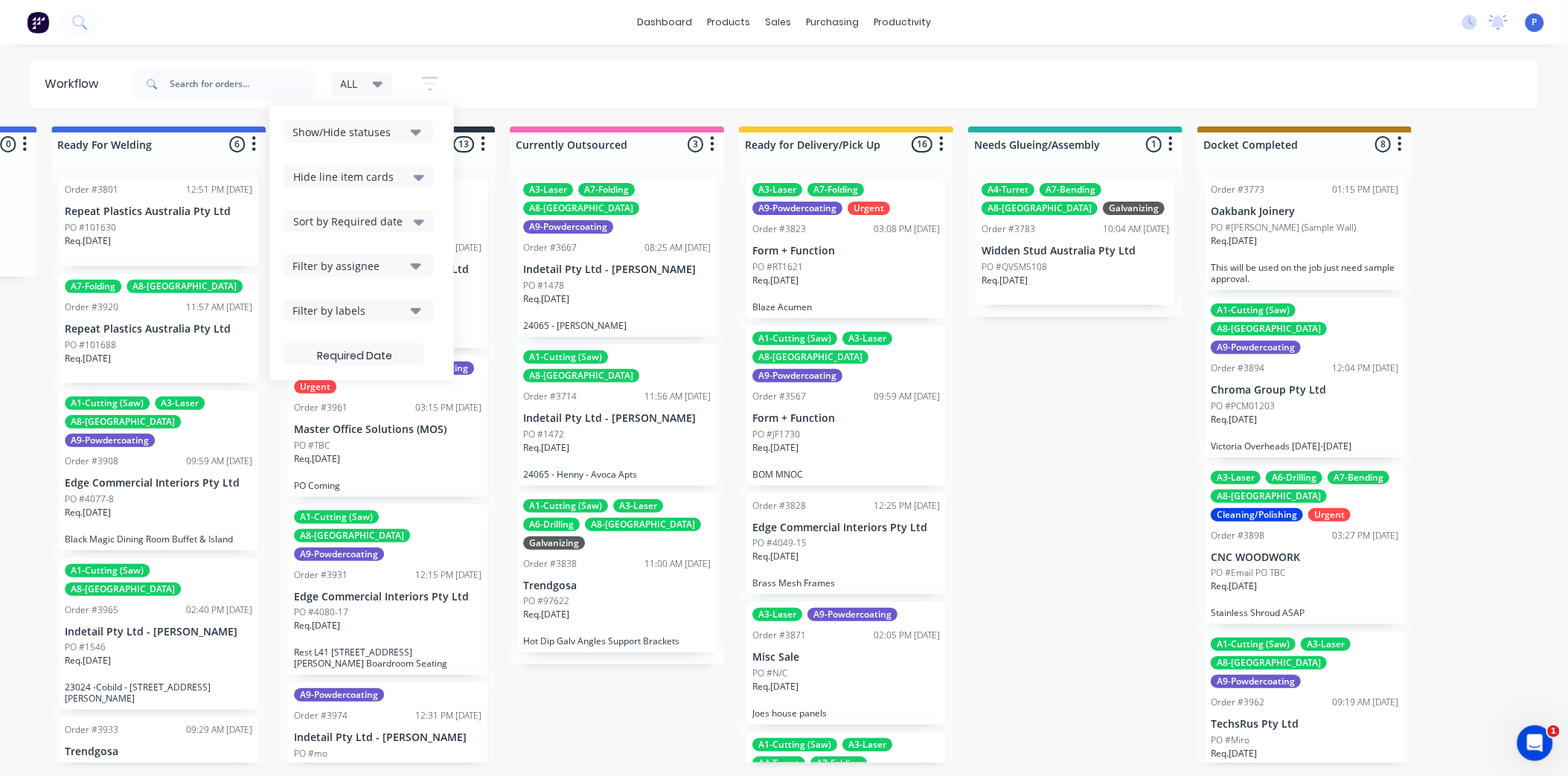
click at [380, 174] on span "Hide line item cards" at bounding box center [343, 176] width 101 height 16
click at [361, 235] on div "Hide line item cards" at bounding box center [358, 235] width 149 height 27
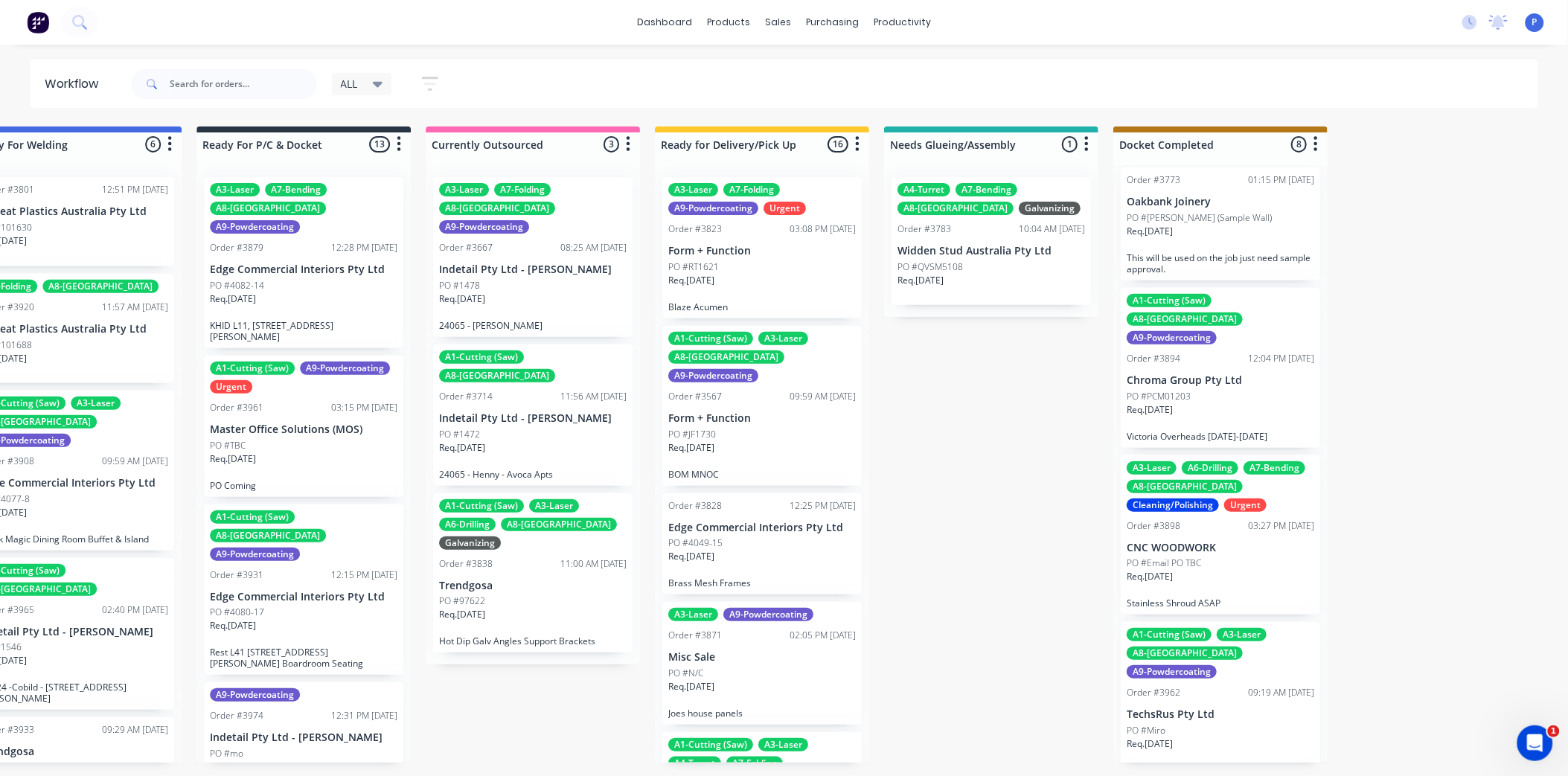
scroll to position [12, 3502]
click at [187, 72] on input "text" at bounding box center [244, 84] width 148 height 30
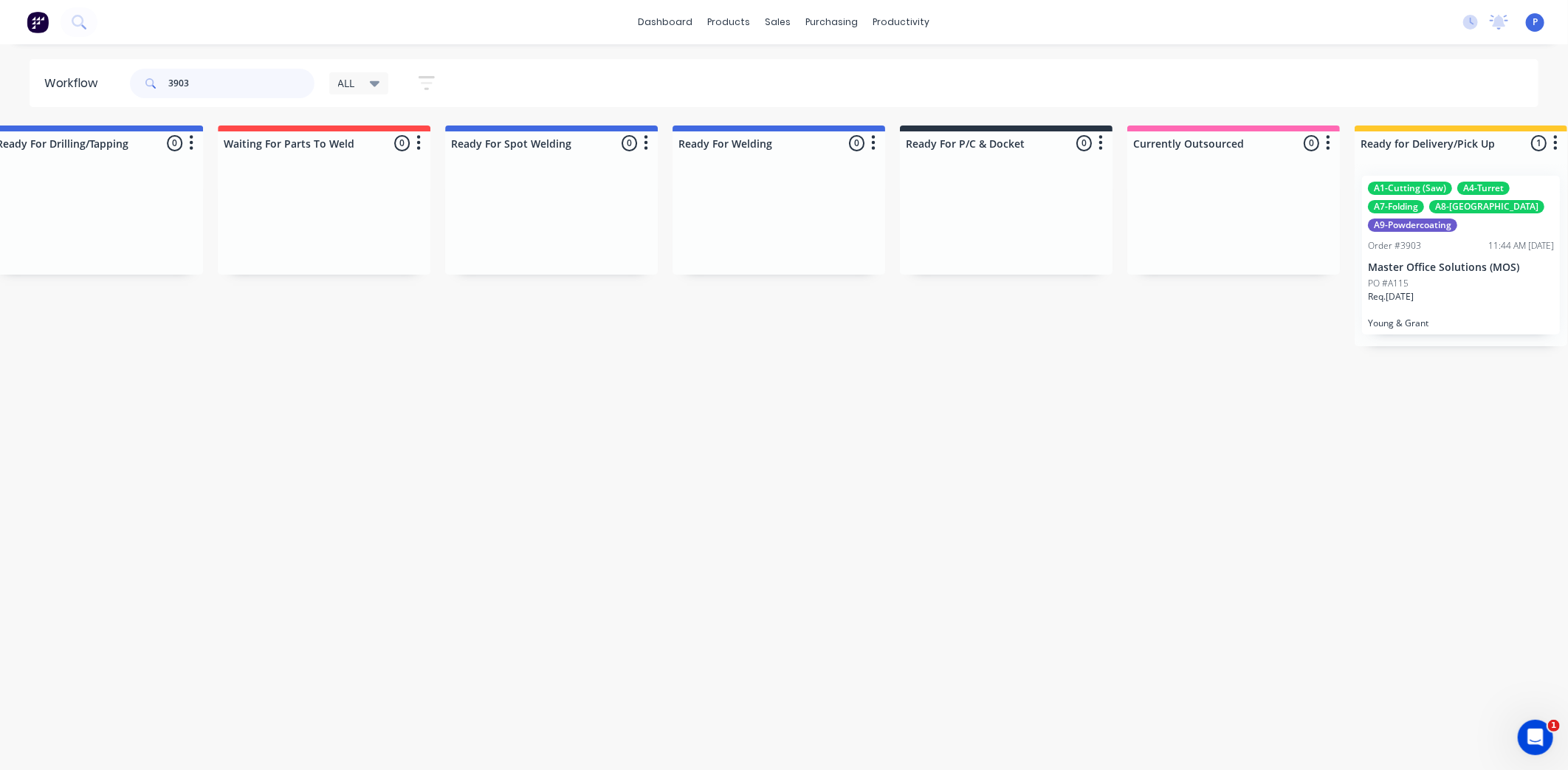
scroll to position [0, 3464]
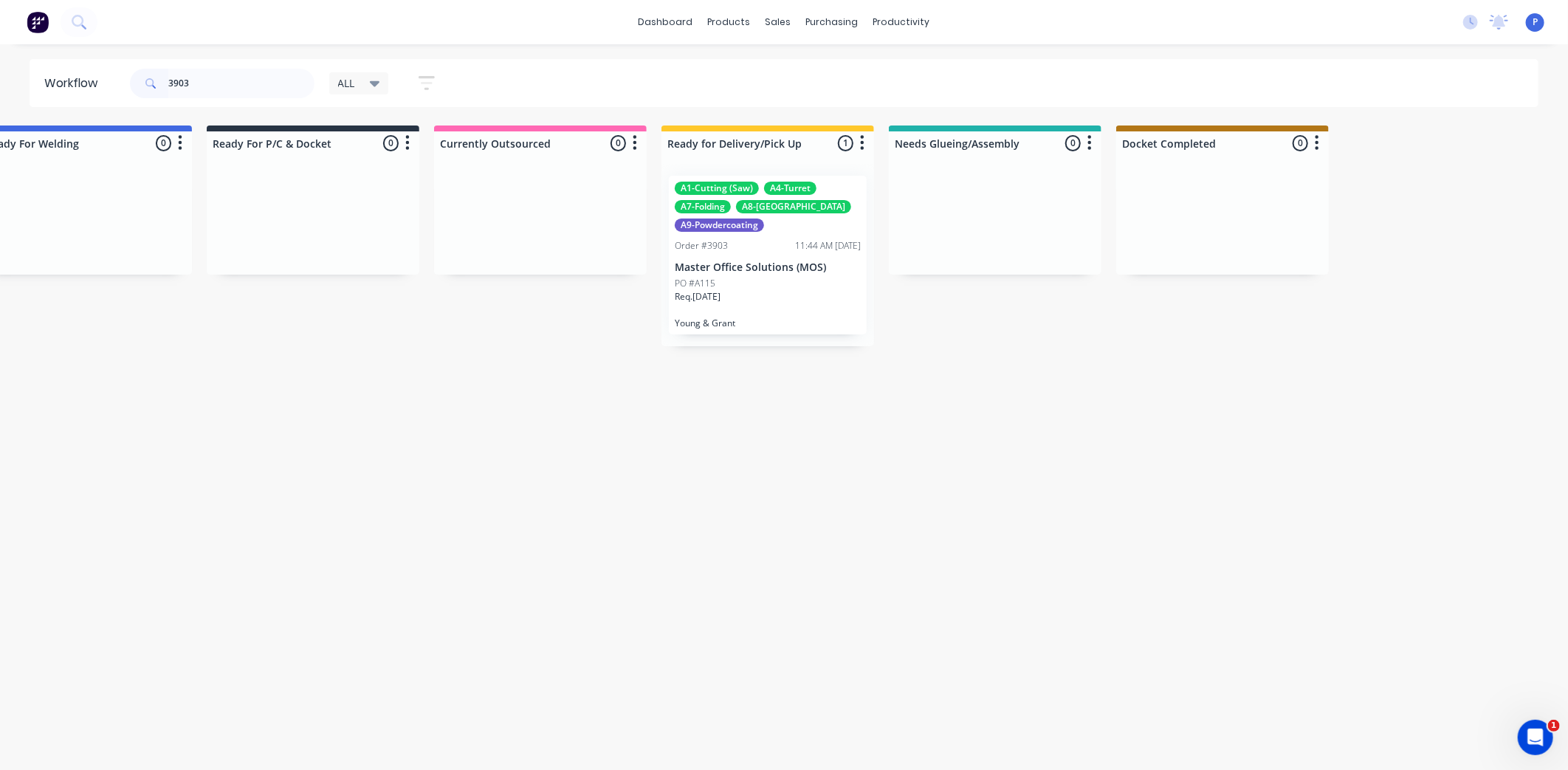
click at [764, 326] on p "Young & Grant" at bounding box center [767, 323] width 186 height 11
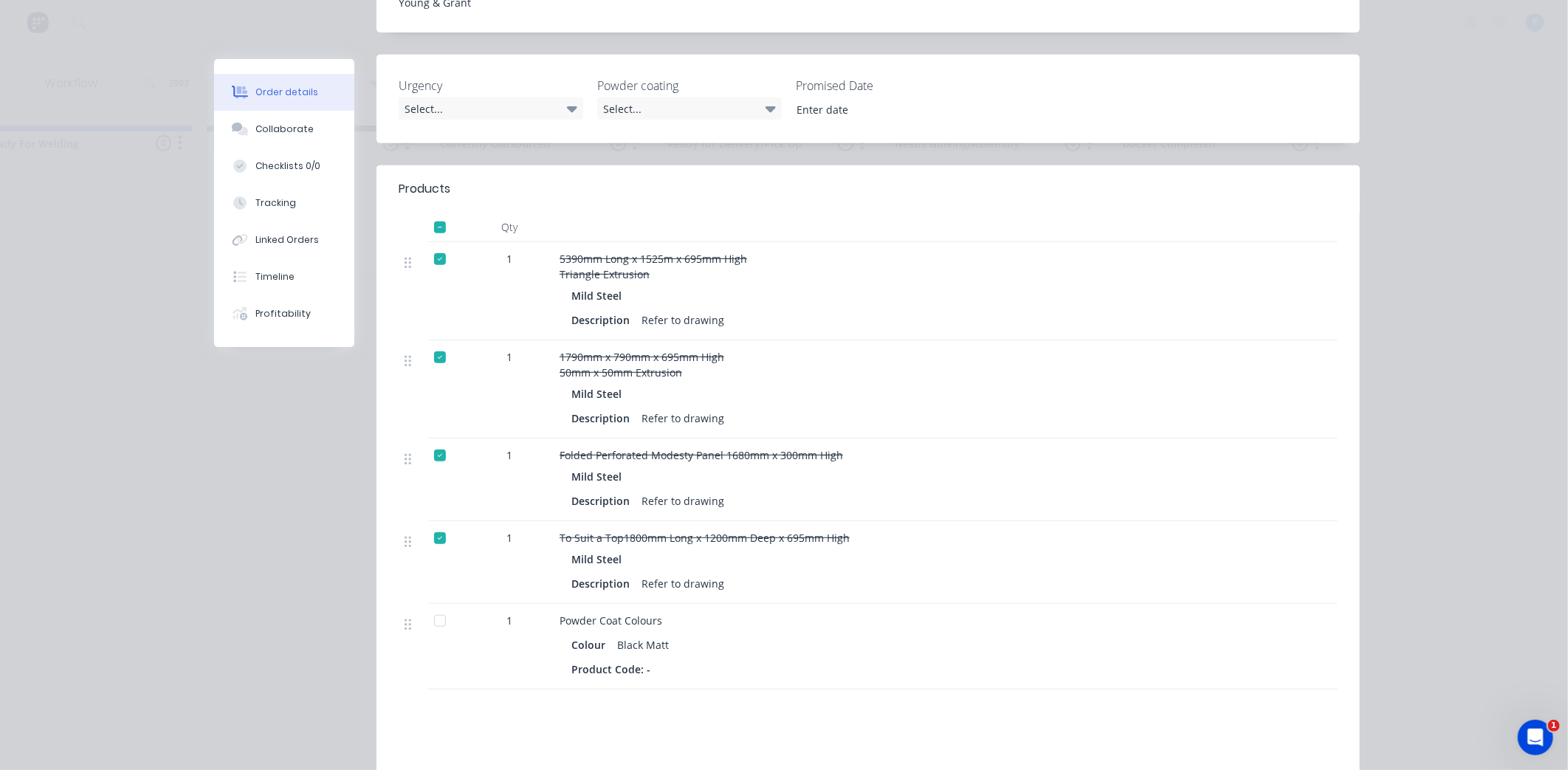
scroll to position [593, 0]
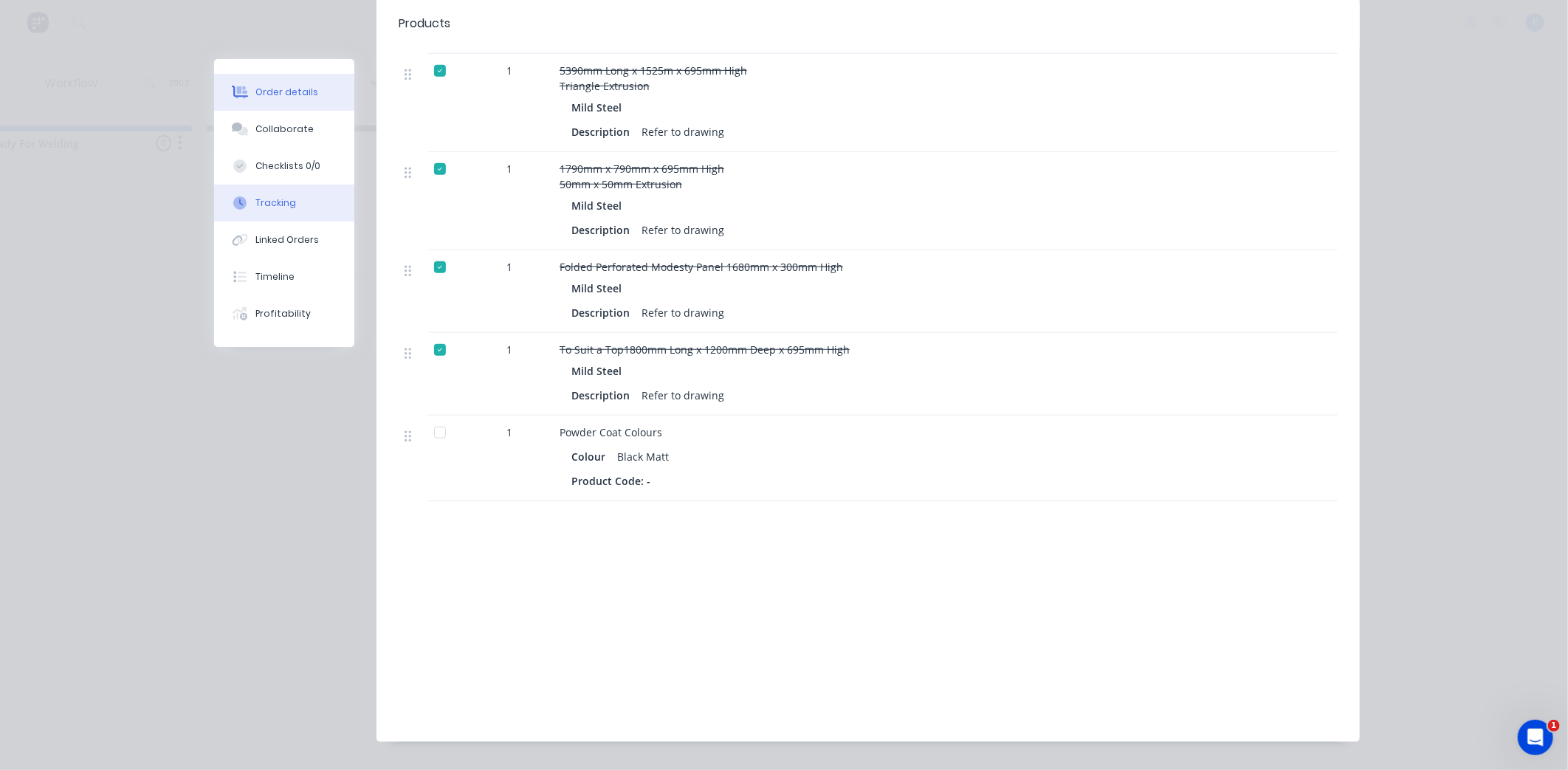
click at [290, 201] on button "Tracking" at bounding box center [284, 203] width 140 height 37
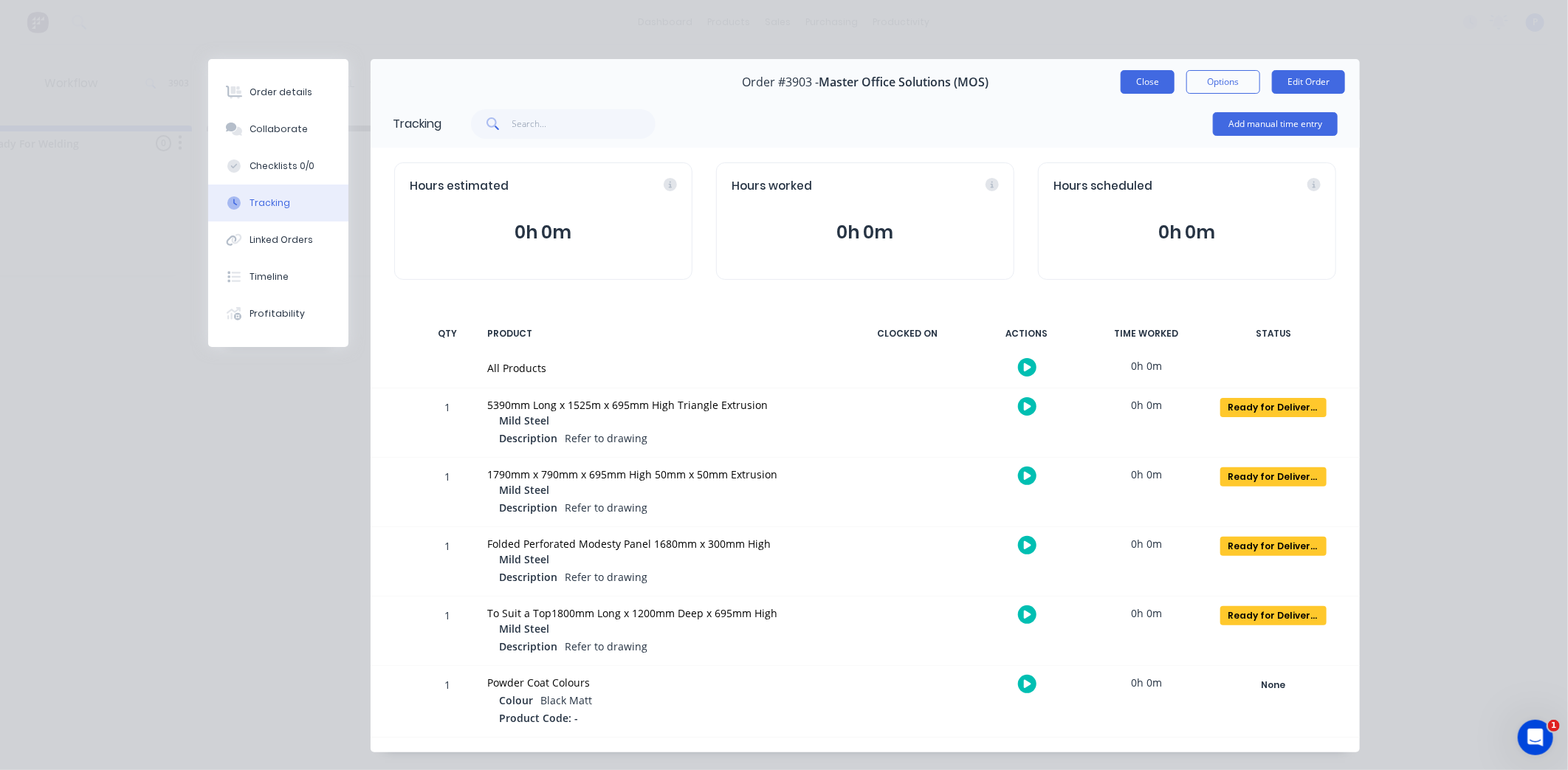
click at [1153, 87] on button "Close" at bounding box center [1147, 82] width 54 height 24
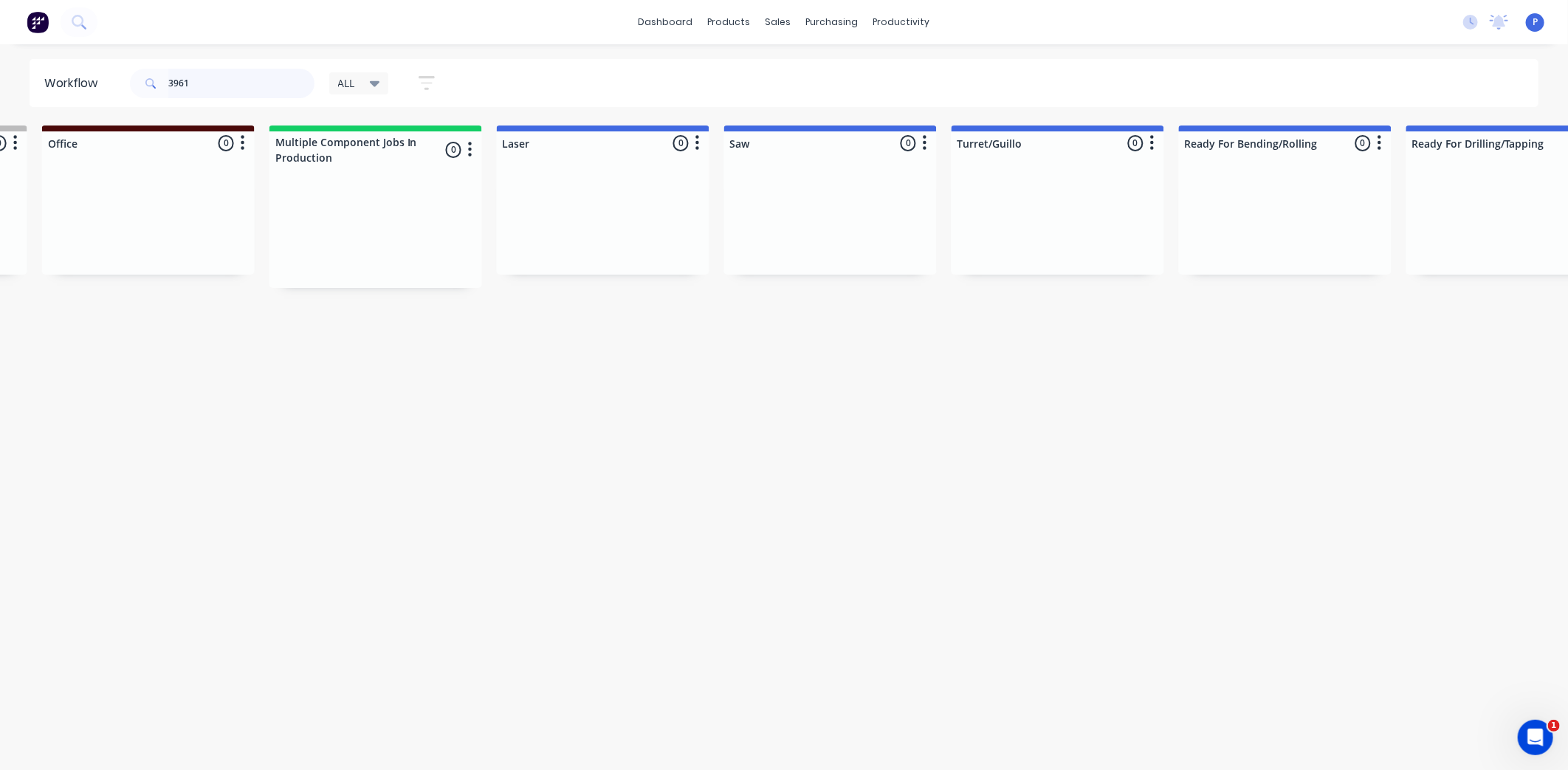
scroll to position [0, 2751]
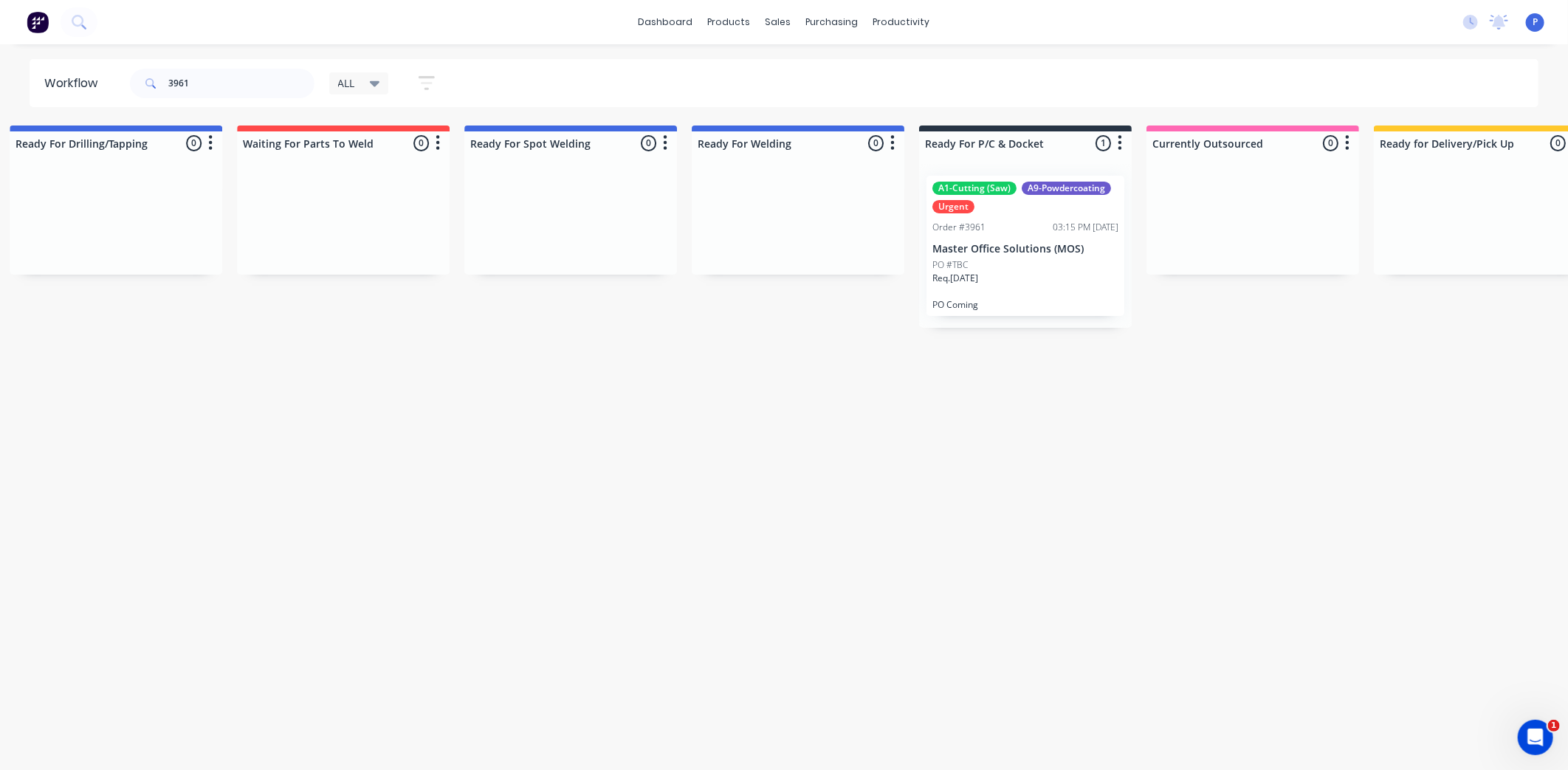
click at [982, 238] on div "A1-Cutting (Saw) A9-Powdercoating Urgent Order #3961 03:15 PM [DATE] Master Off…" at bounding box center [1025, 246] width 198 height 140
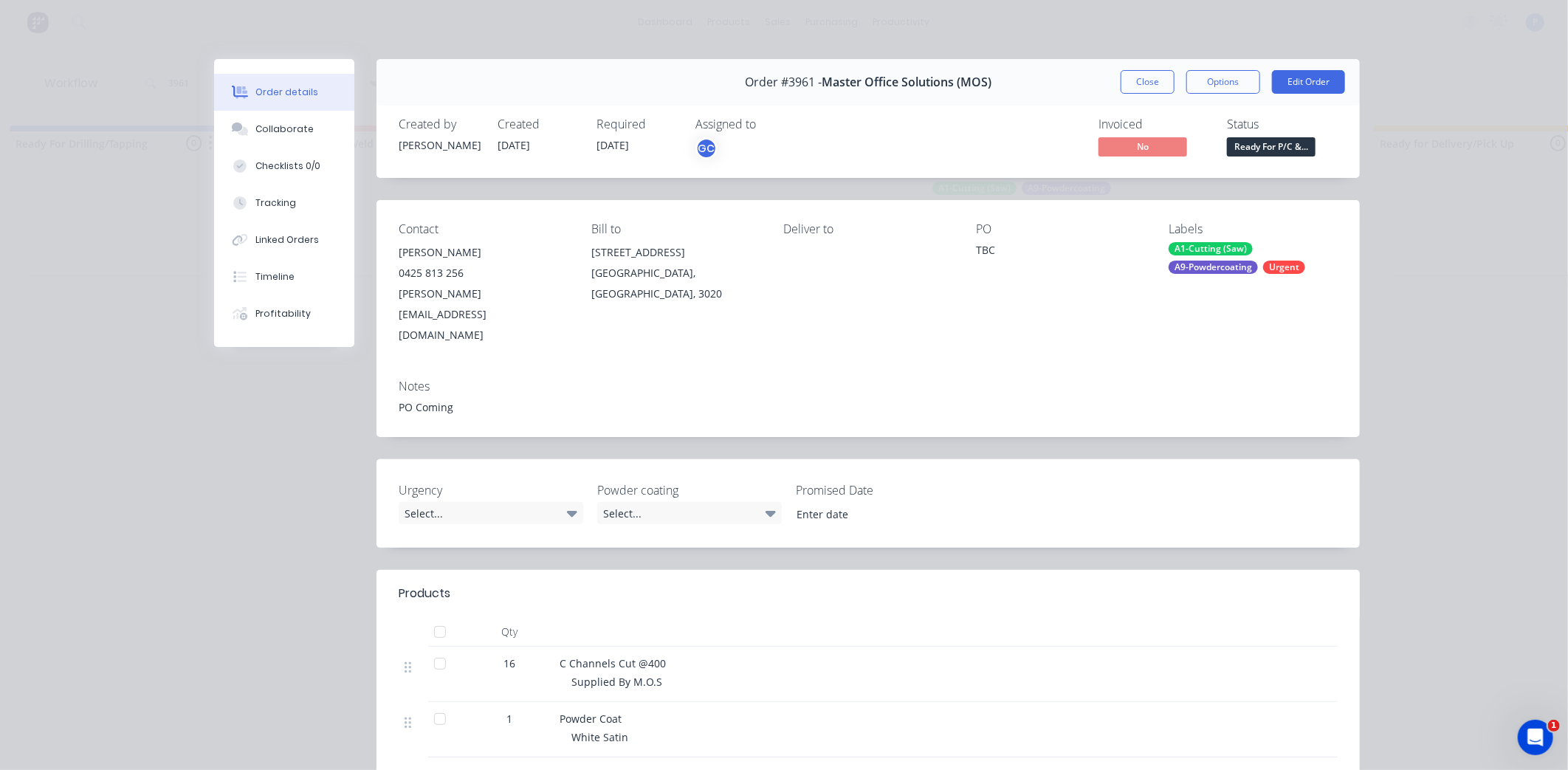
click at [451, 618] on div at bounding box center [446, 632] width 37 height 29
click at [444, 618] on div at bounding box center [440, 632] width 29 height 29
click at [269, 200] on div "Tracking" at bounding box center [276, 203] width 40 height 14
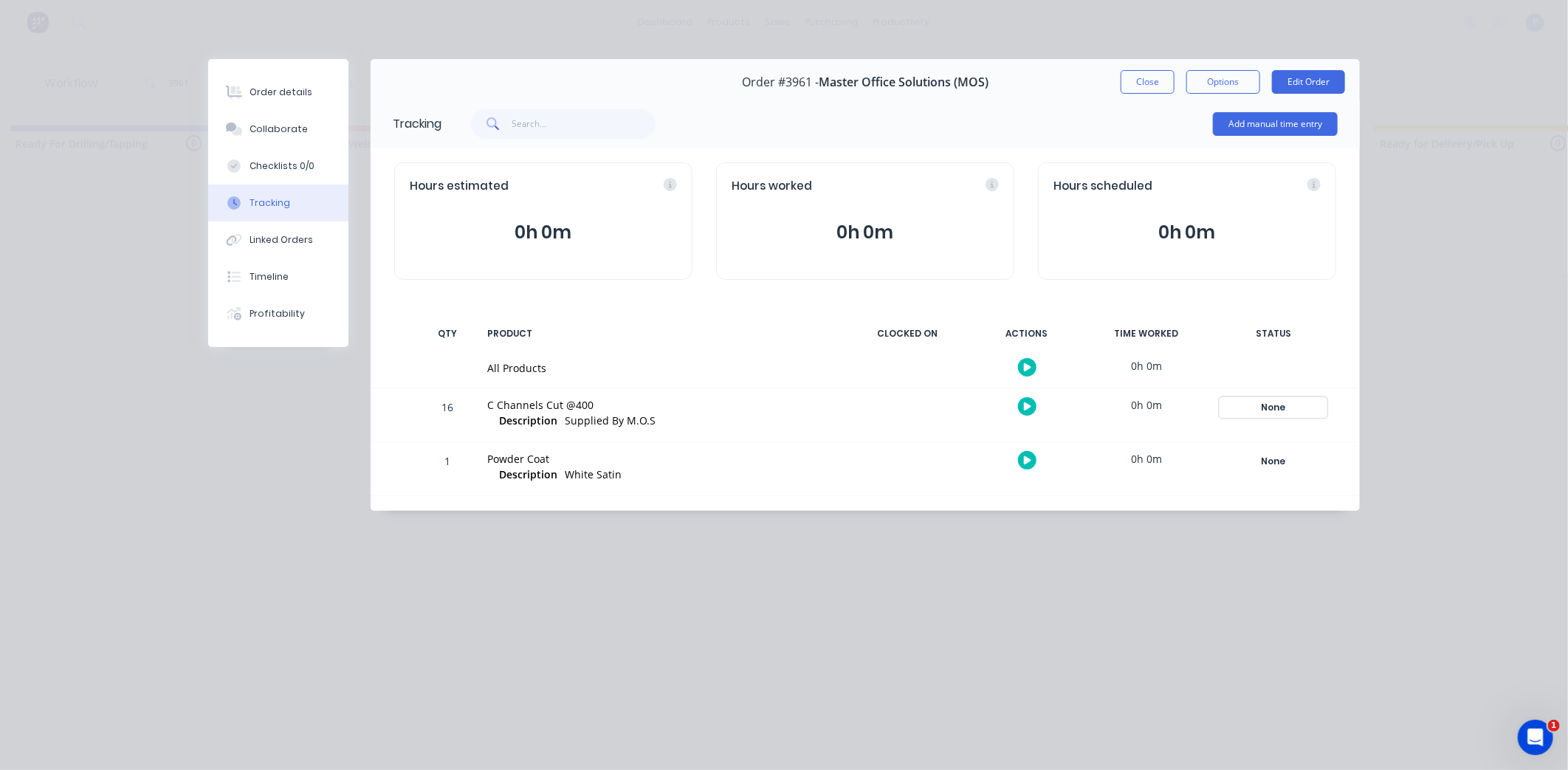
click at [1270, 405] on div "None" at bounding box center [1274, 407] width 106 height 19
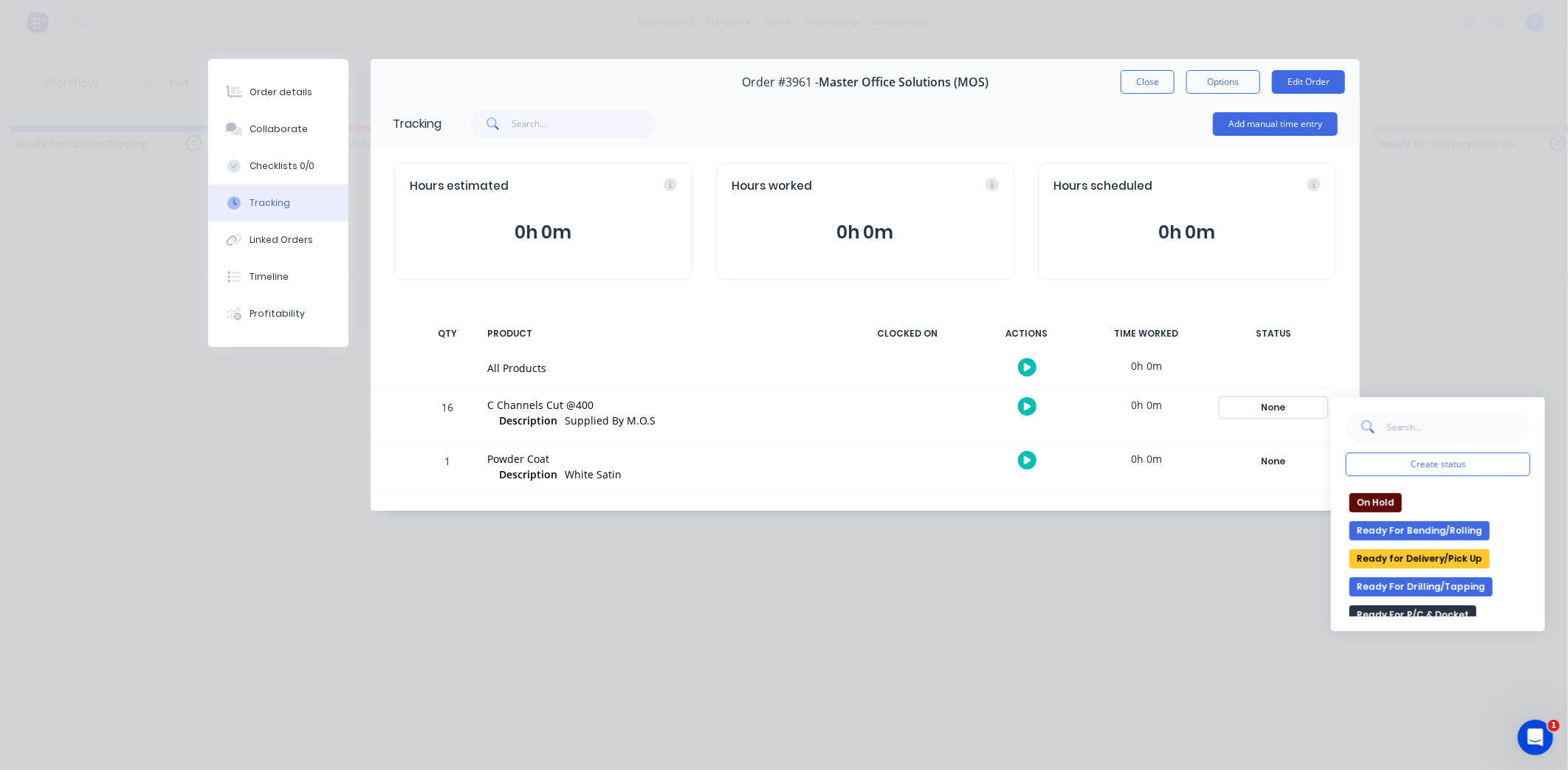
scroll to position [246, 0]
click at [1390, 550] on button "Ready for Delivery/Pick Up" at bounding box center [1420, 559] width 140 height 19
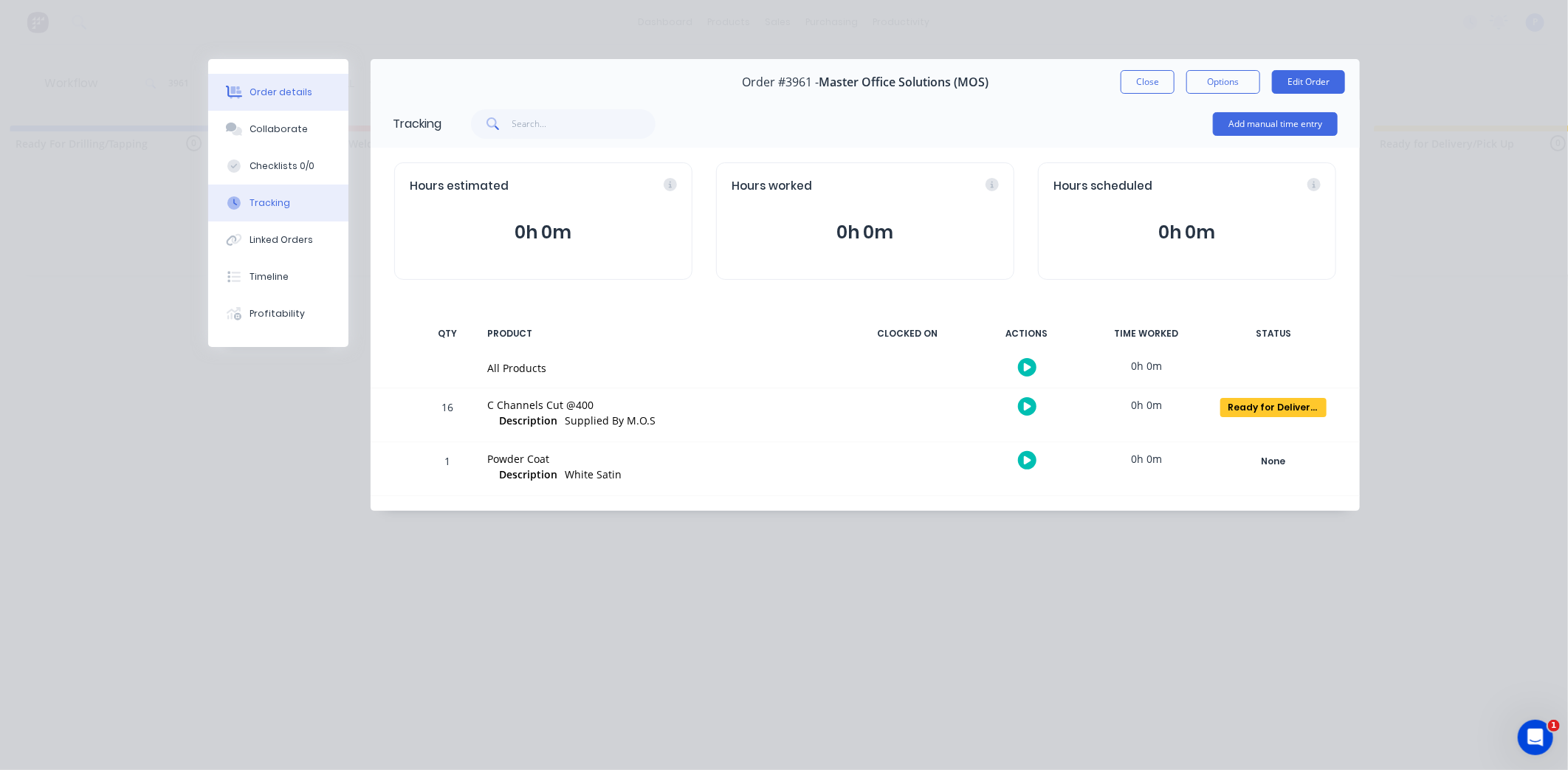
click at [313, 99] on button "Order details" at bounding box center [278, 93] width 140 height 37
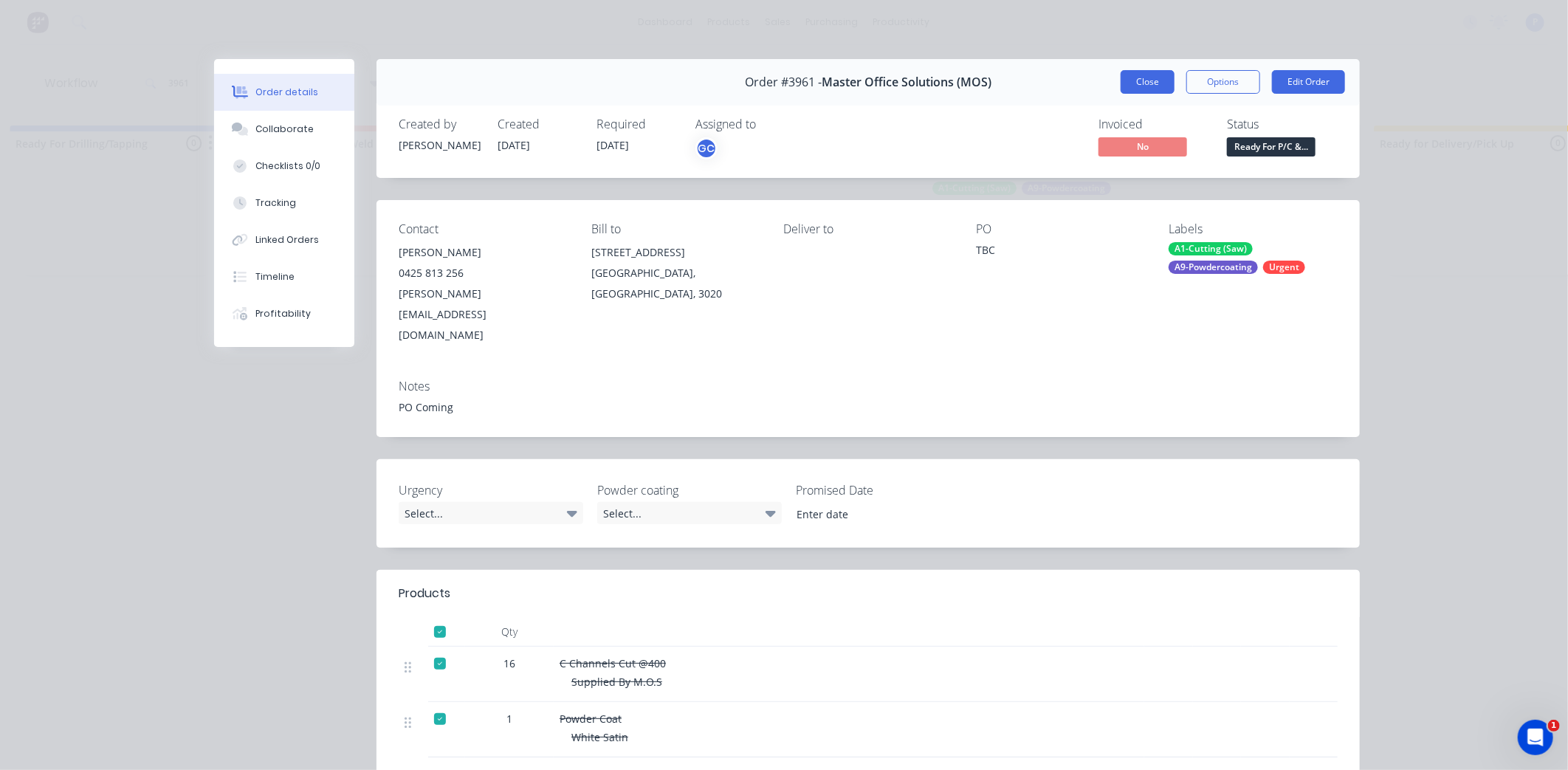
click at [1132, 80] on button "Close" at bounding box center [1147, 82] width 54 height 24
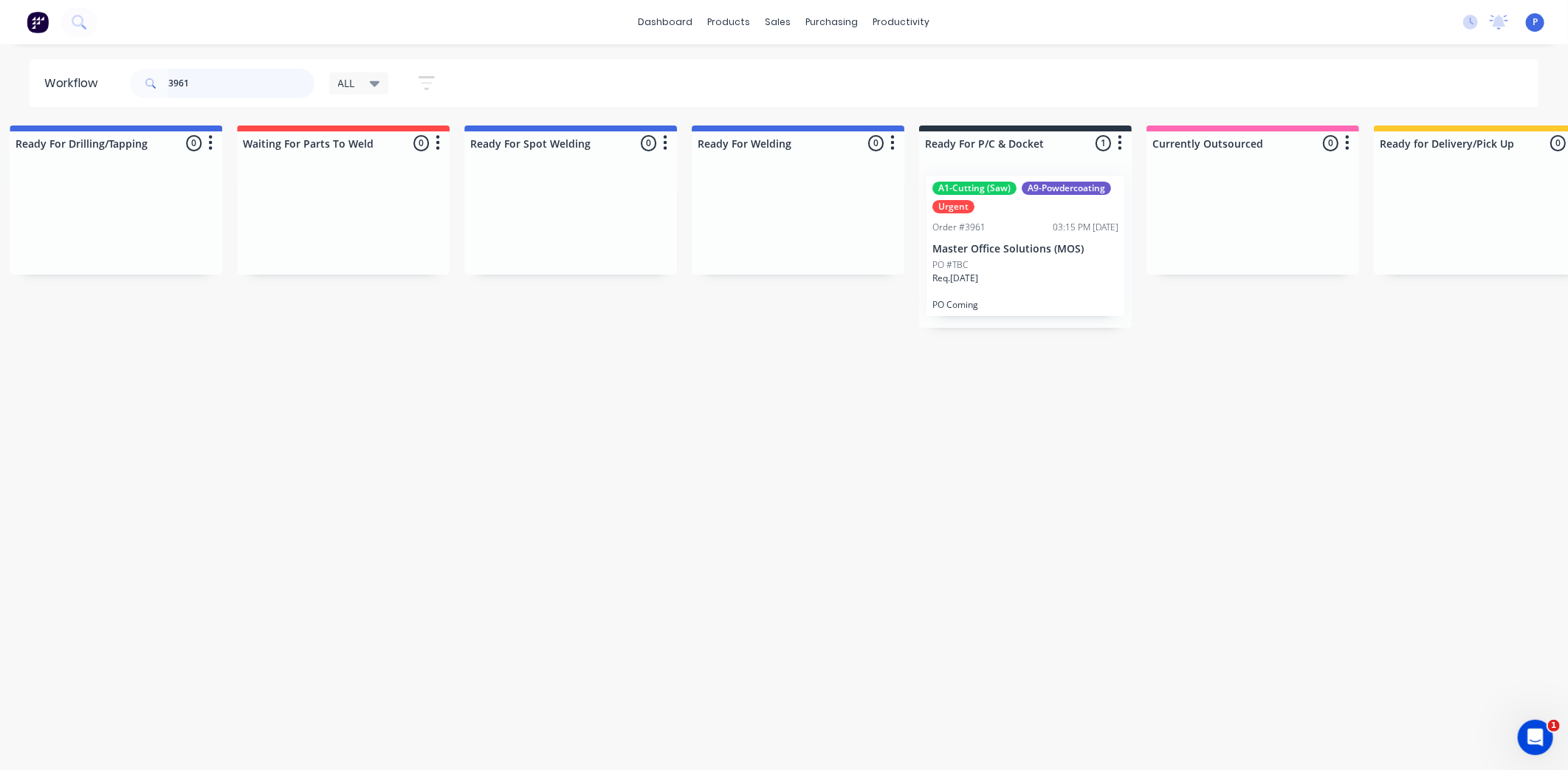
click at [198, 82] on input "3961" at bounding box center [242, 83] width 147 height 29
type input "3"
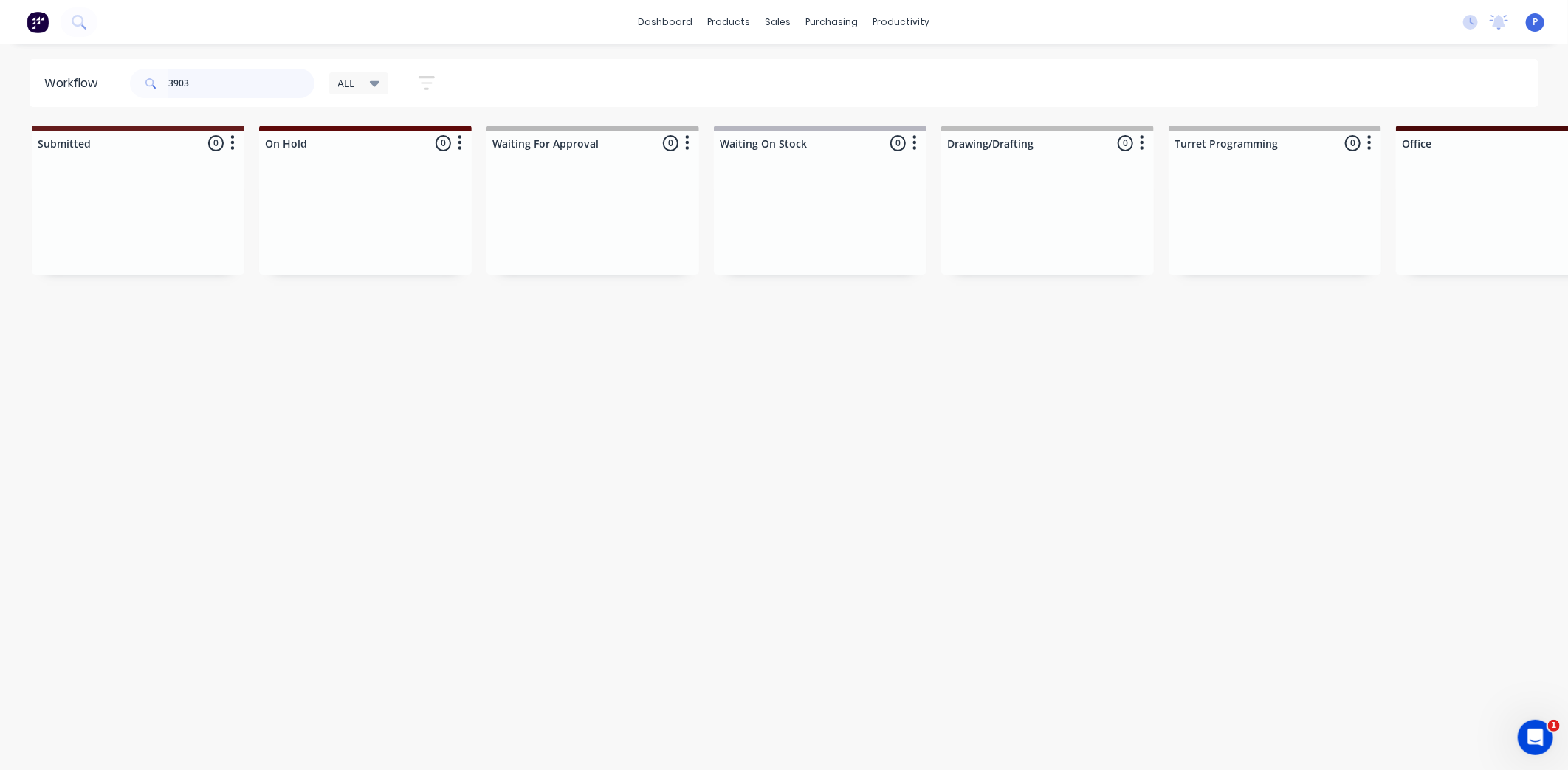
type input "3903"
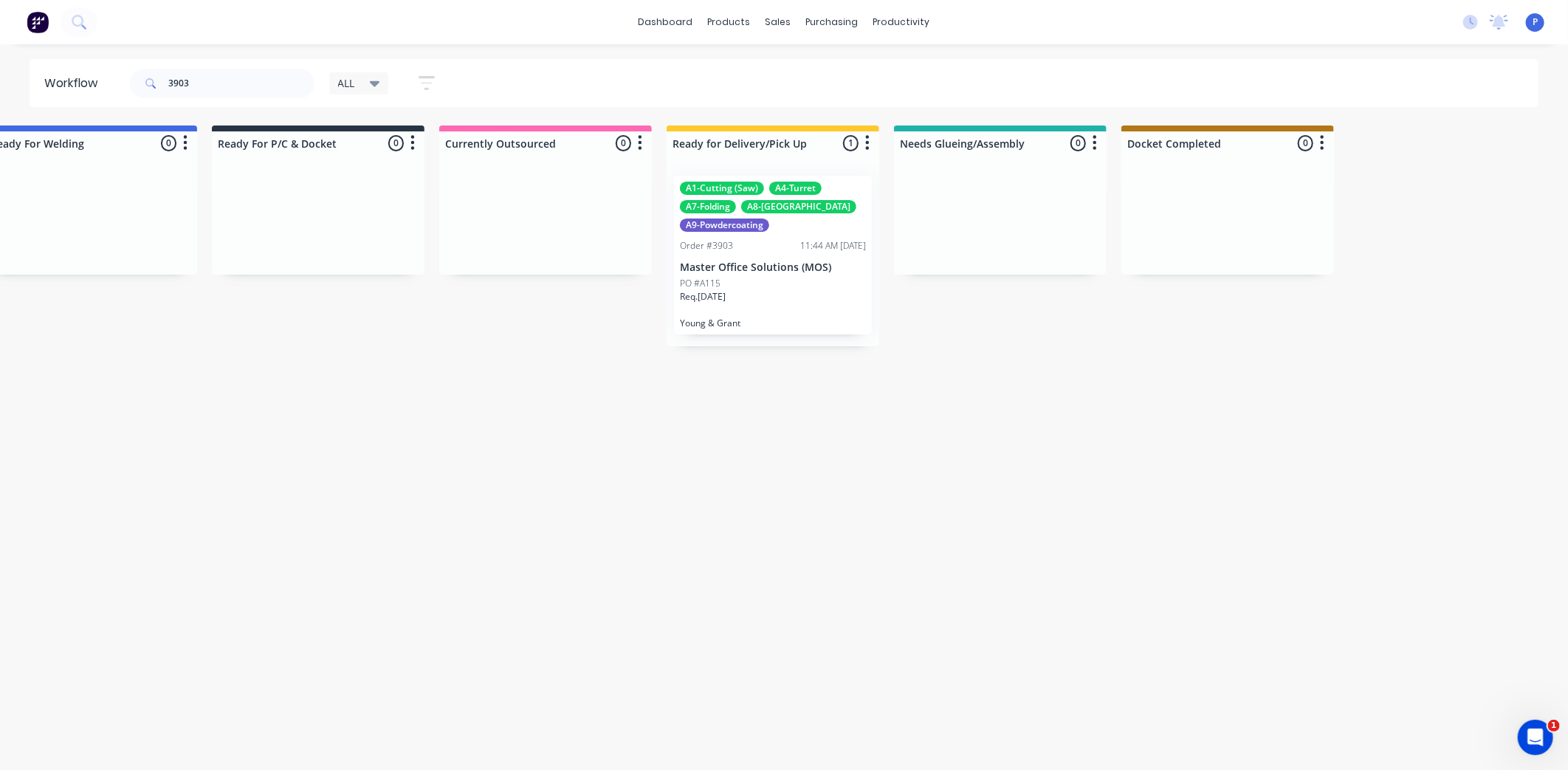
scroll to position [0, 3464]
click at [749, 254] on div "A1-Cutting (Saw) A4-Turret A7-Folding A8-Welding A9-Powdercoating Order #3903 1…" at bounding box center [768, 255] width 198 height 159
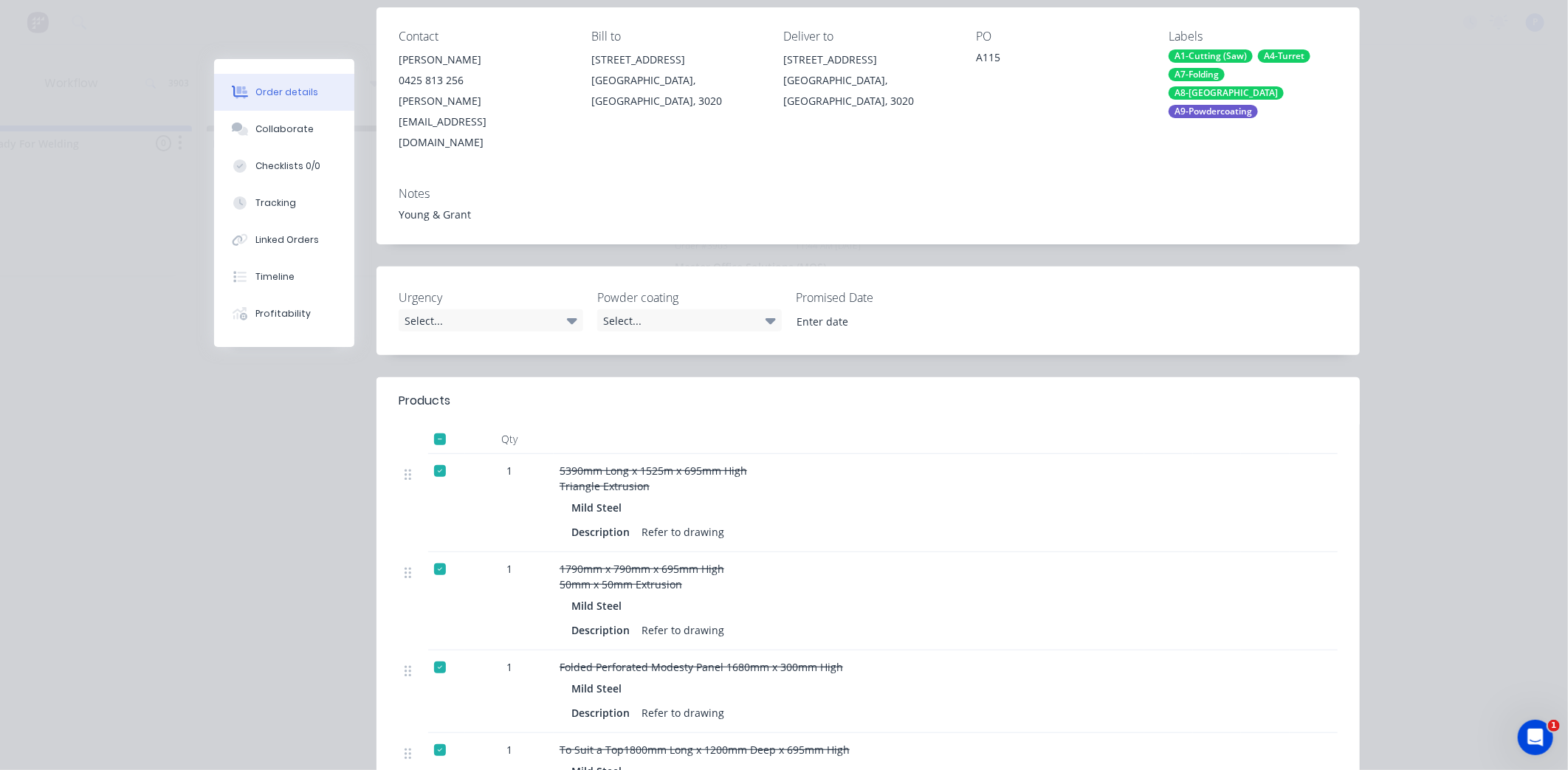
scroll to position [328, 0]
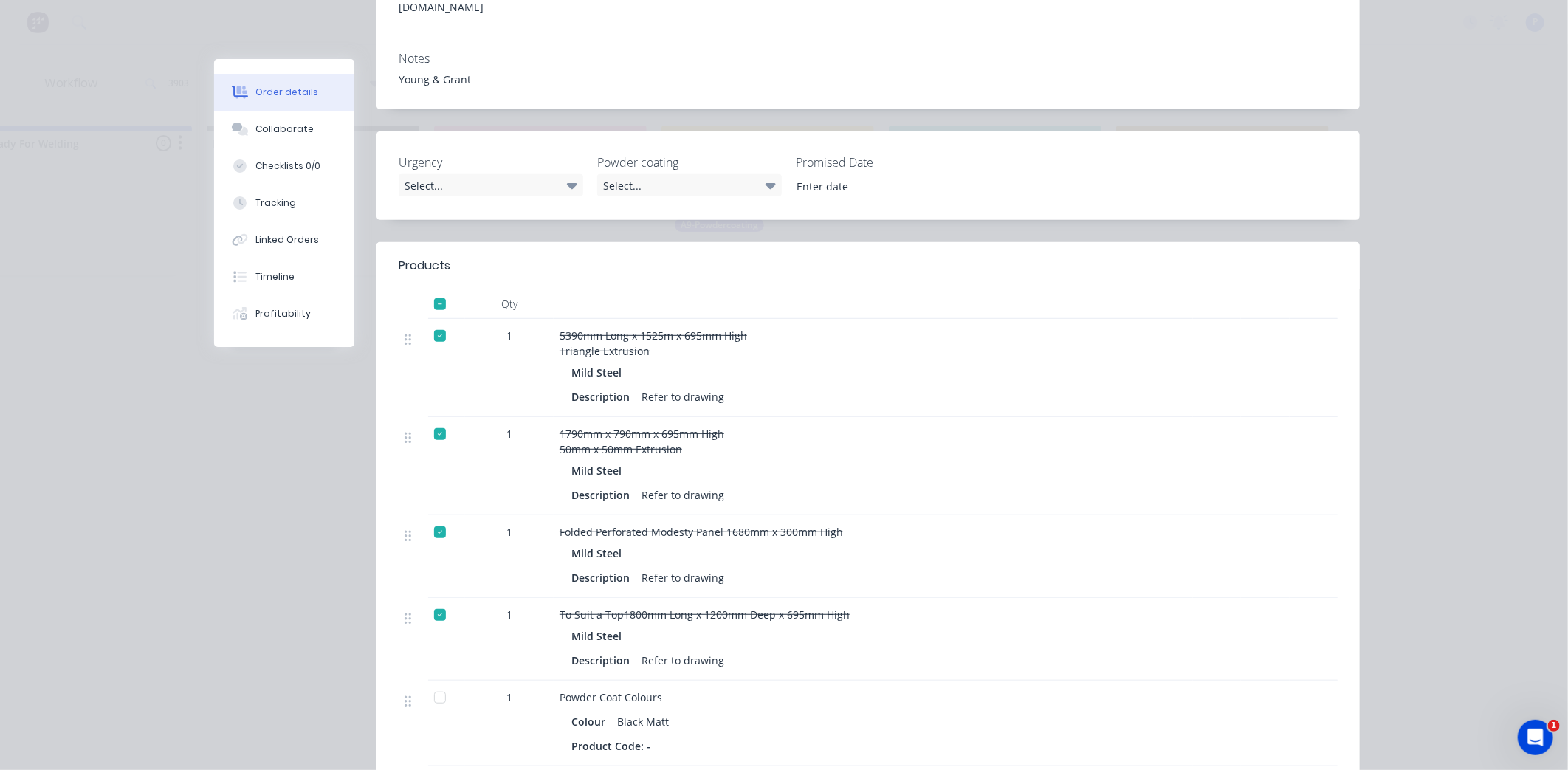
click at [432, 290] on div at bounding box center [440, 304] width 29 height 29
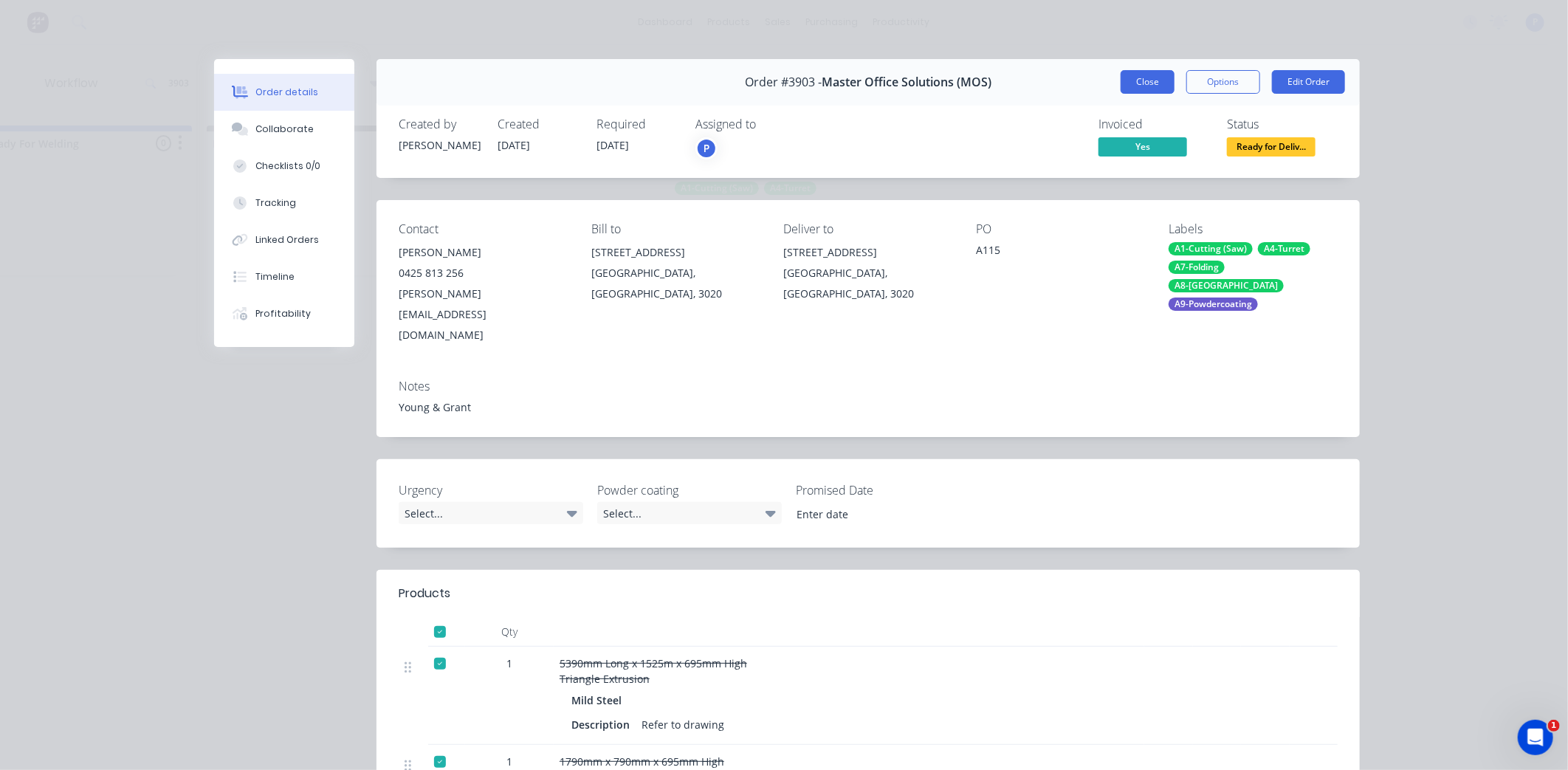
click at [1135, 85] on button "Close" at bounding box center [1147, 82] width 54 height 24
